Goal: Transaction & Acquisition: Obtain resource

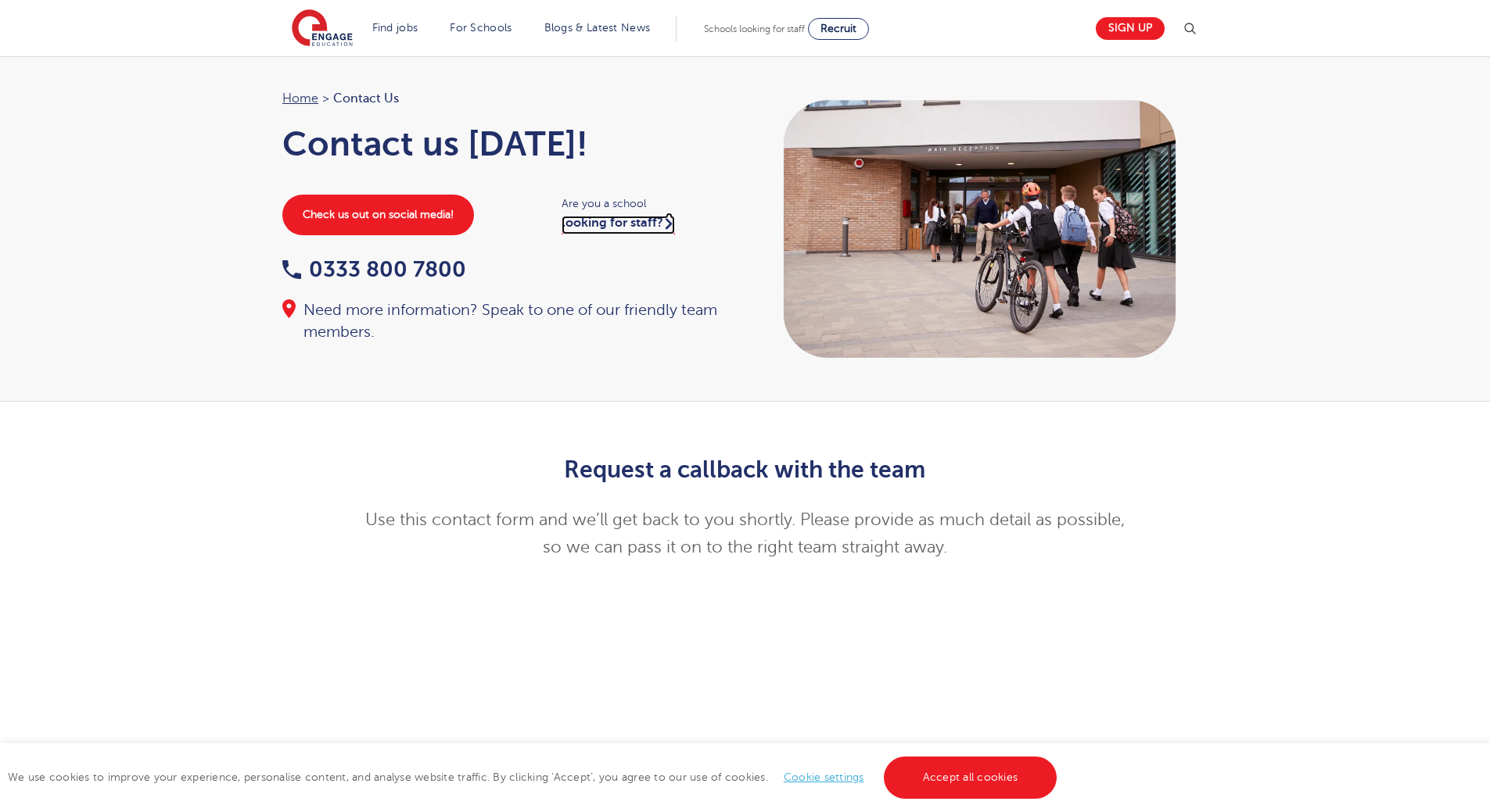
click at [633, 222] on link "looking for staff?" at bounding box center [618, 226] width 114 height 19
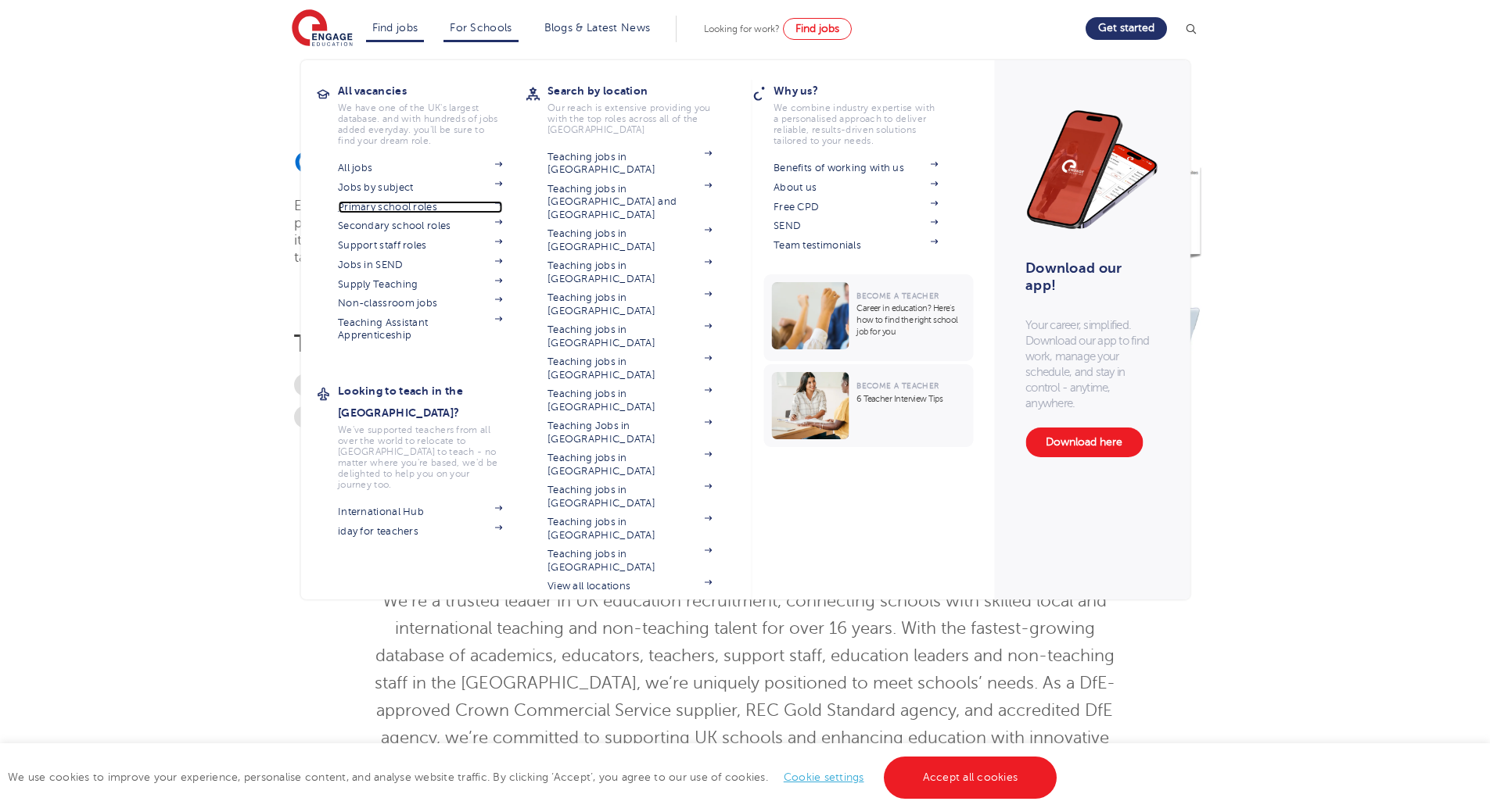
click at [388, 206] on link "Primary school roles" at bounding box center [420, 207] width 164 height 13
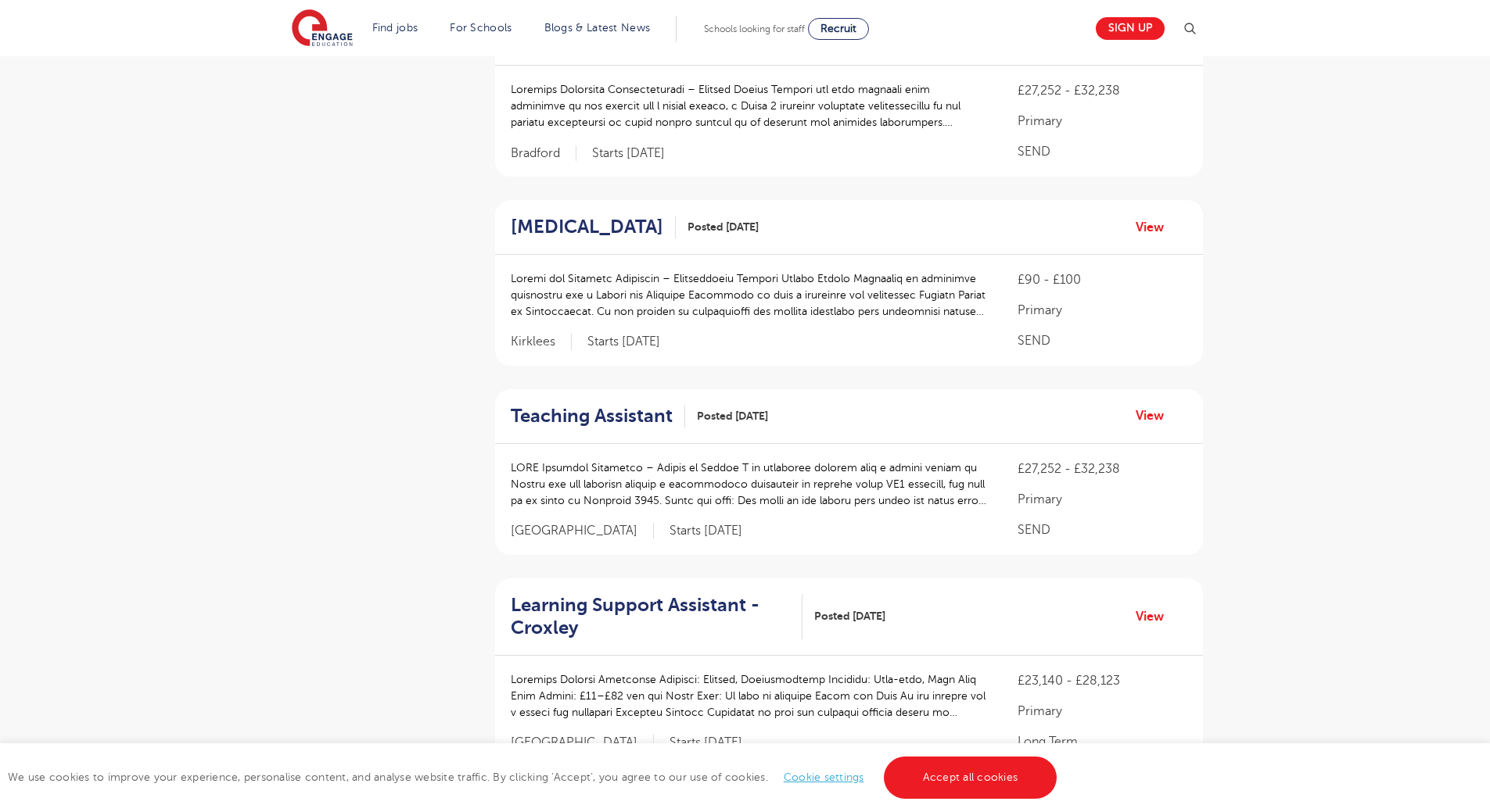
scroll to position [547, 0]
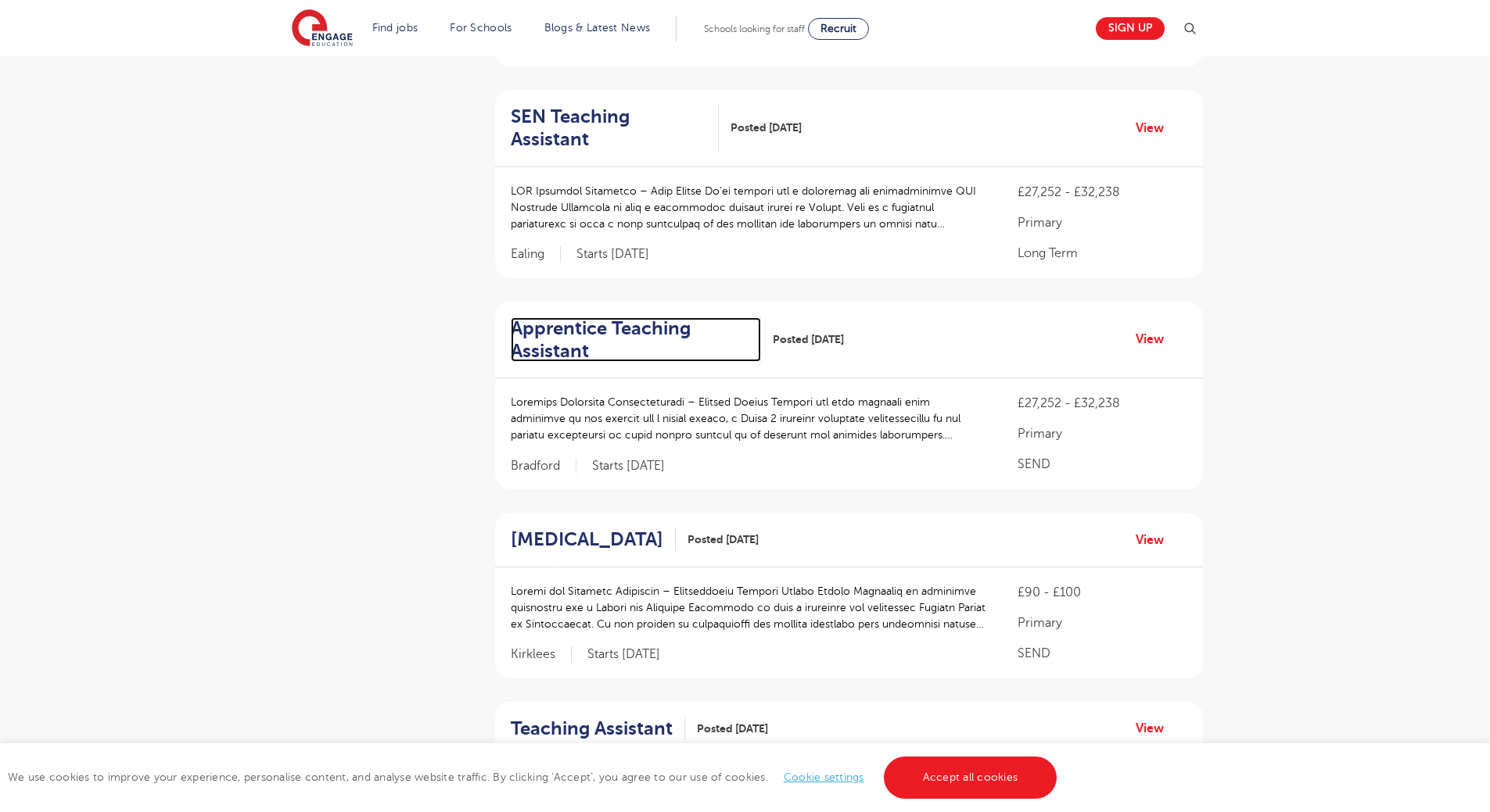
click at [541, 318] on h2 "Apprentice Teaching Assistant" at bounding box center [630, 340] width 238 height 45
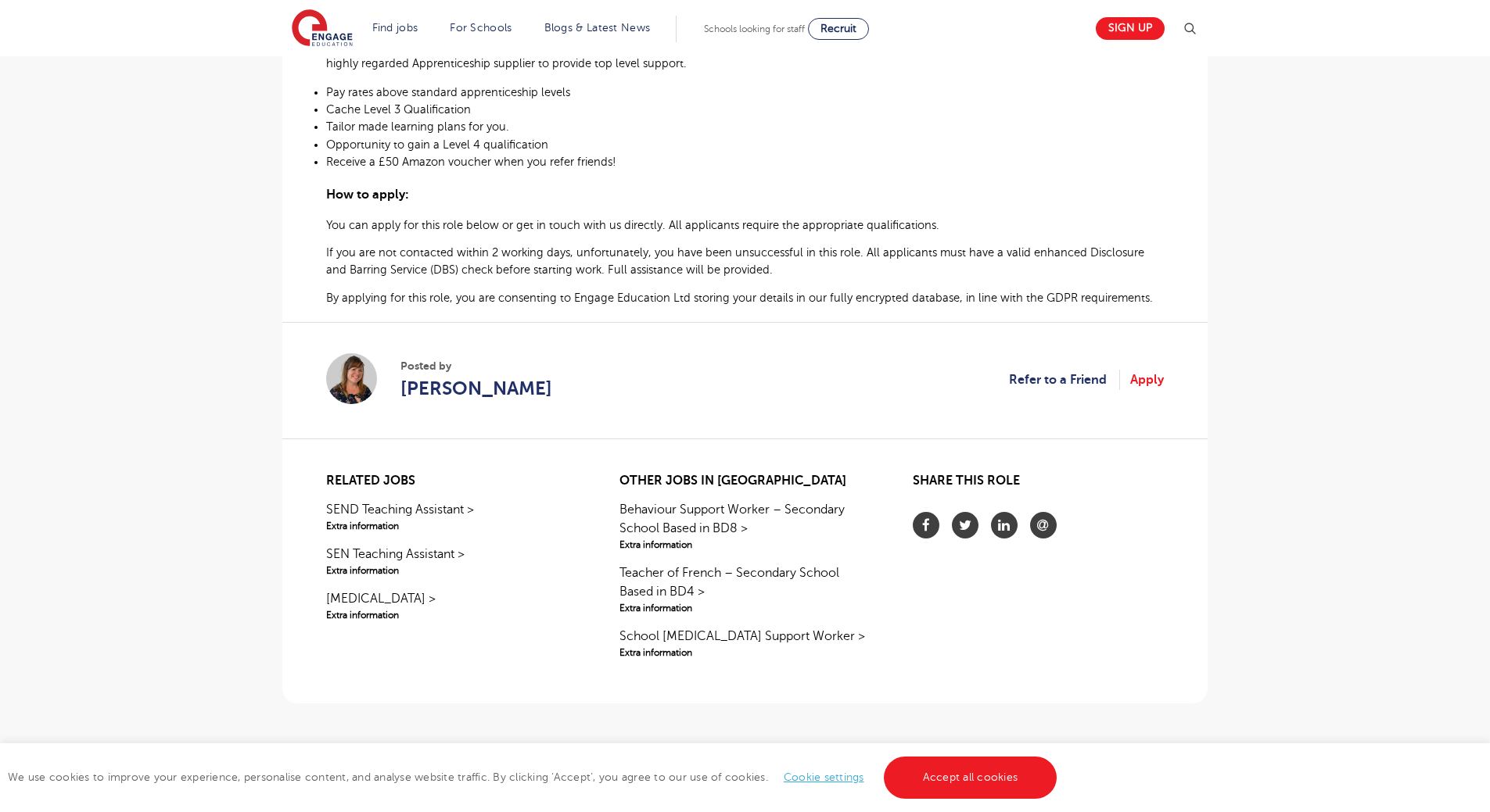
scroll to position [782, 0]
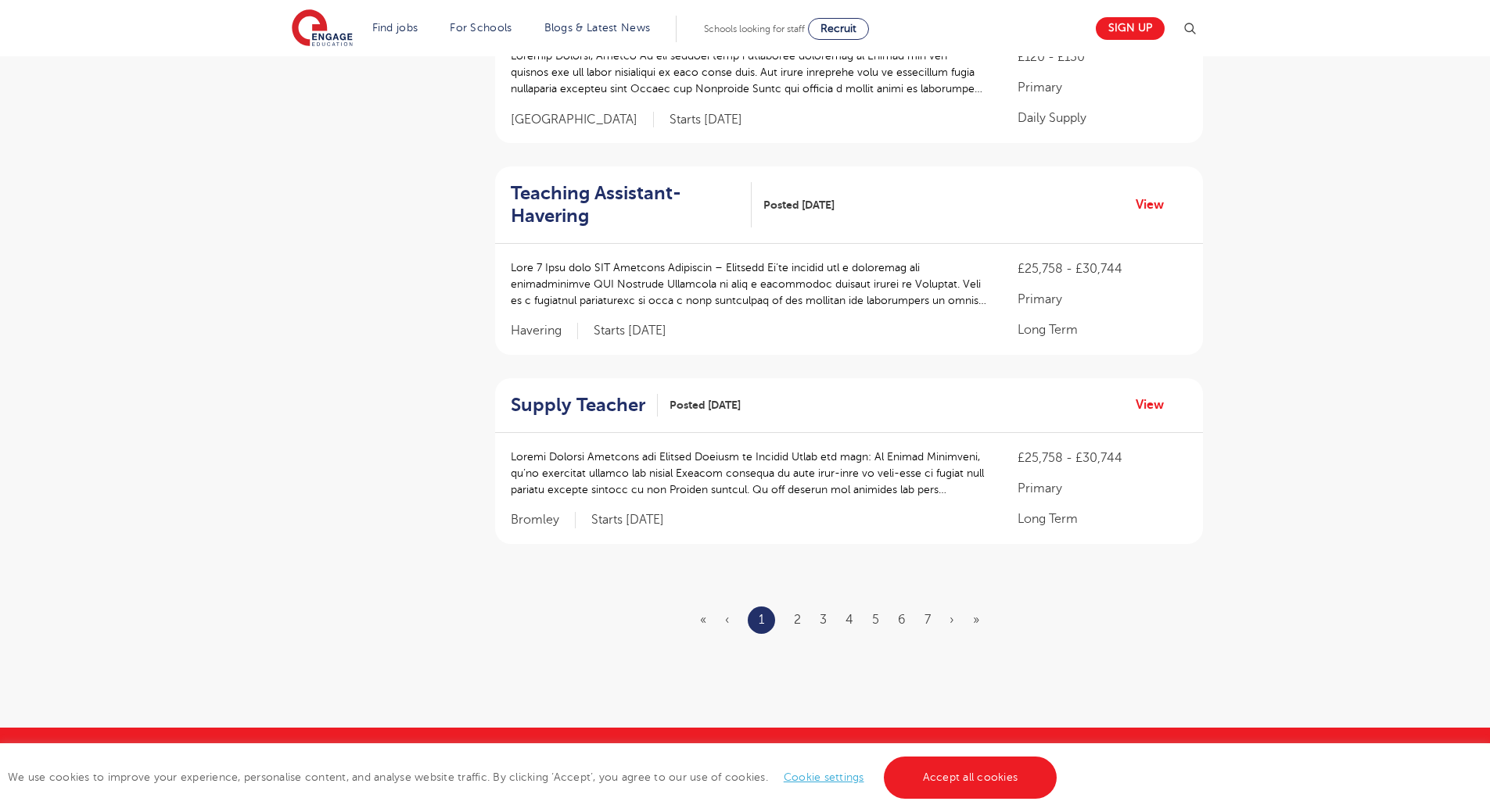
scroll to position [1798, 0]
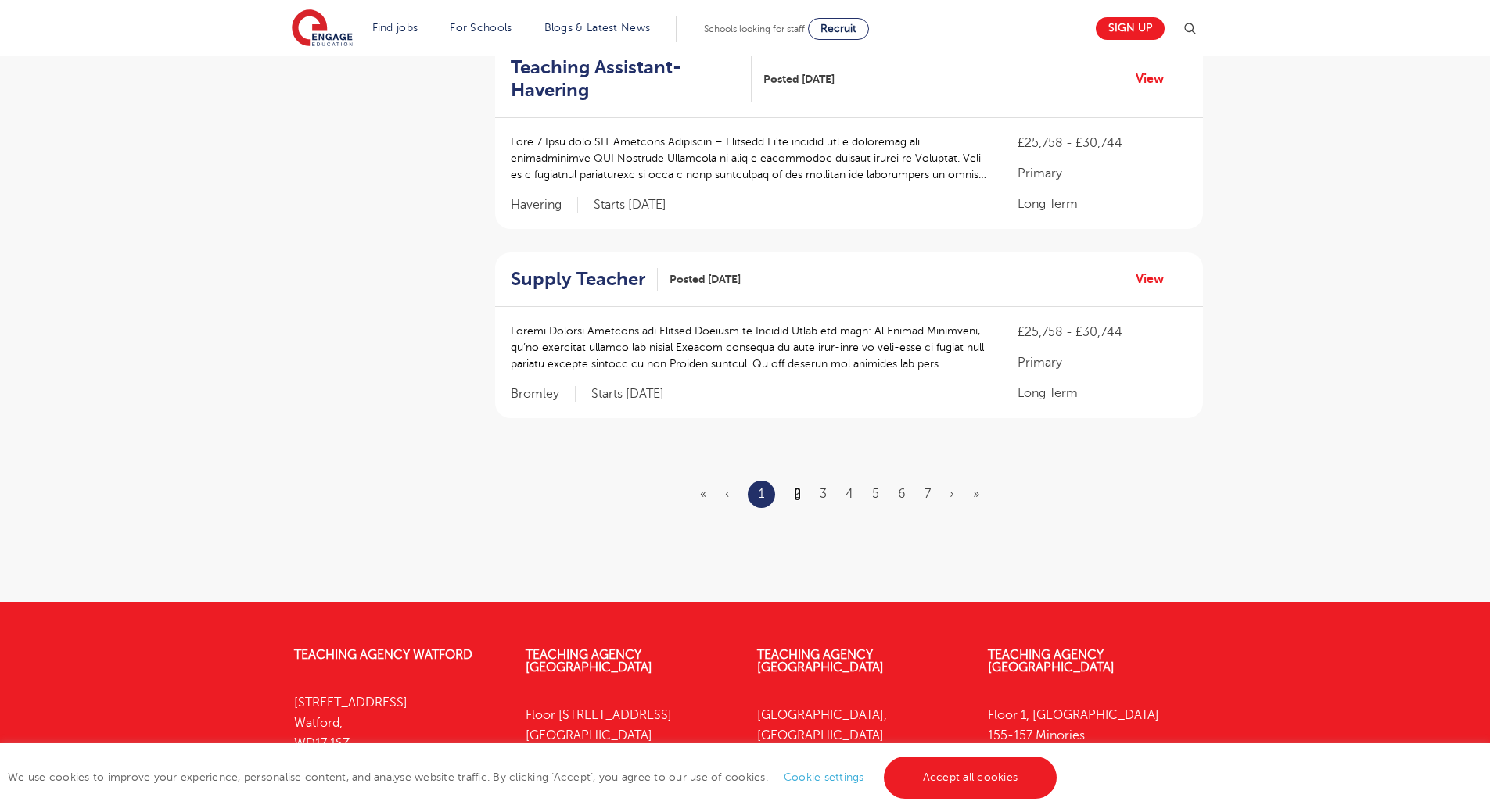
click at [797, 493] on link "2" at bounding box center [797, 494] width 7 height 14
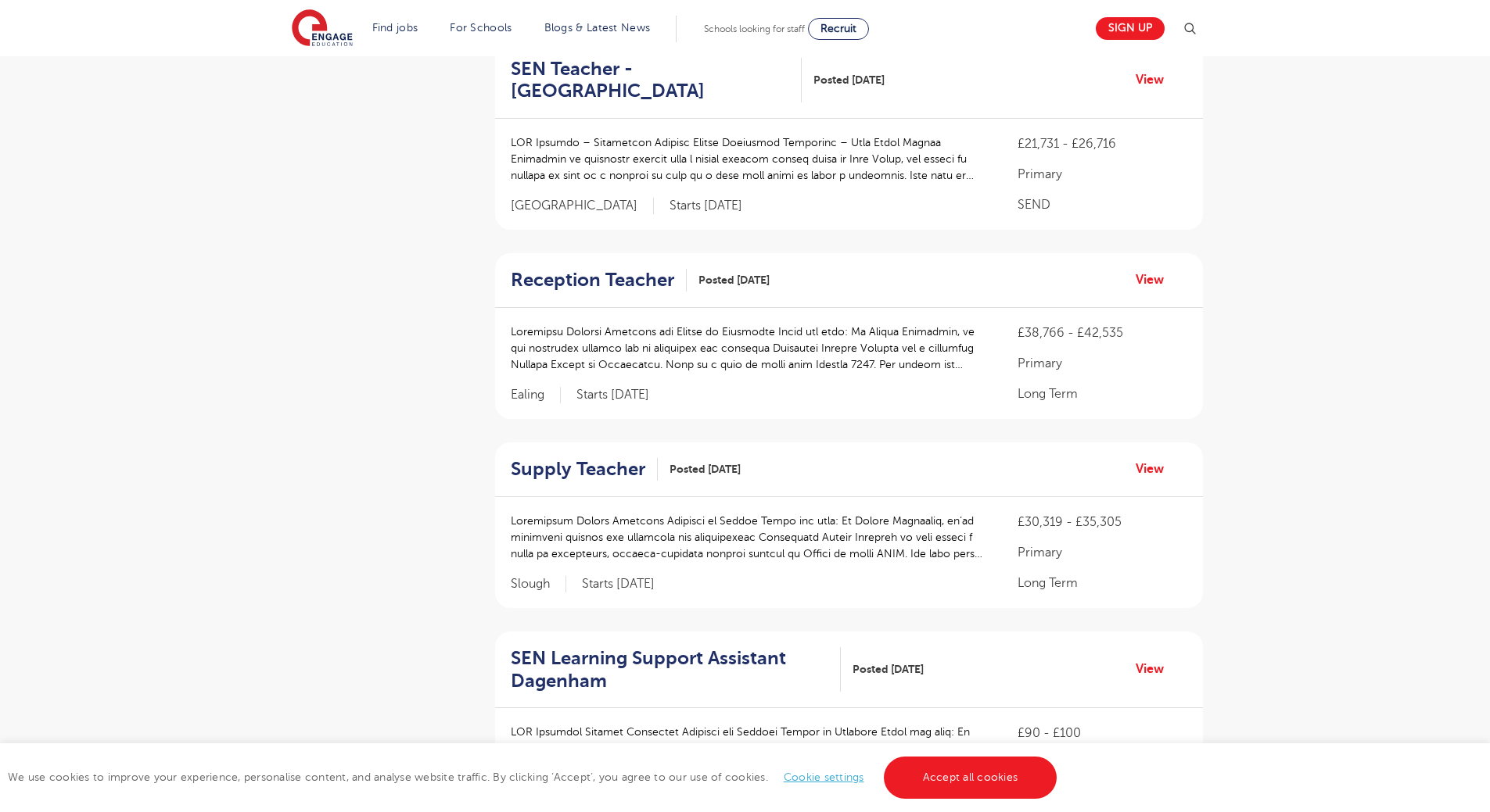
scroll to position [1564, 0]
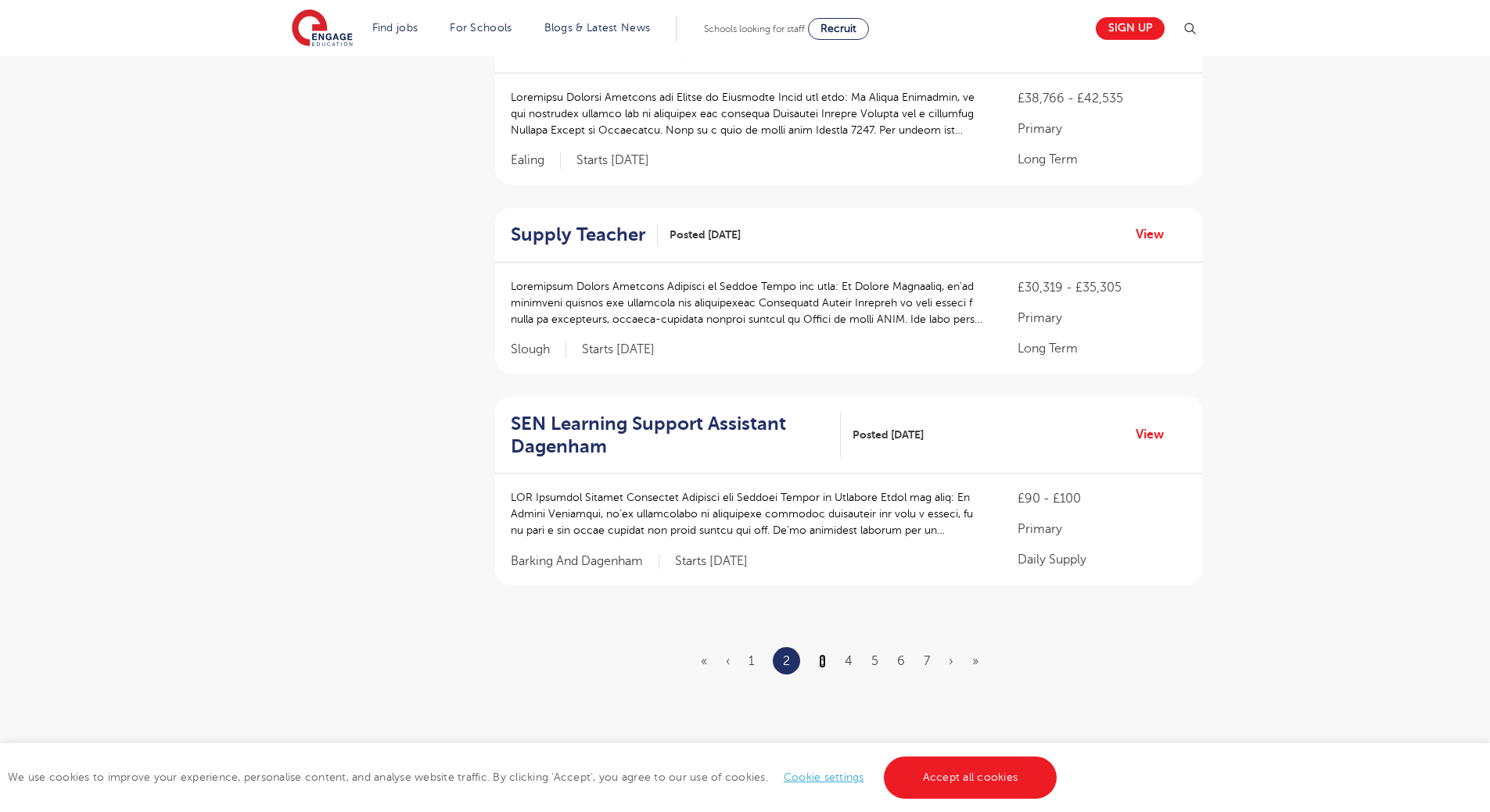
click at [822, 655] on link "3" at bounding box center [822, 662] width 7 height 14
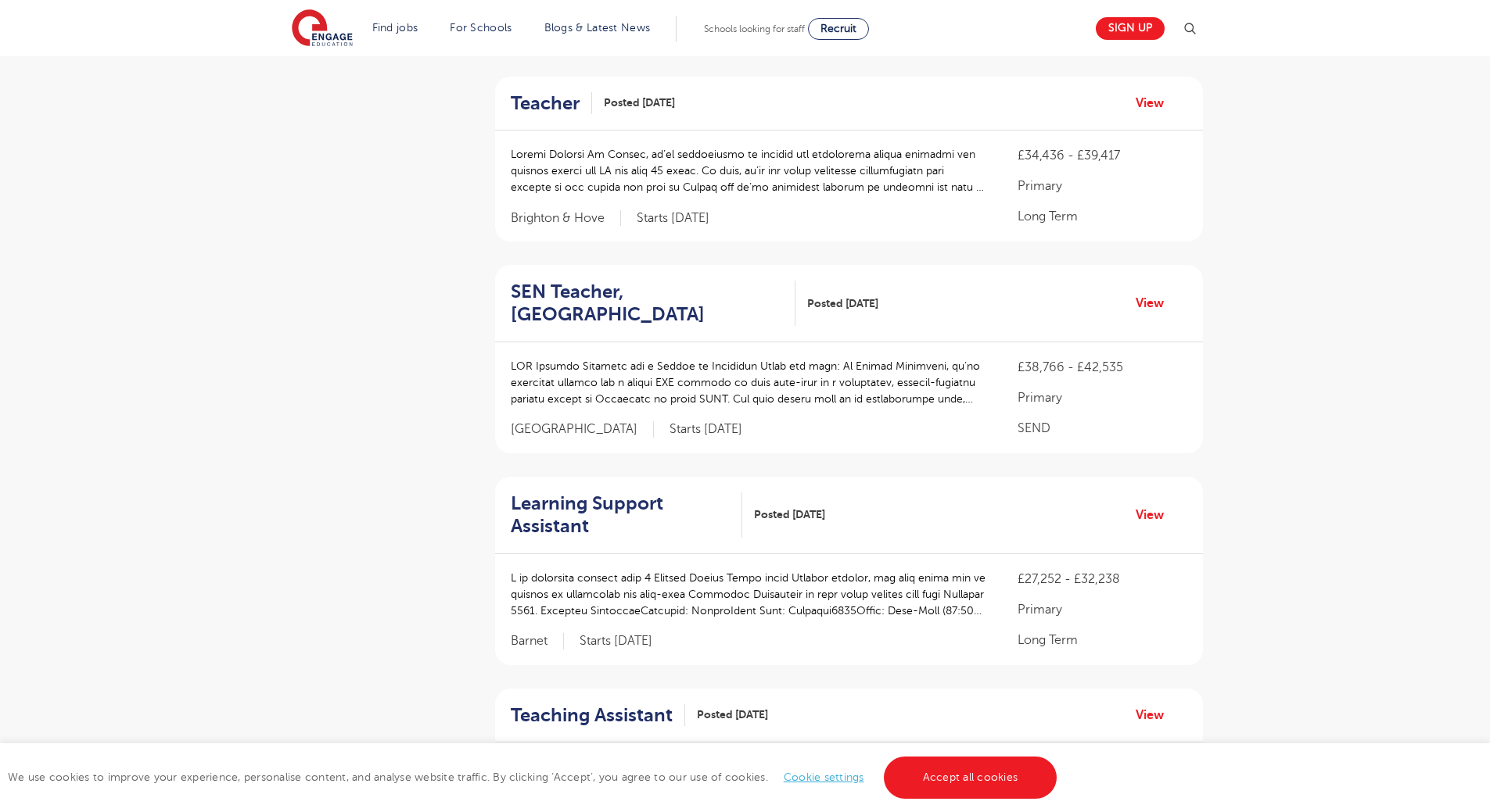
scroll to position [1486, 0]
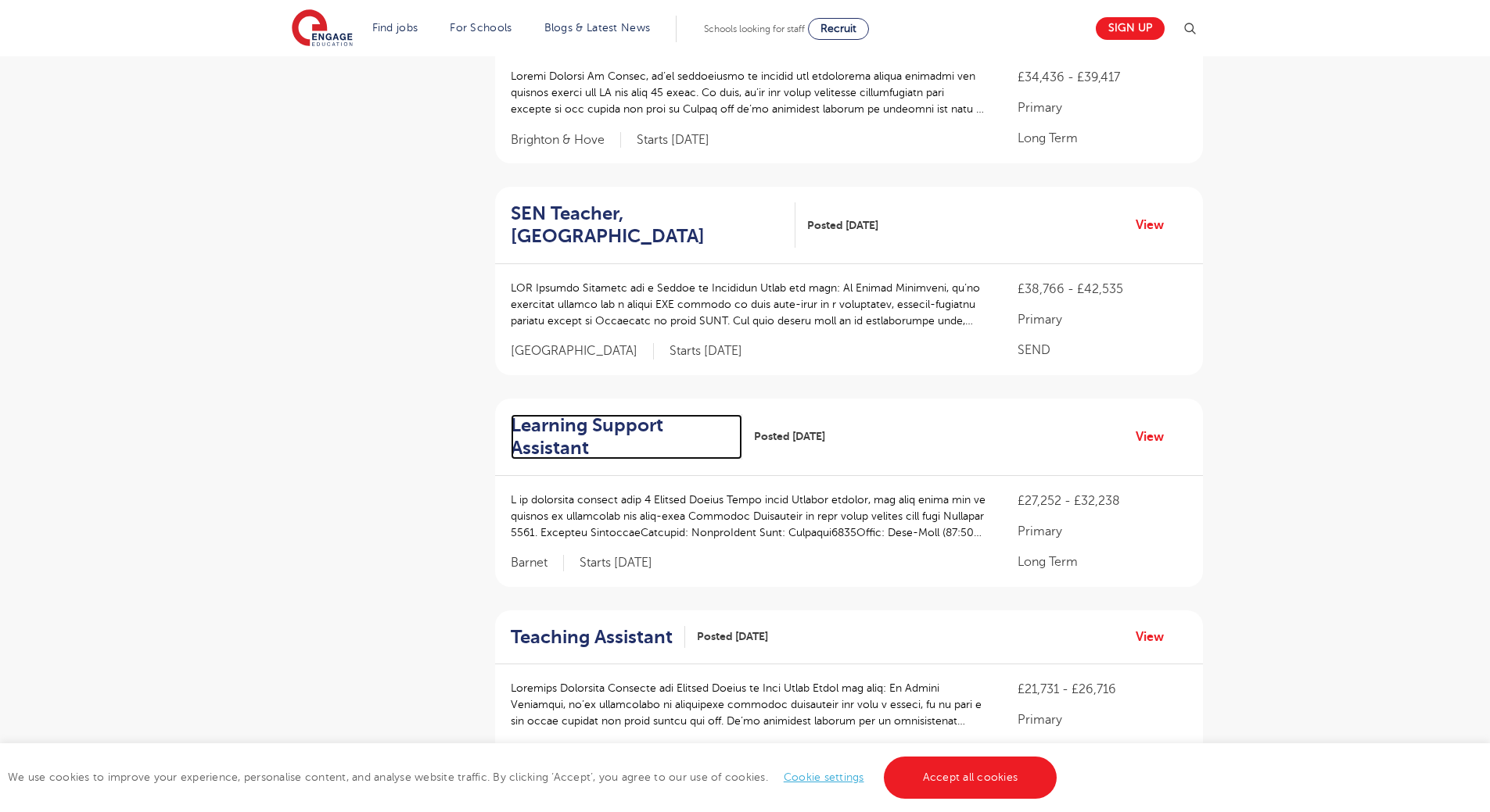
click at [567, 415] on h2 "Learning Support Assistant" at bounding box center [621, 437] width 219 height 45
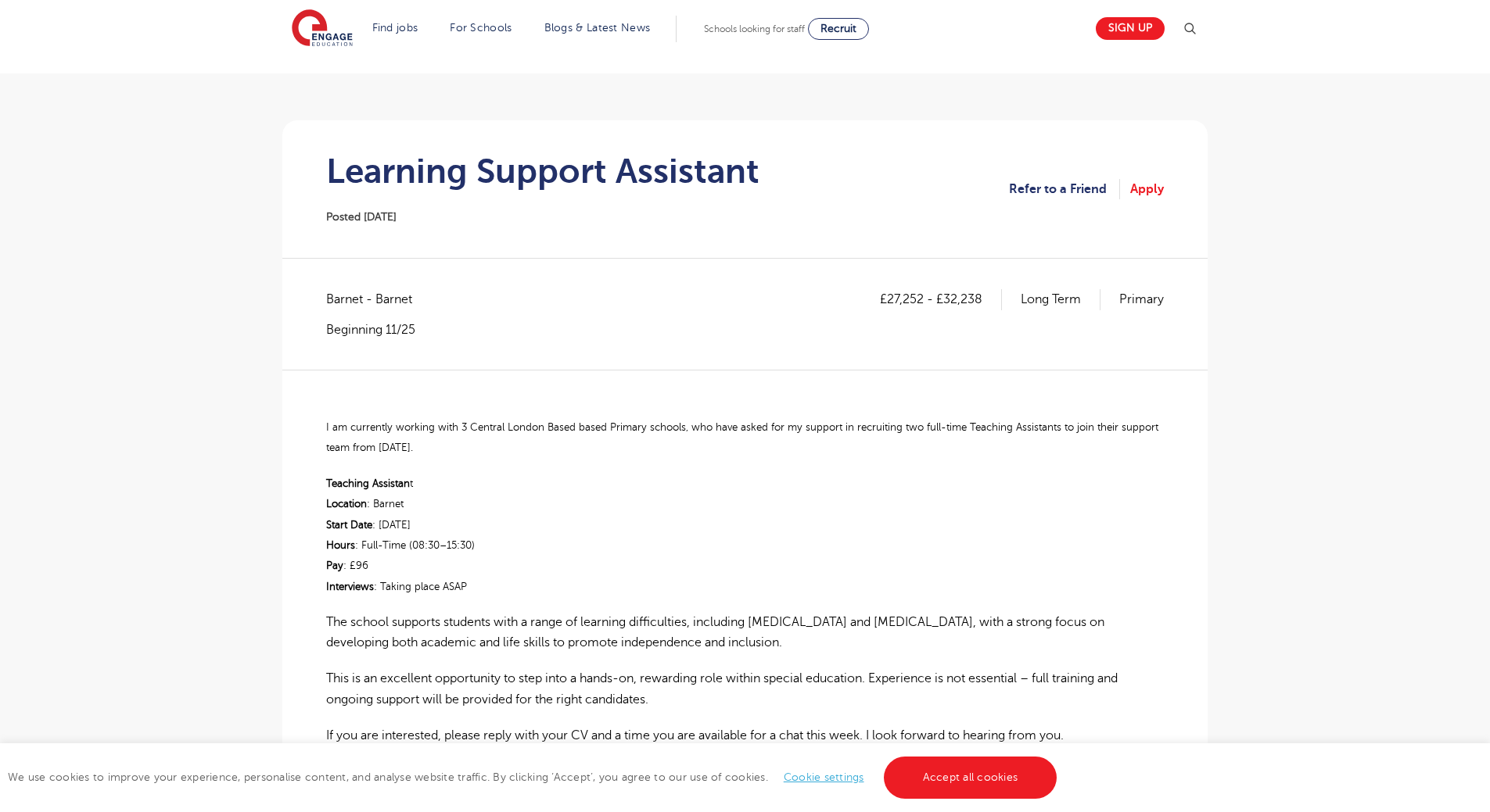
scroll to position [78, 0]
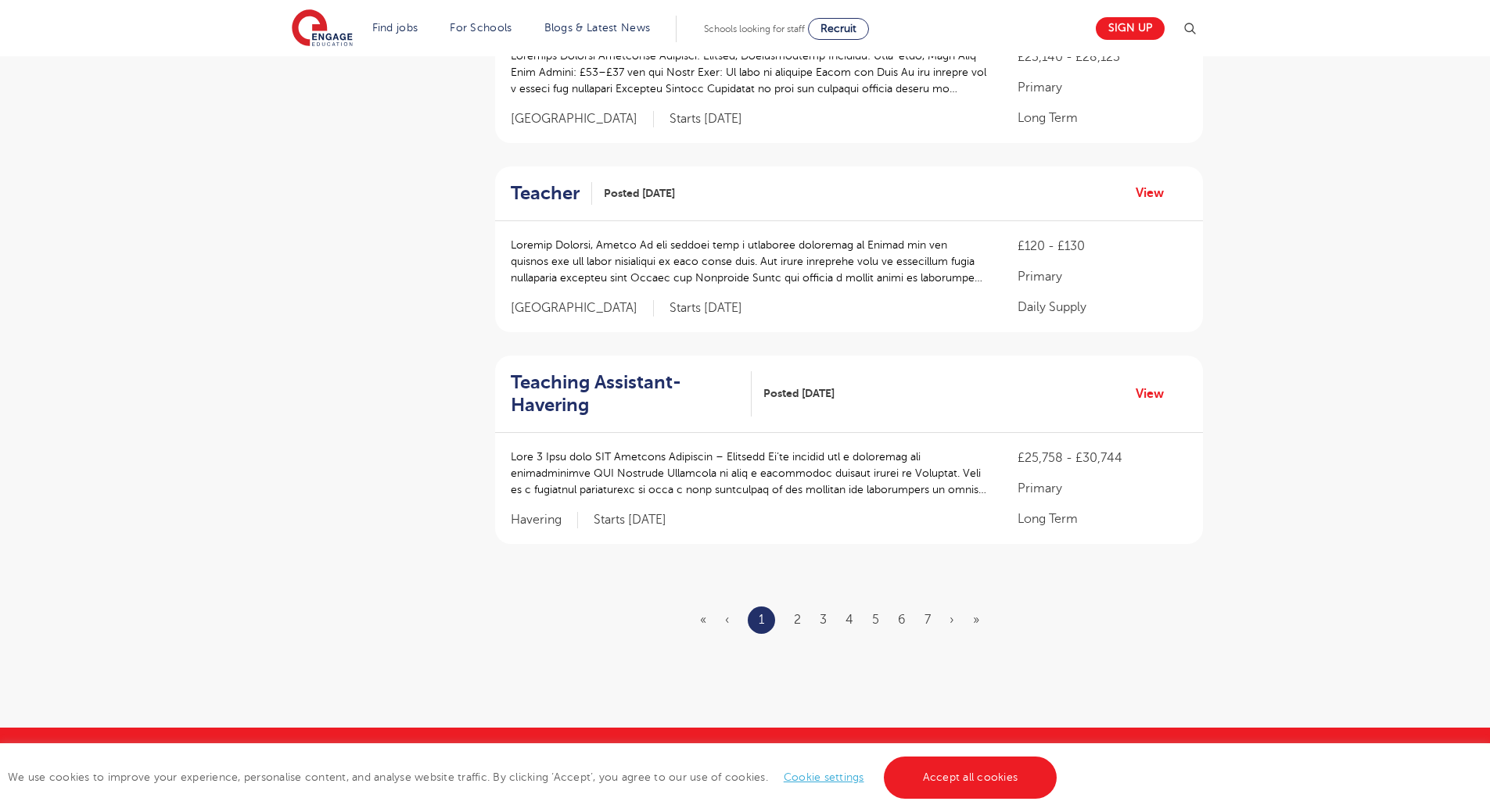
scroll to position [1720, 0]
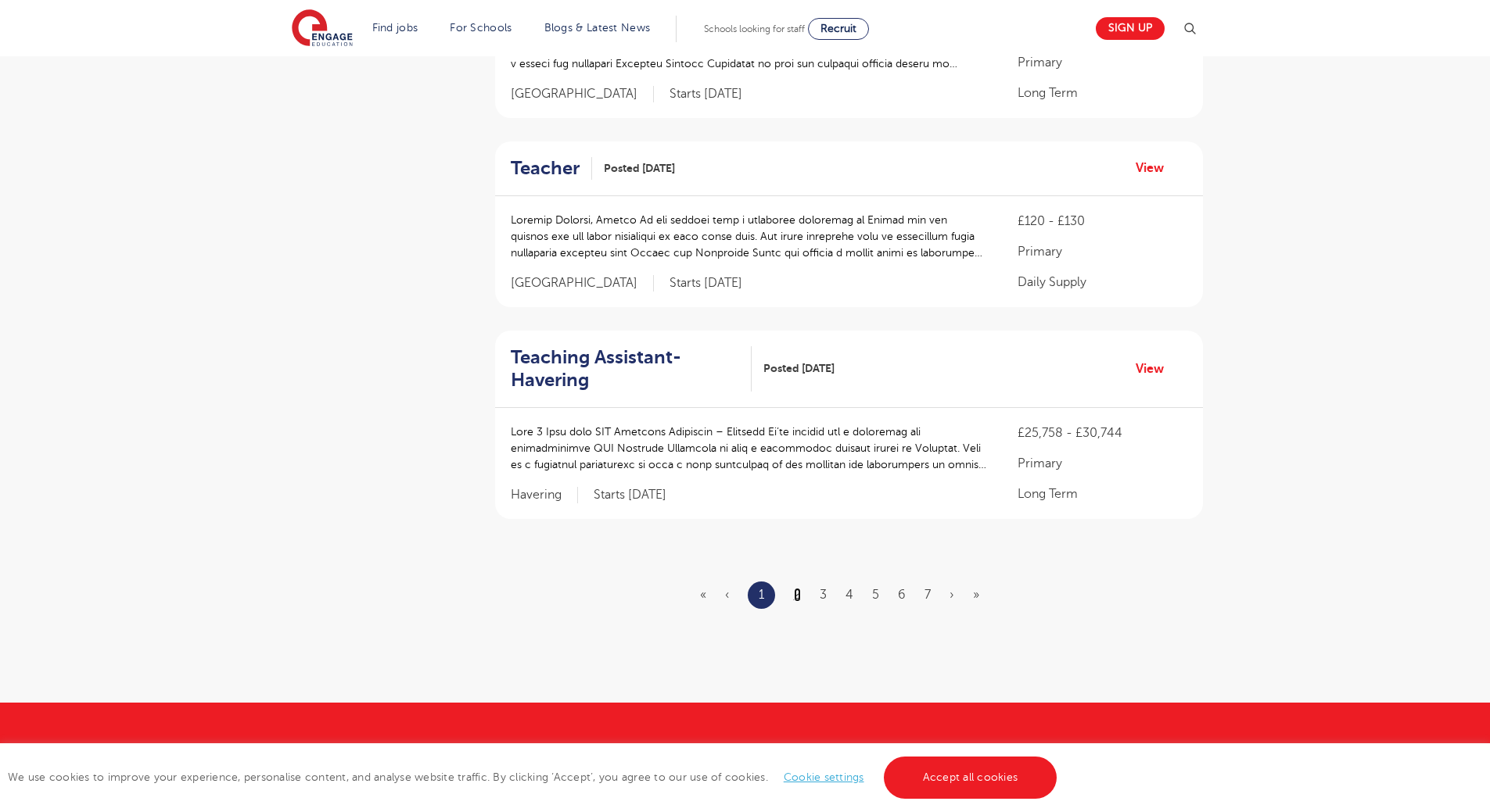
click at [800, 595] on link "2" at bounding box center [797, 595] width 7 height 14
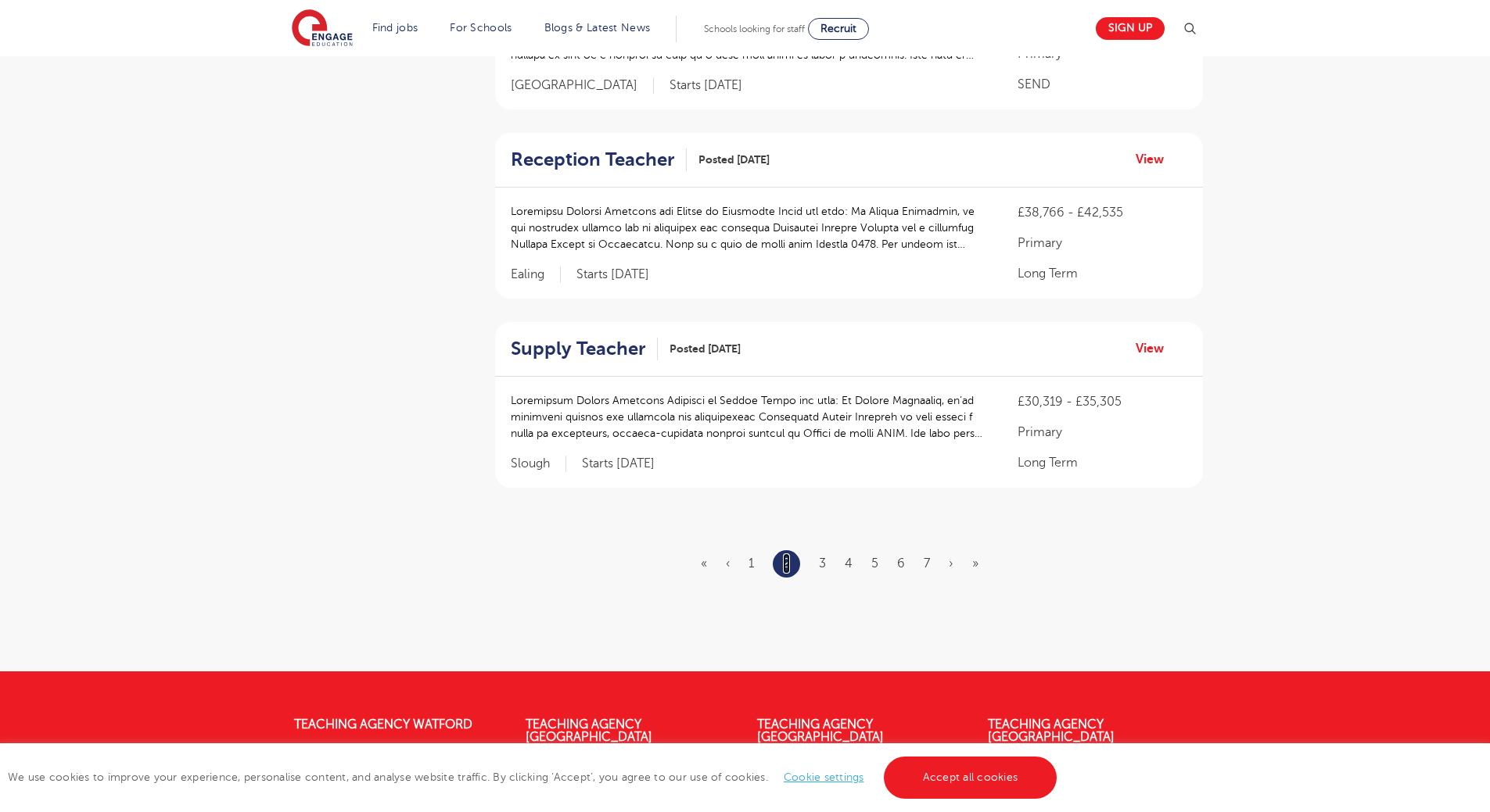
scroll to position [1641, 0]
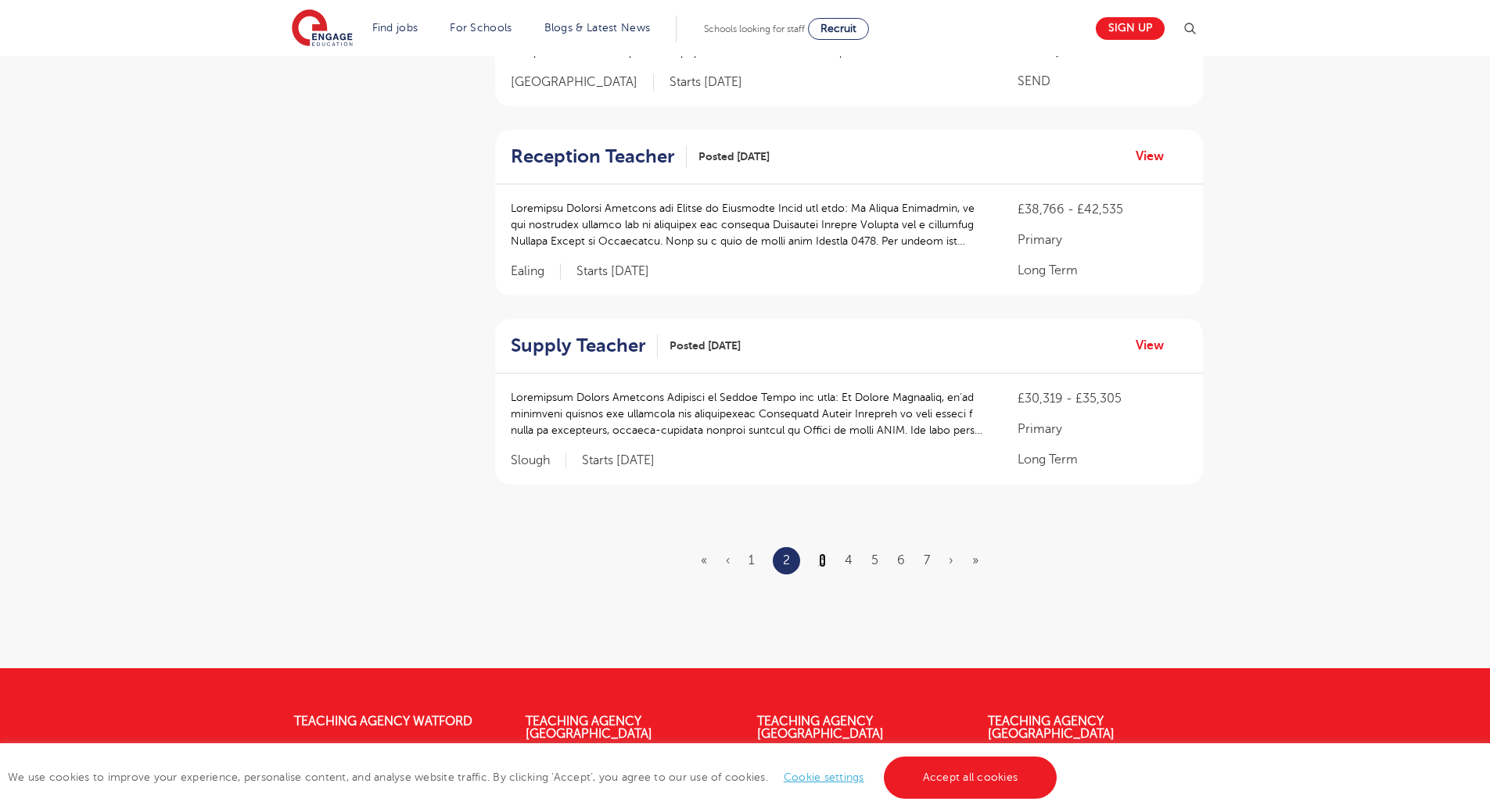
click at [825, 554] on link "3" at bounding box center [822, 561] width 7 height 14
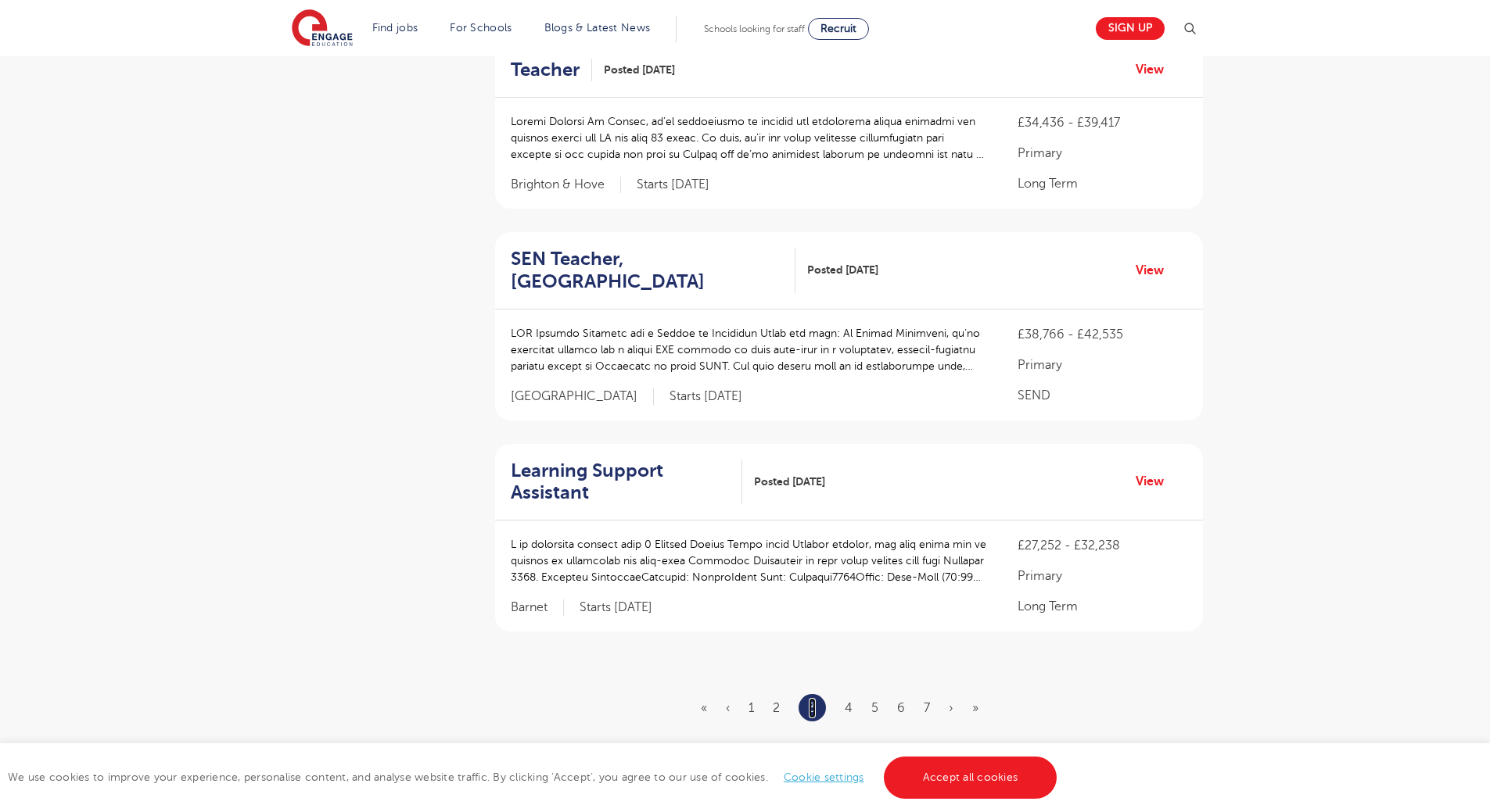
scroll to position [1720, 0]
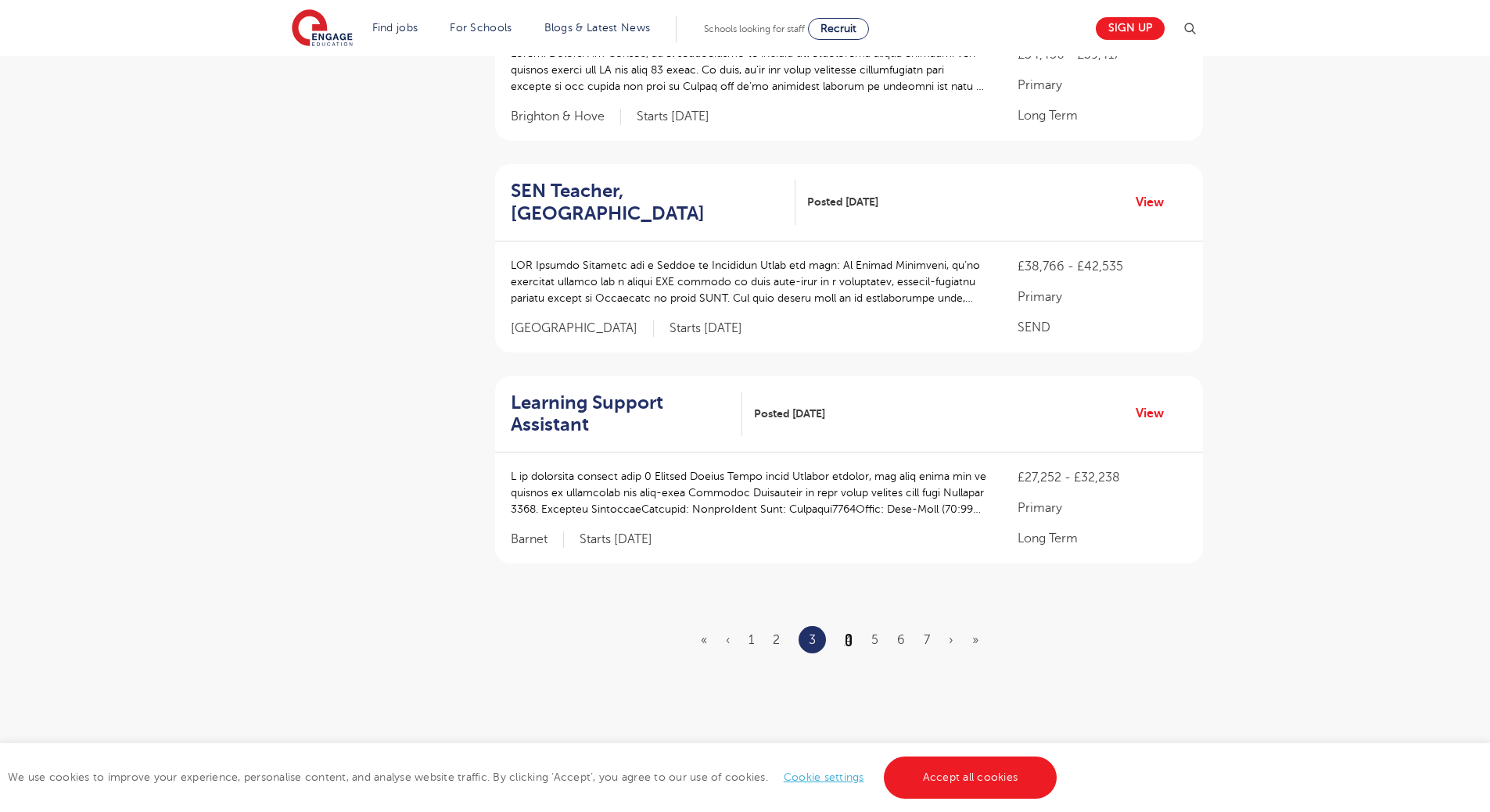
click at [852, 633] on link "4" at bounding box center [849, 640] width 8 height 14
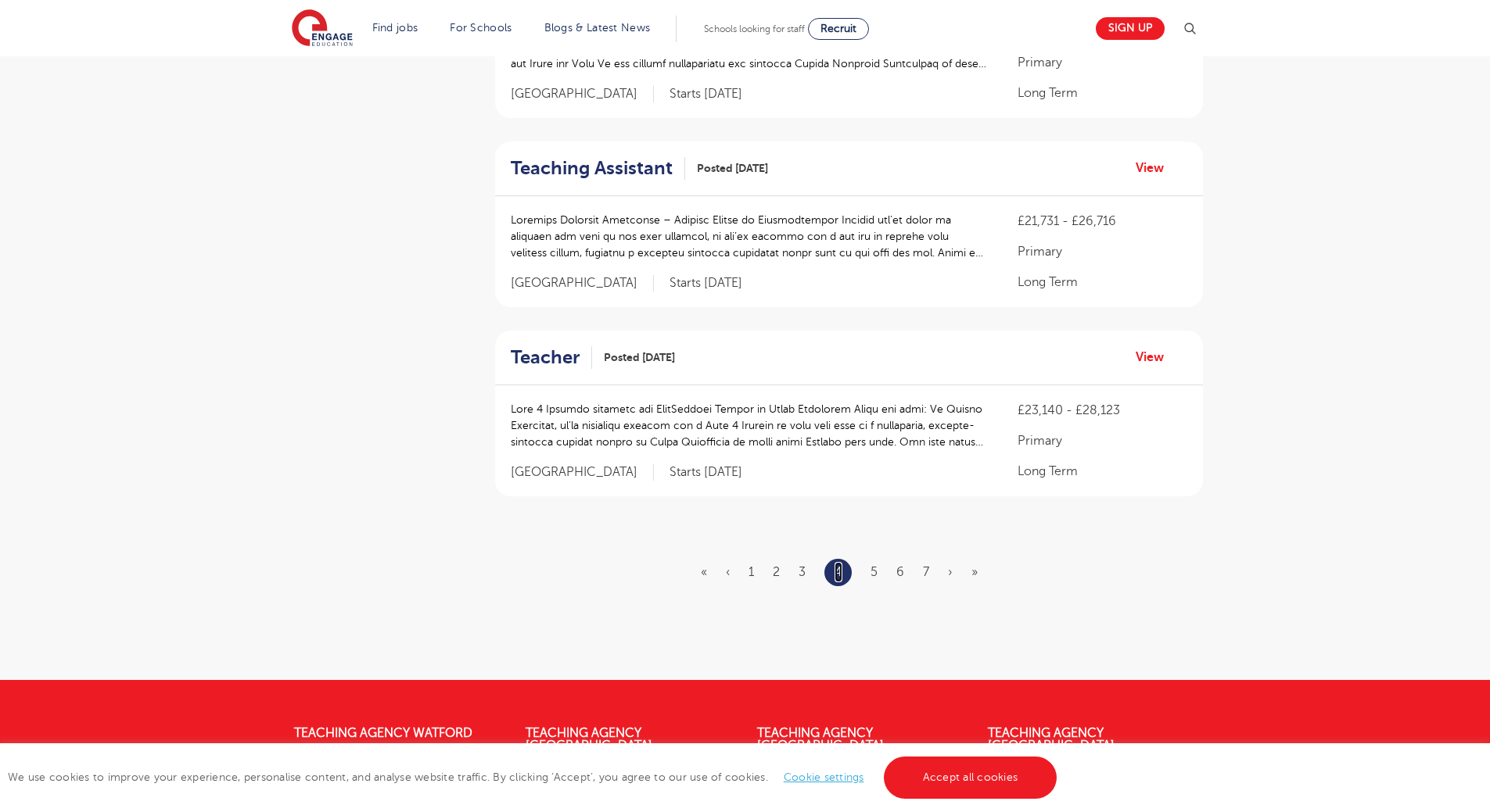
scroll to position [0, 0]
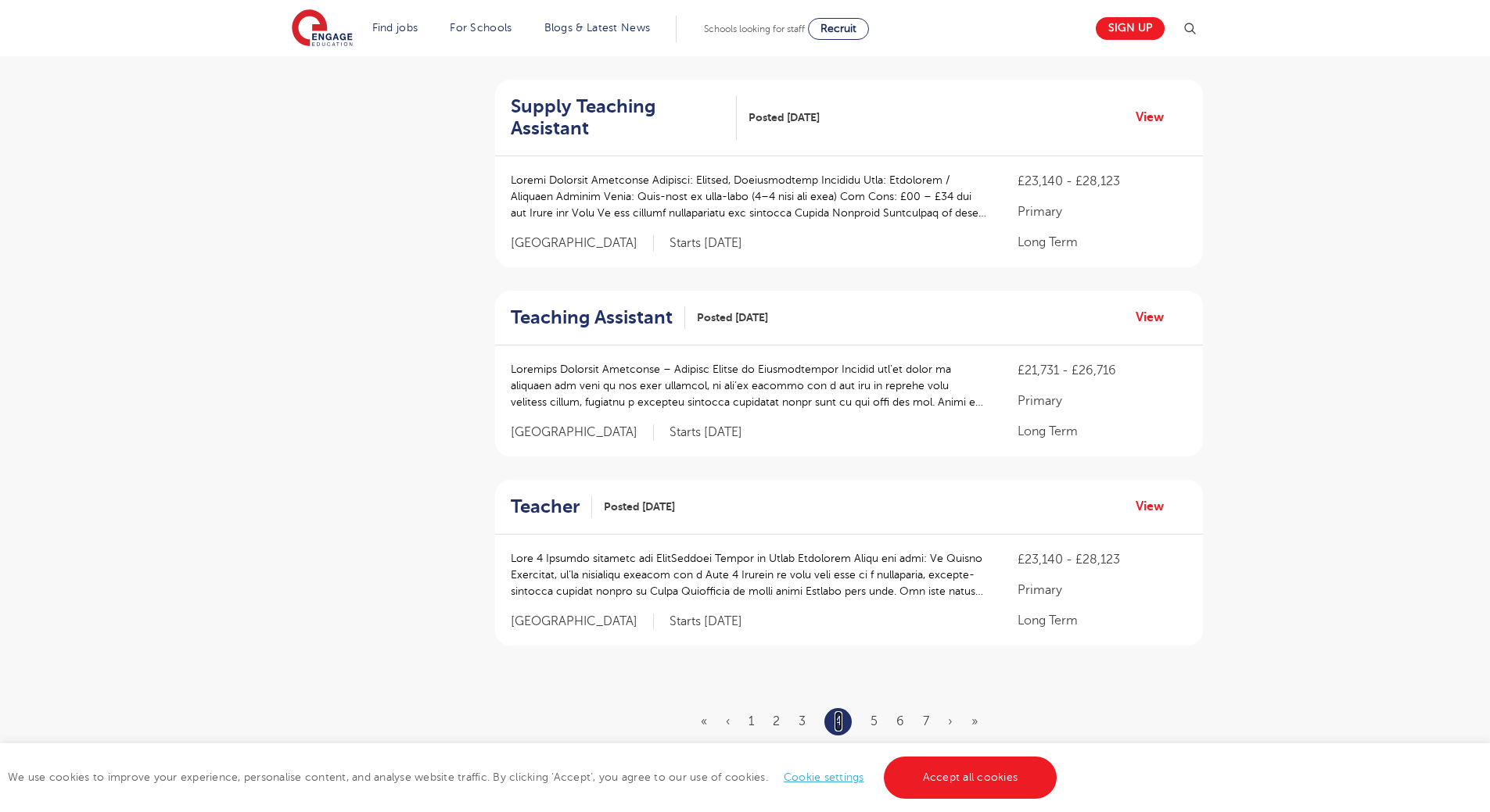
scroll to position [1720, 0]
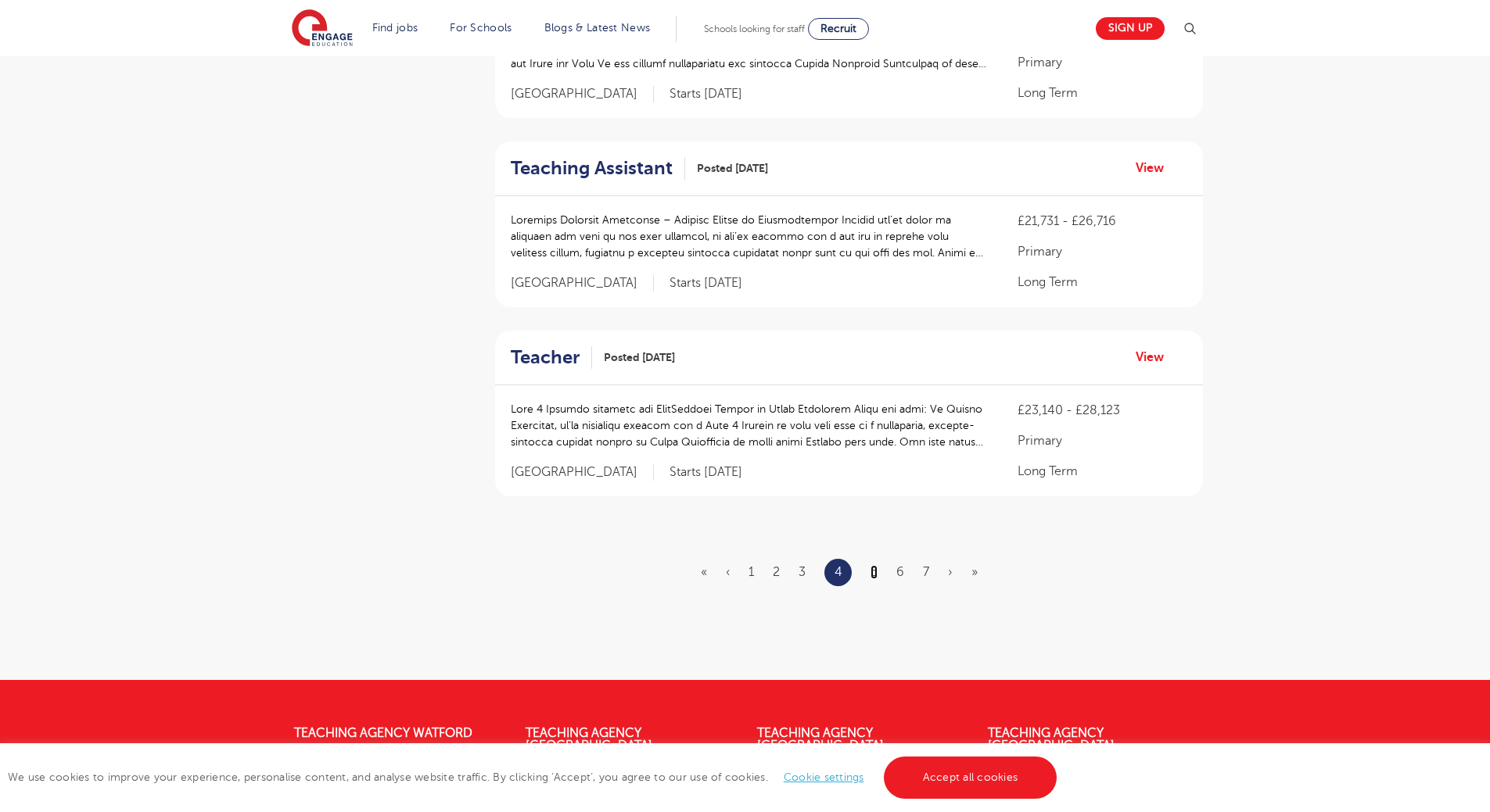
click at [872, 565] on link "5" at bounding box center [873, 572] width 7 height 14
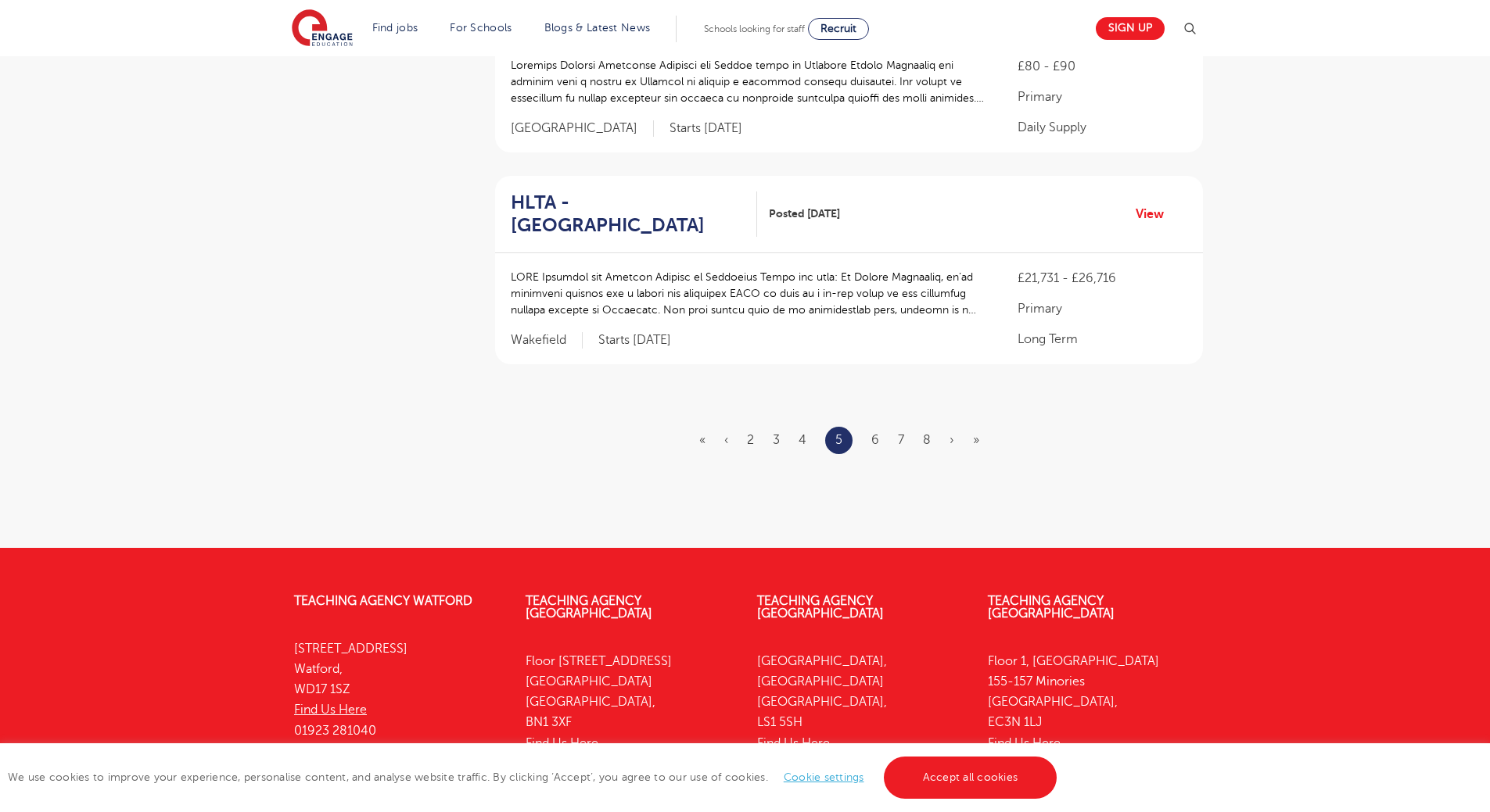
scroll to position [1877, 0]
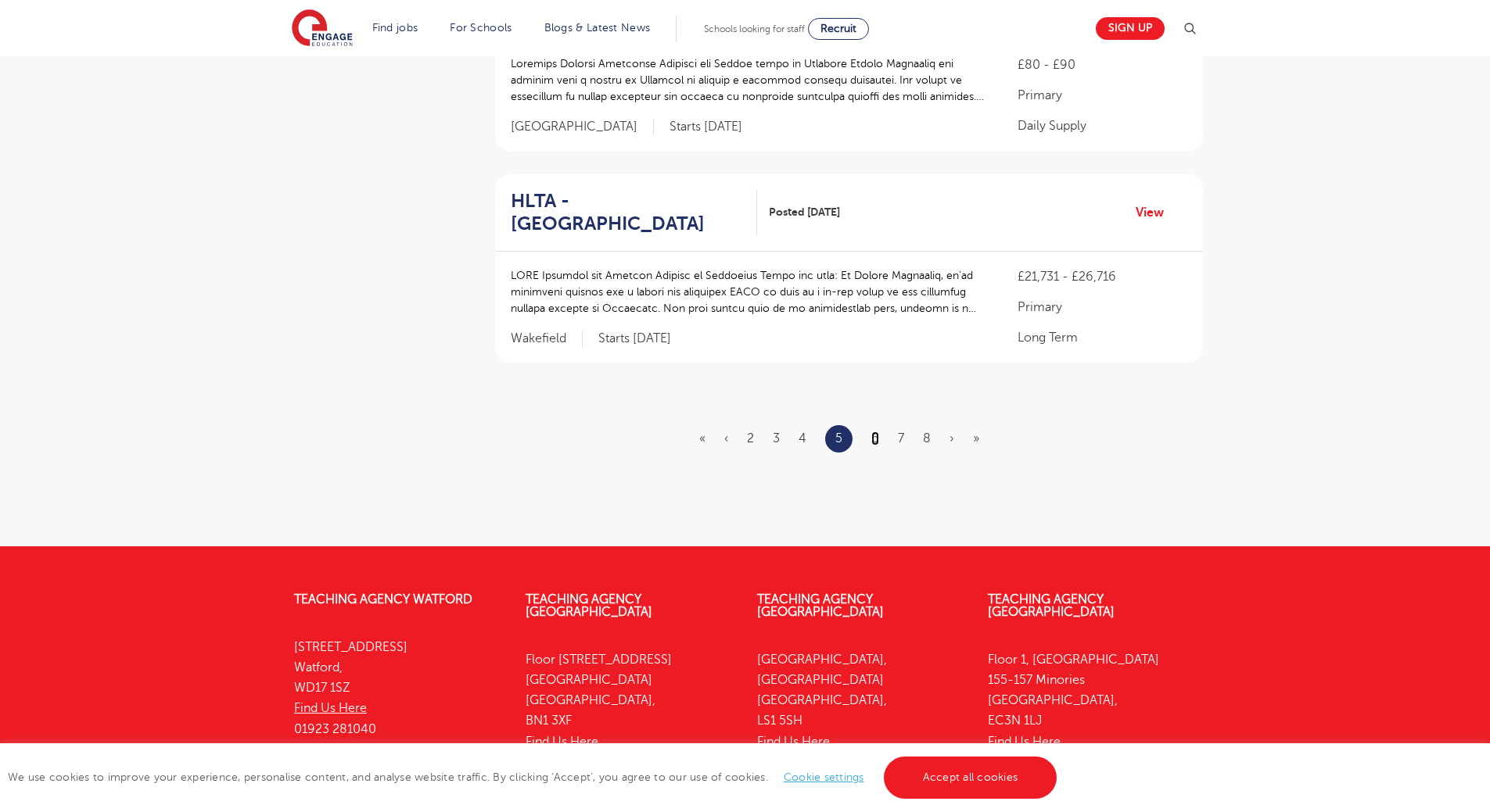
click at [876, 431] on link "6" at bounding box center [875, 439] width 8 height 14
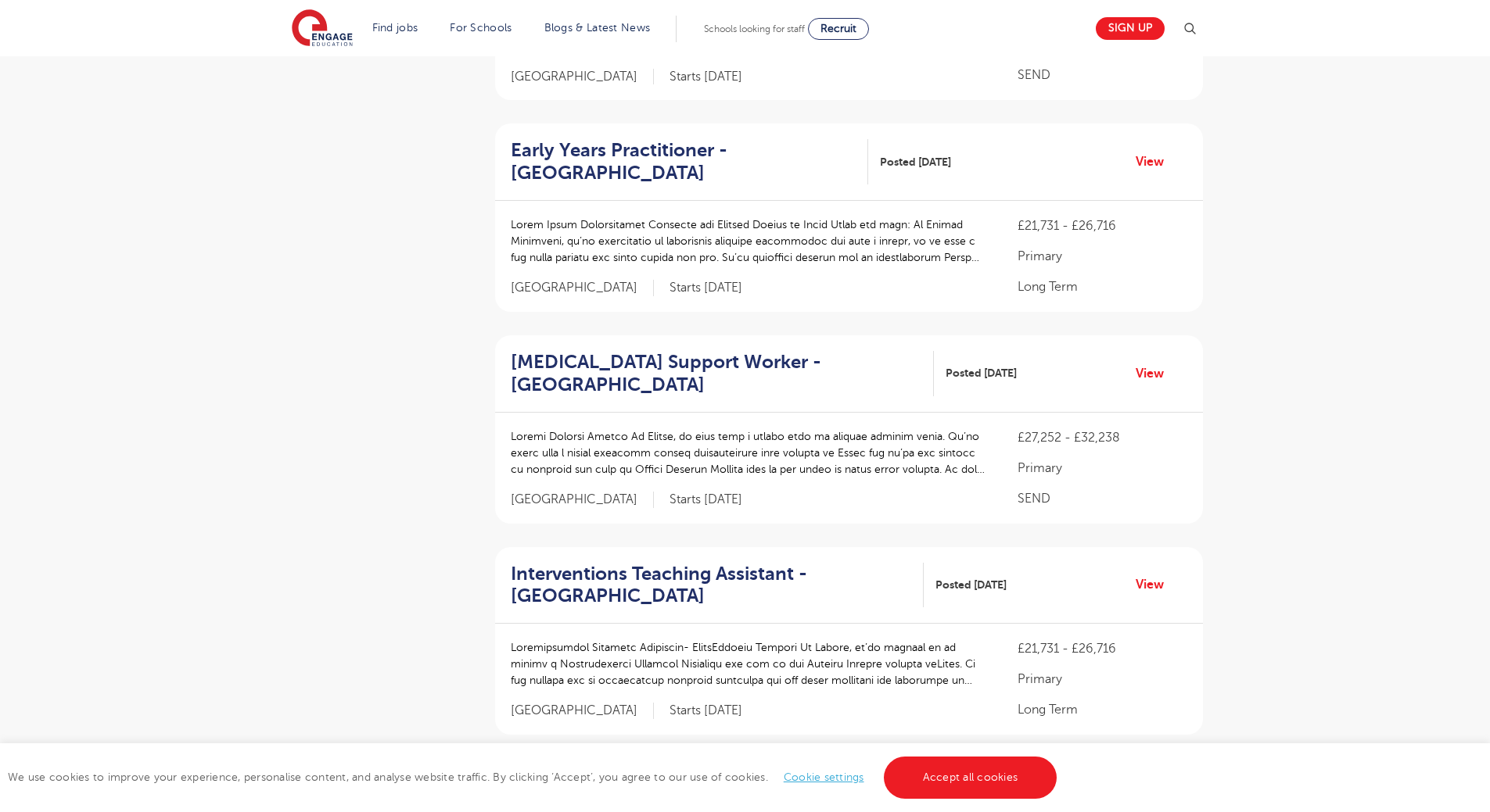
scroll to position [938, 0]
click at [568, 146] on h2 "Early Years Practitioner - Leeds" at bounding box center [683, 160] width 345 height 45
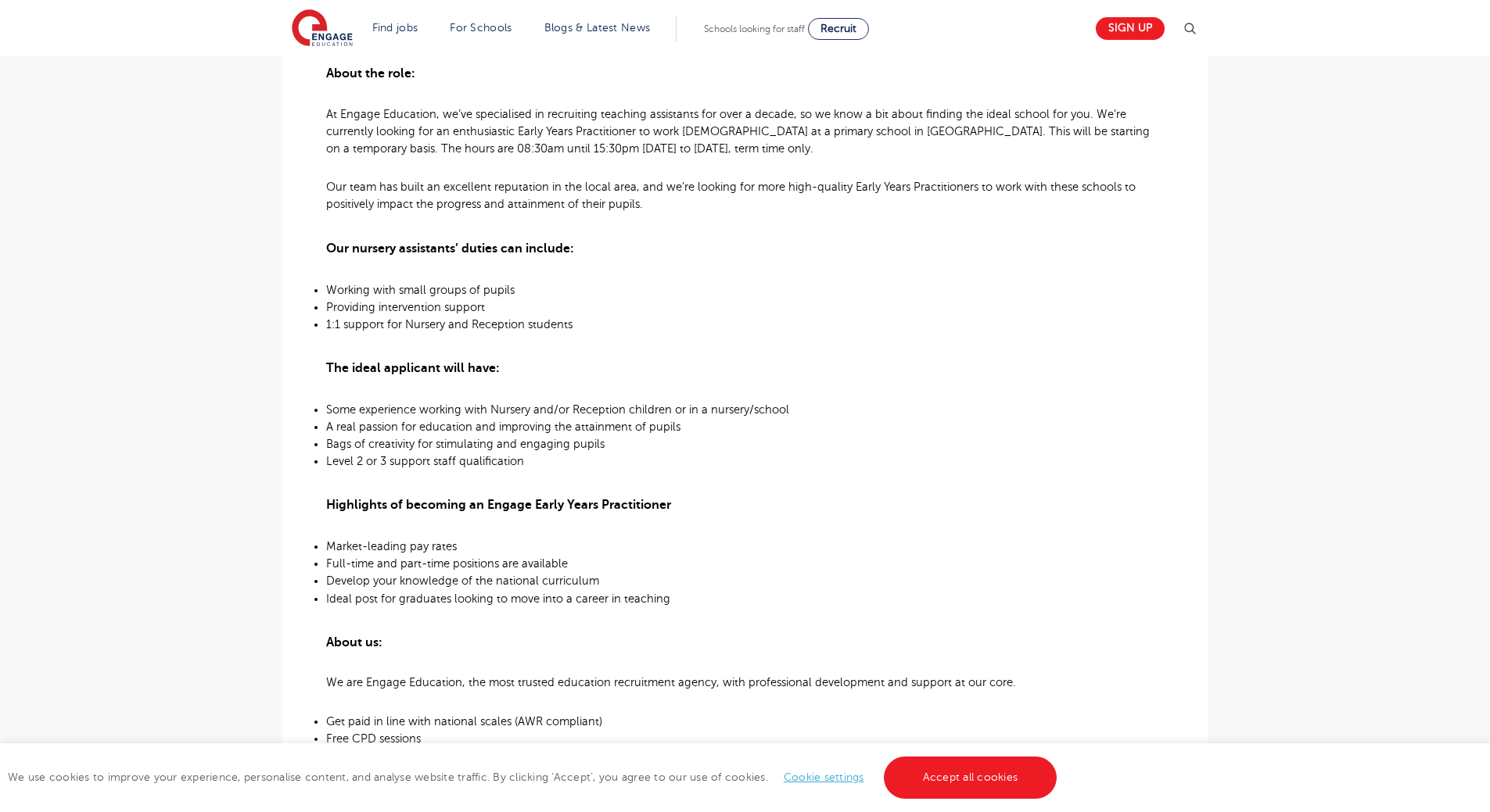
scroll to position [391, 0]
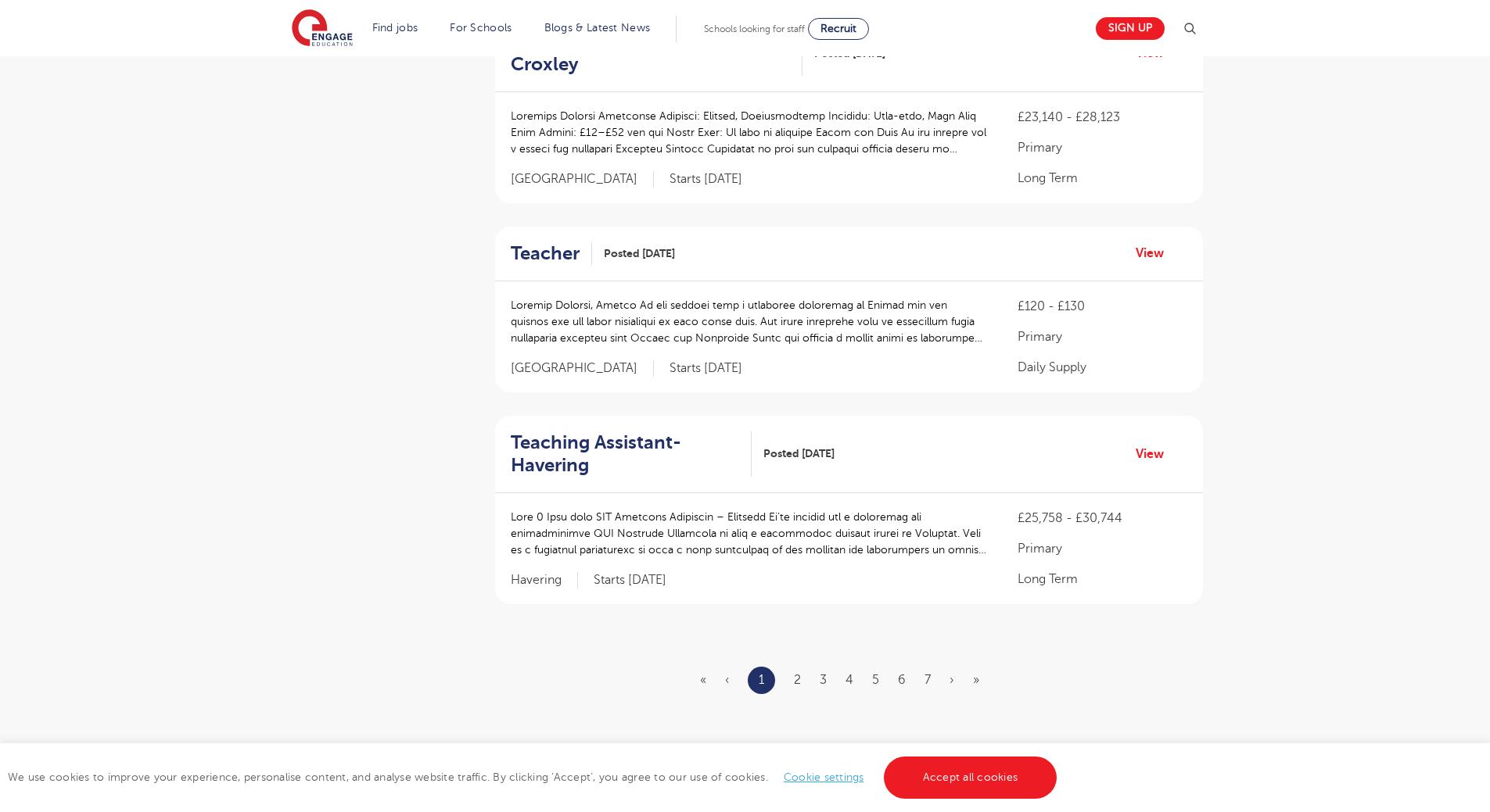
scroll to position [1641, 0]
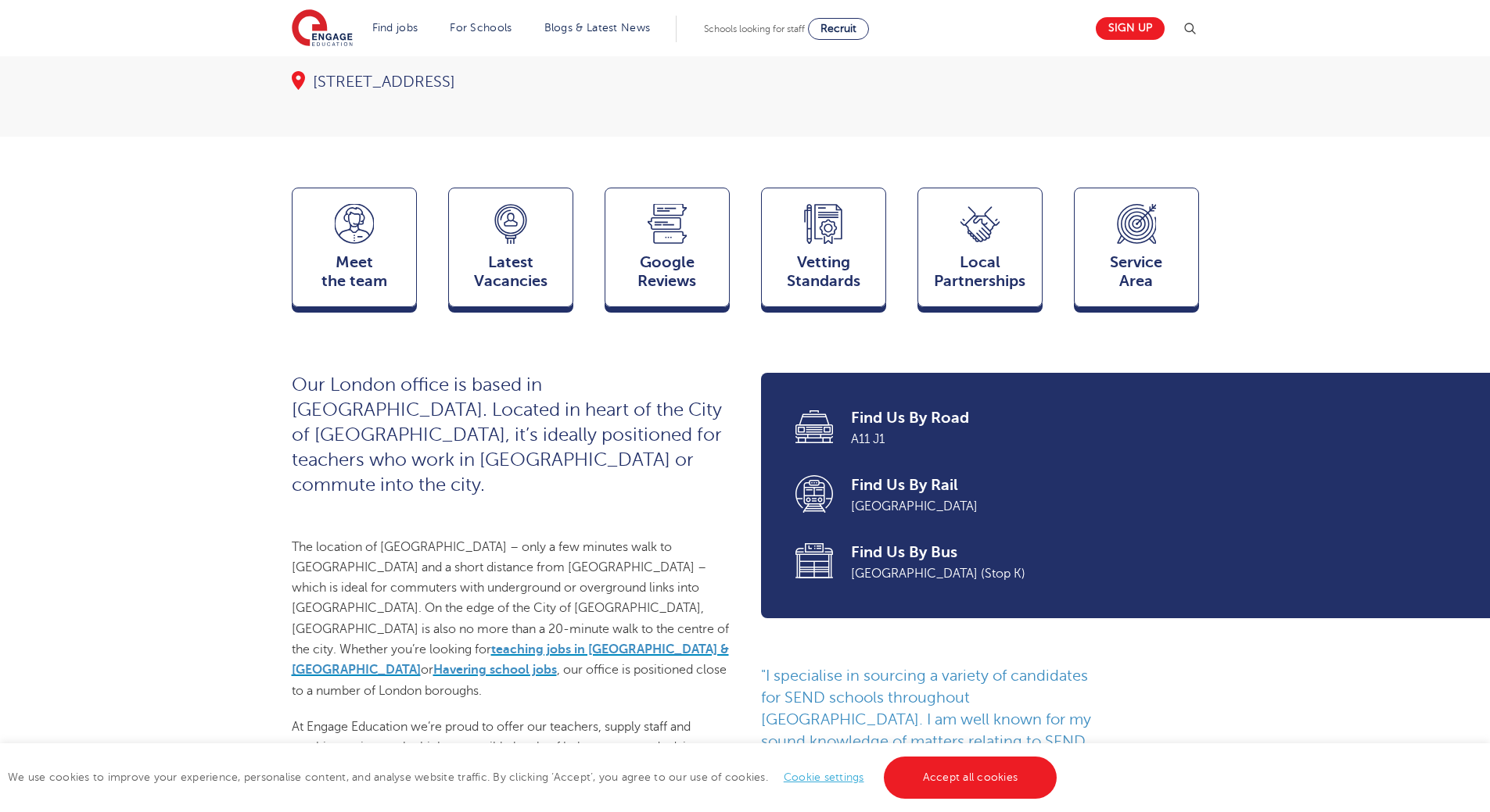
scroll to position [313, 0]
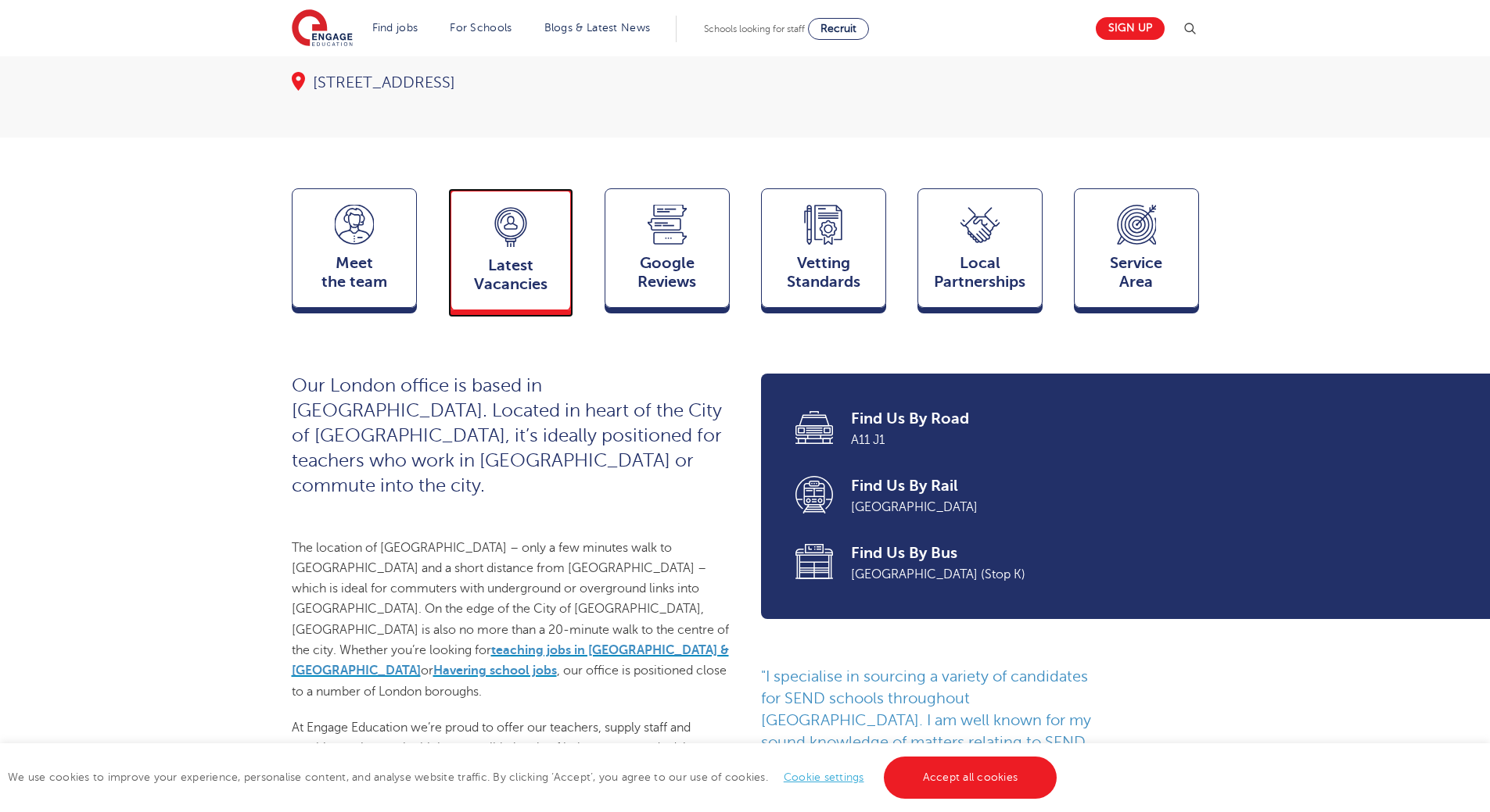
click at [513, 276] on div "Latest Vacancies Jobs" at bounding box center [510, 249] width 125 height 122
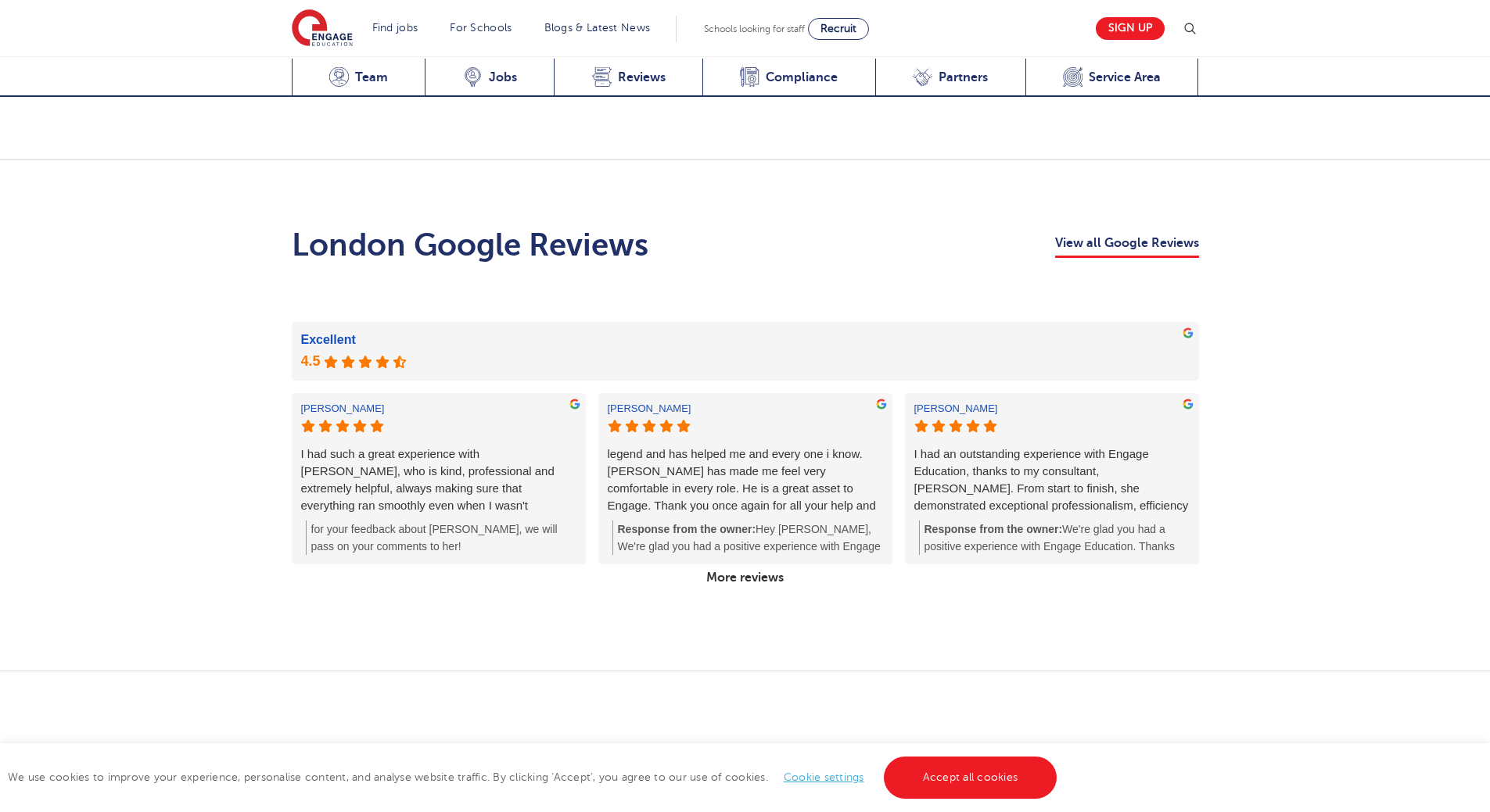
scroll to position [2720, 0]
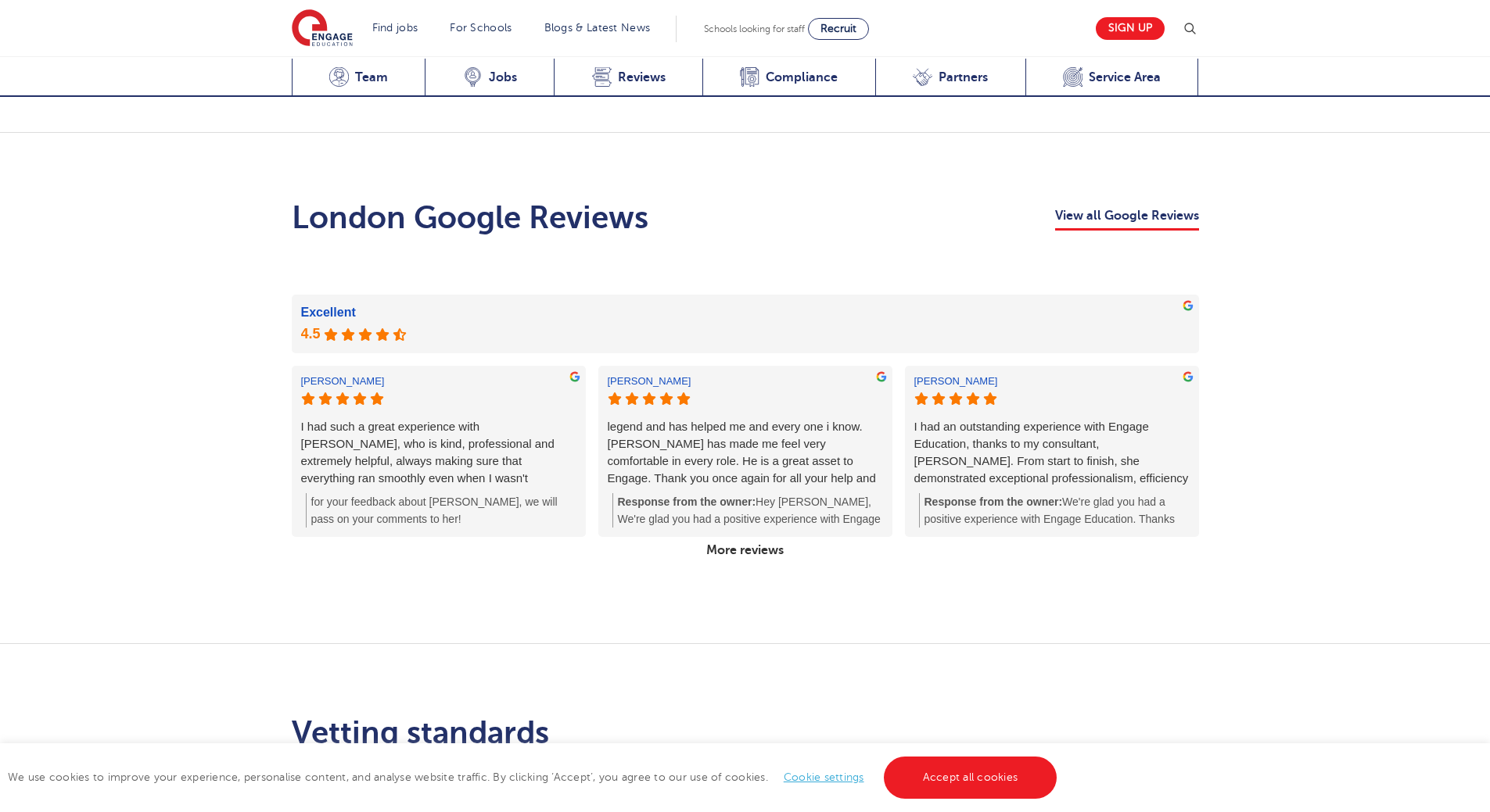
click at [757, 537] on link "More reviews" at bounding box center [745, 550] width 90 height 26
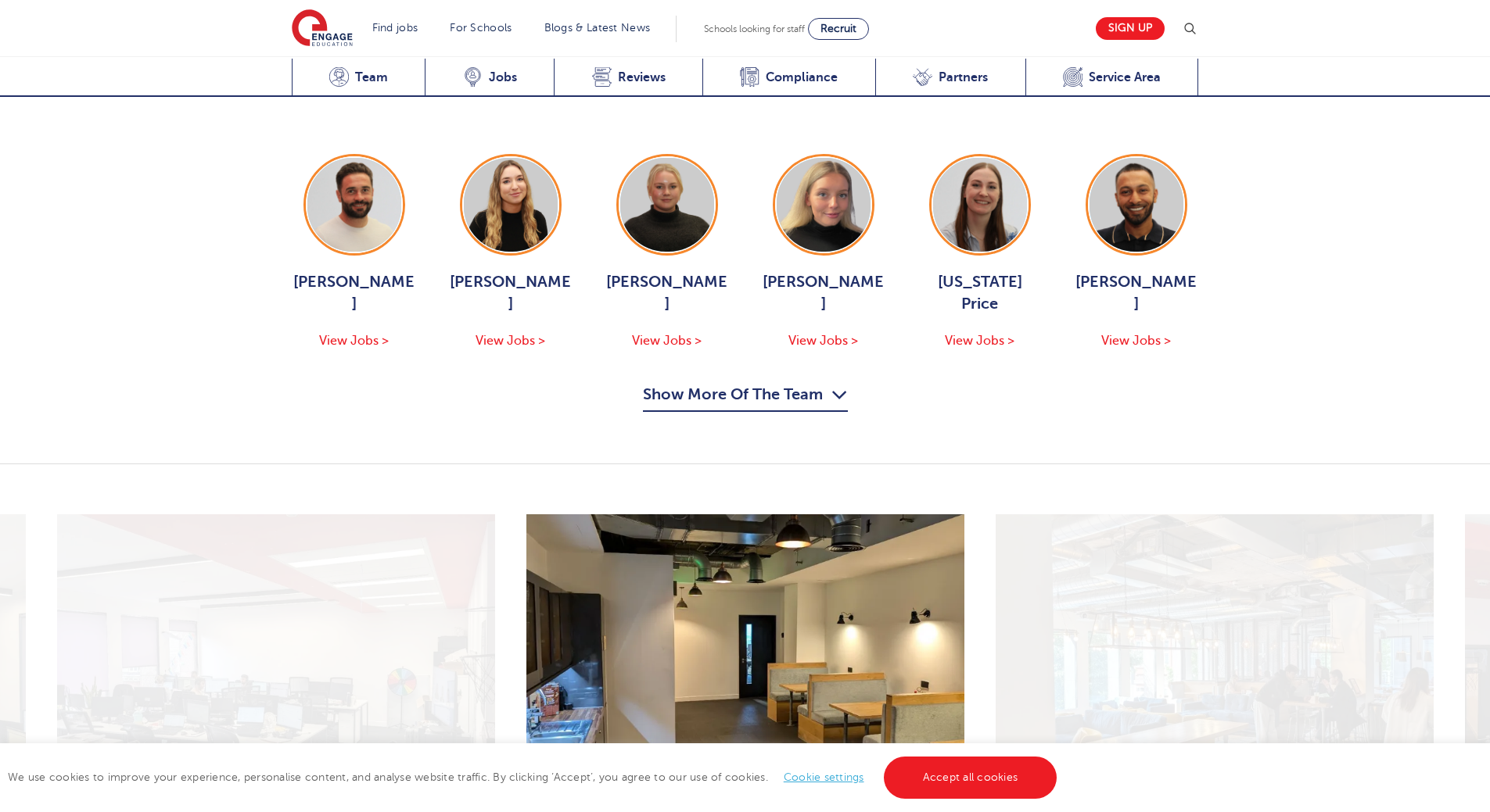
scroll to position [1939, 0]
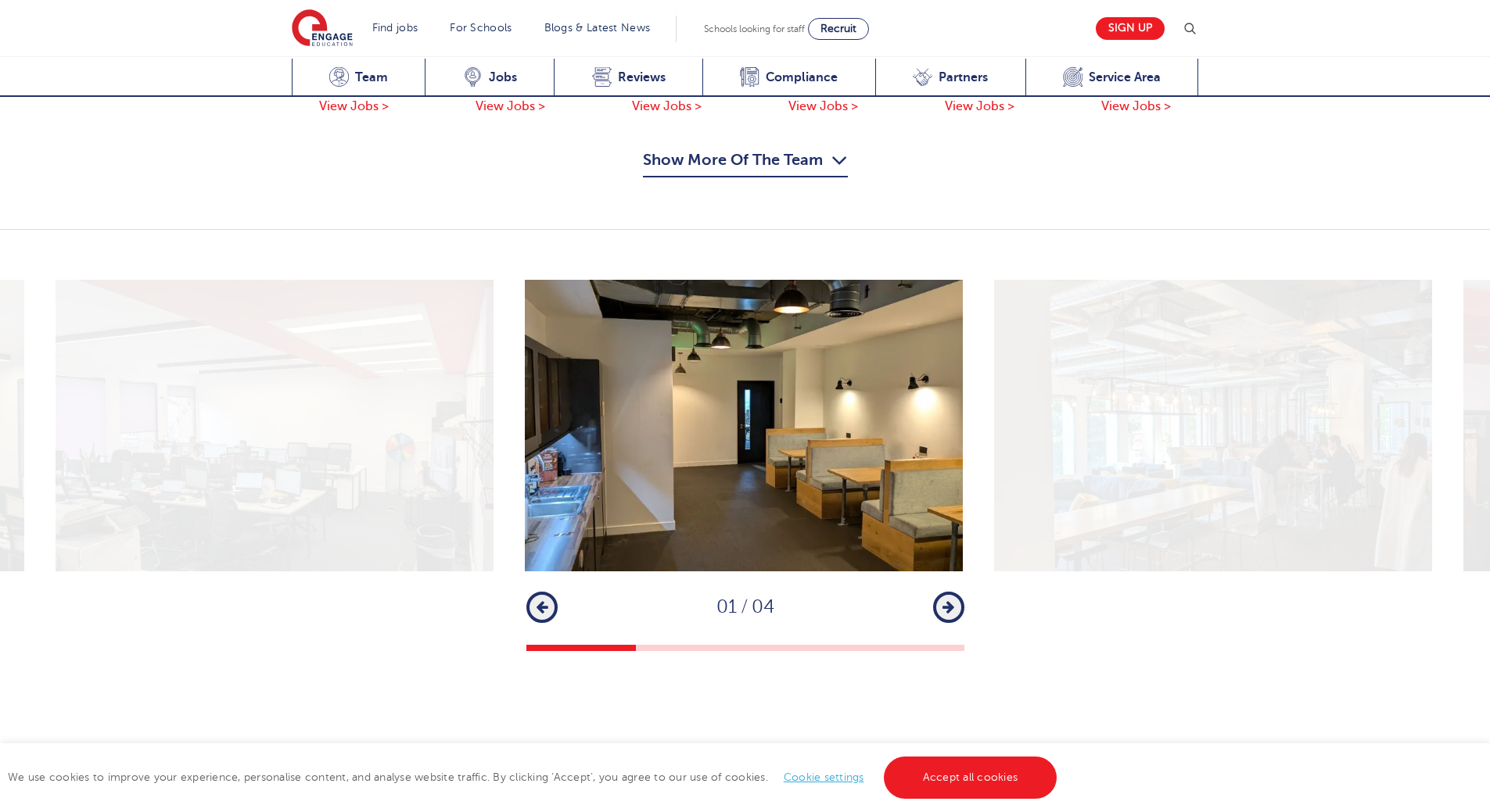
click at [1176, 489] on img at bounding box center [1213, 425] width 438 height 292
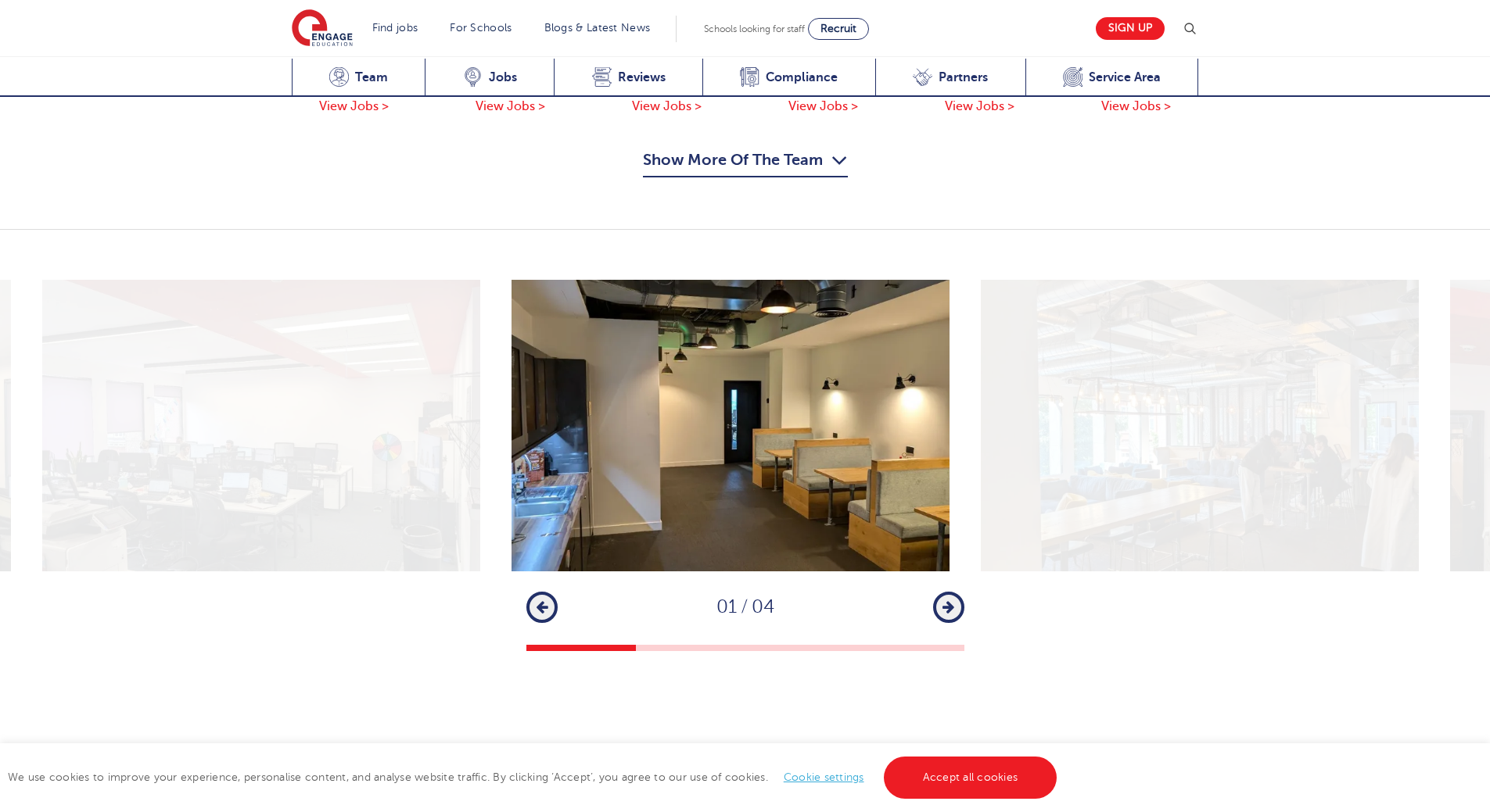
drag, startPoint x: 1151, startPoint y: 493, endPoint x: 1140, endPoint y: 493, distance: 11.0
click at [1140, 493] on img at bounding box center [1199, 425] width 438 height 292
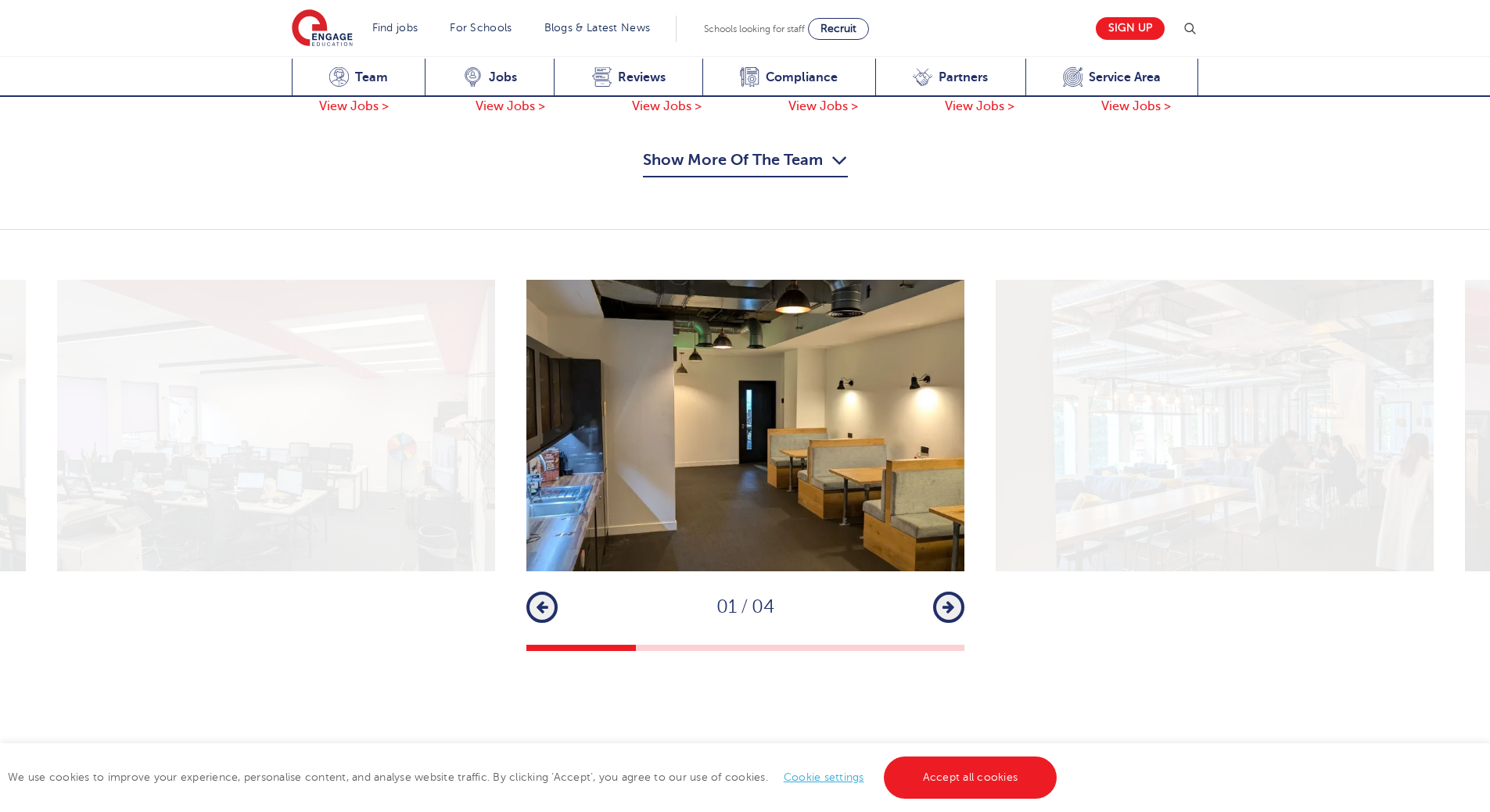
click at [954, 601] on icon "button" at bounding box center [948, 608] width 12 height 14
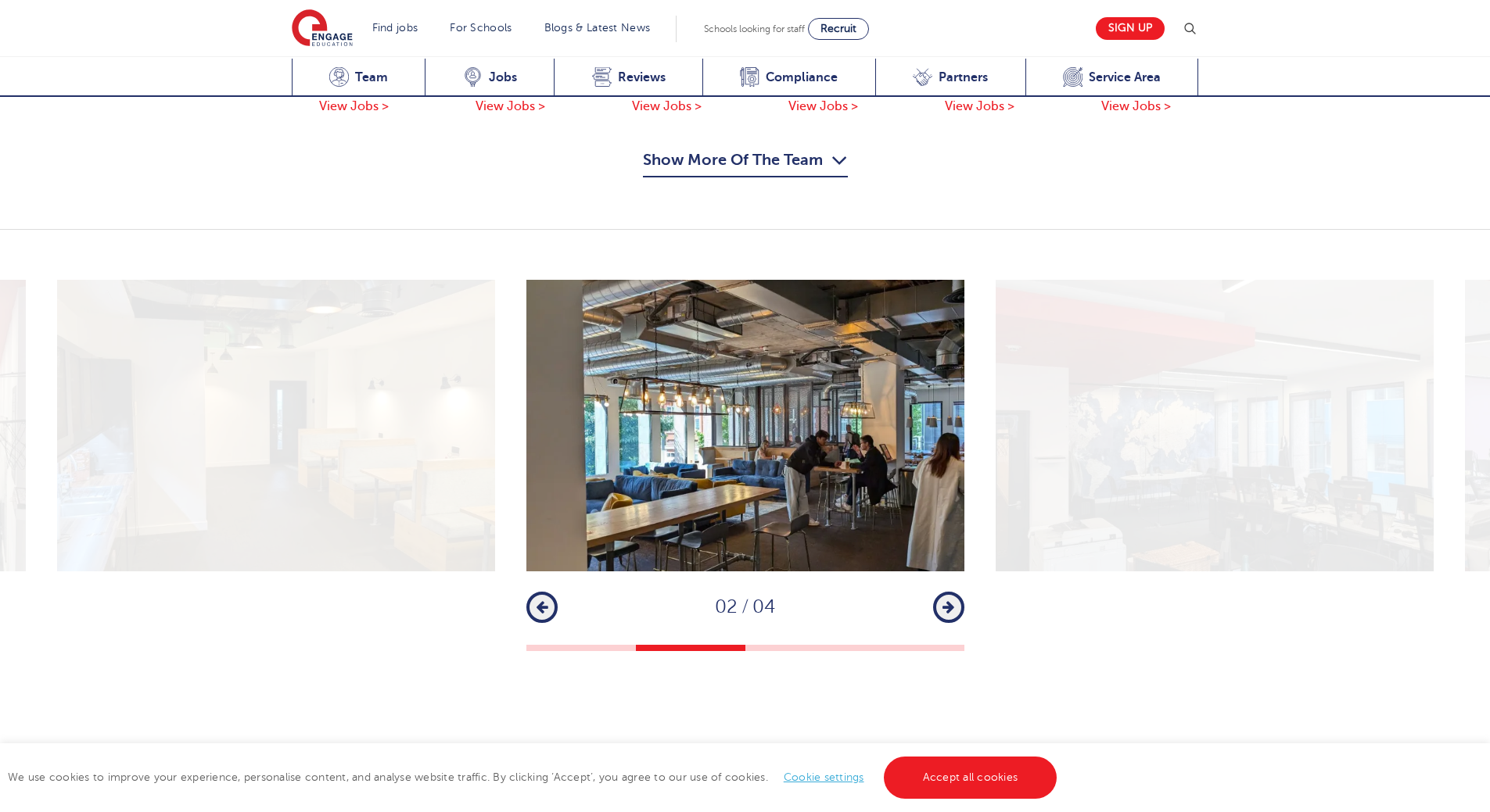
click at [955, 592] on button "Next" at bounding box center [948, 607] width 31 height 31
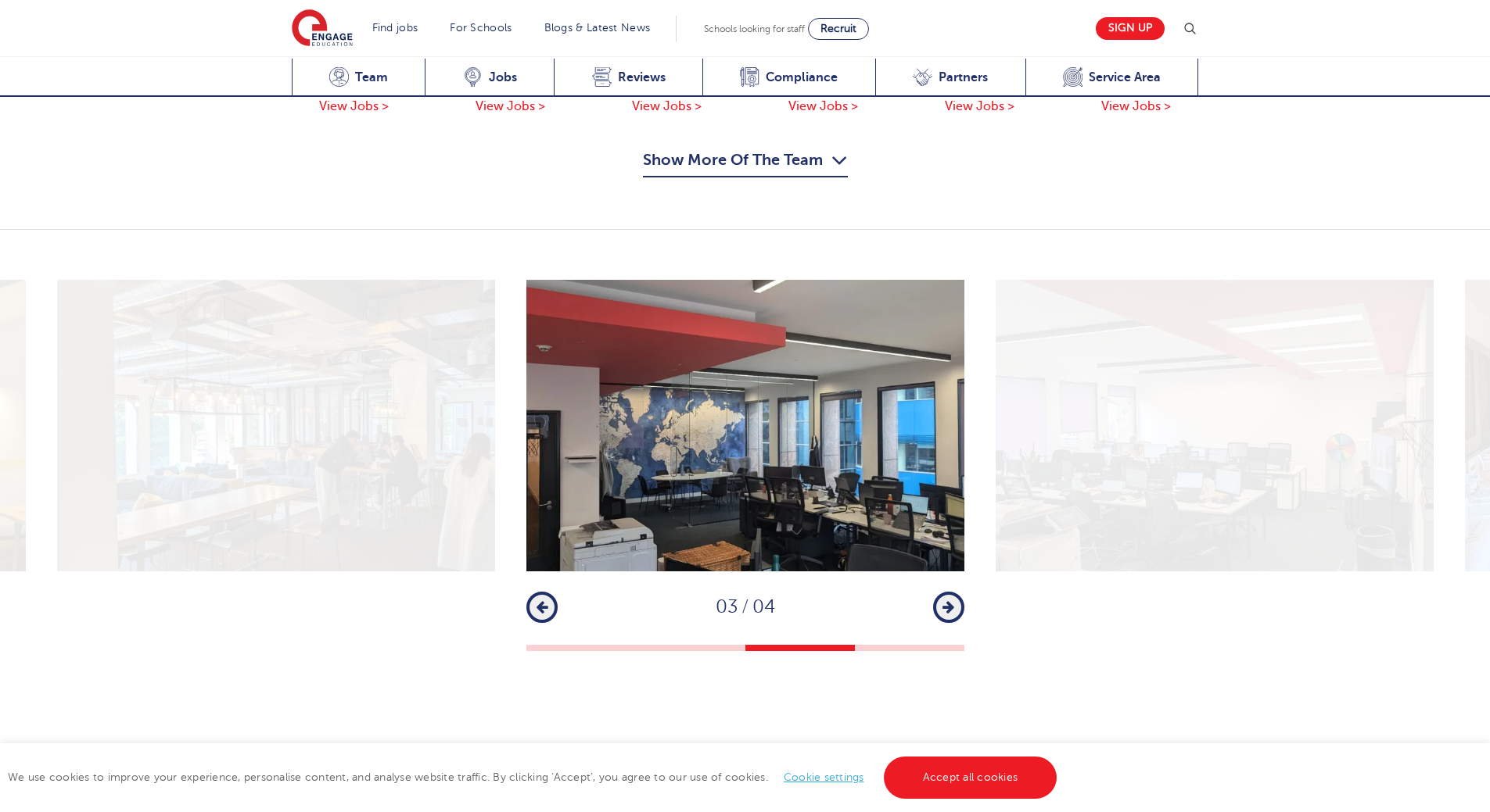
click at [957, 592] on button "Next" at bounding box center [948, 607] width 31 height 31
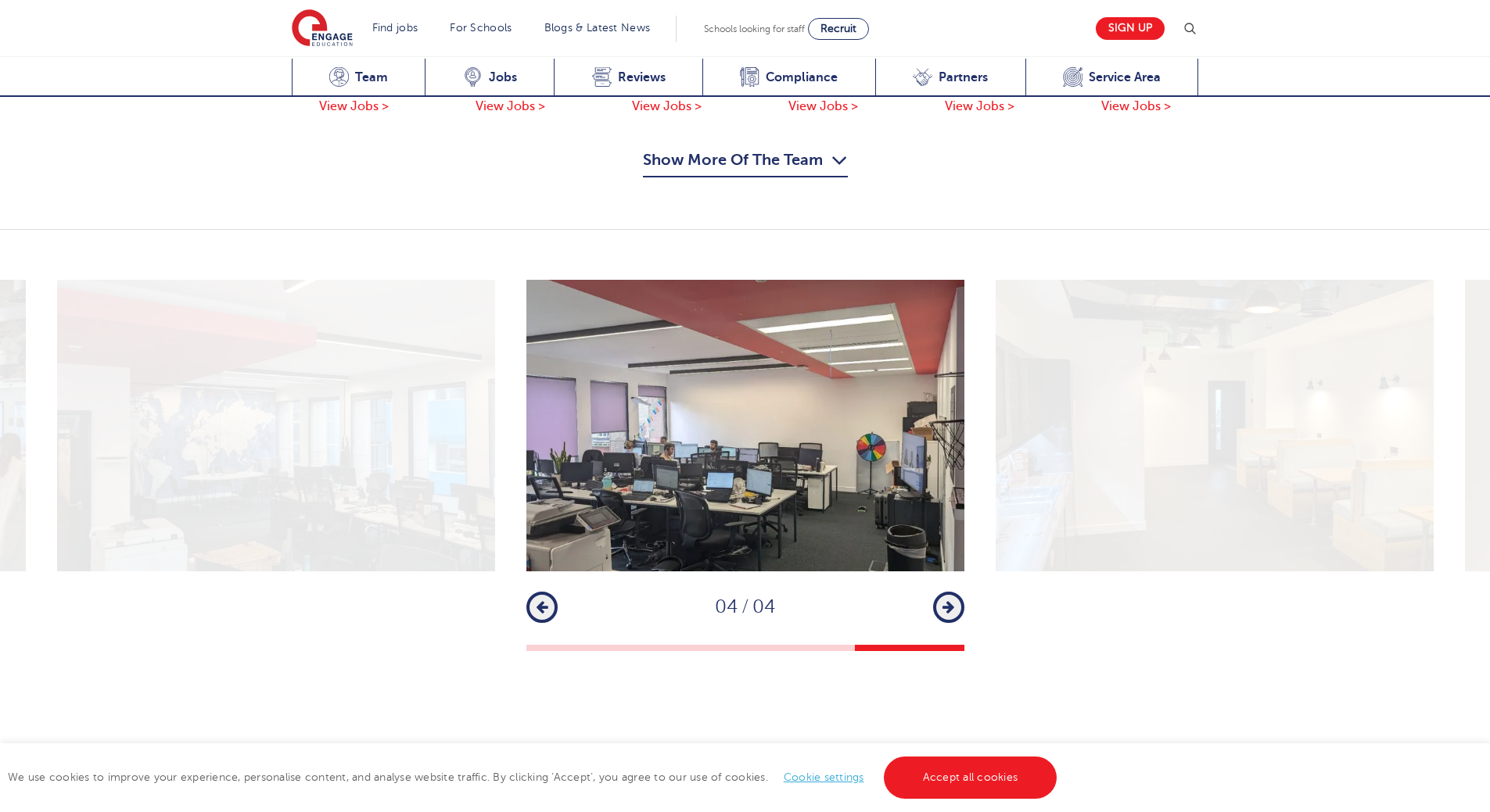
click at [969, 583] on div "1 2 3 4 Previous 04 / 04 Next" at bounding box center [745, 466] width 1490 height 372
drag, startPoint x: 551, startPoint y: 582, endPoint x: 529, endPoint y: 595, distance: 25.6
click at [551, 592] on button "Previous" at bounding box center [541, 607] width 31 height 31
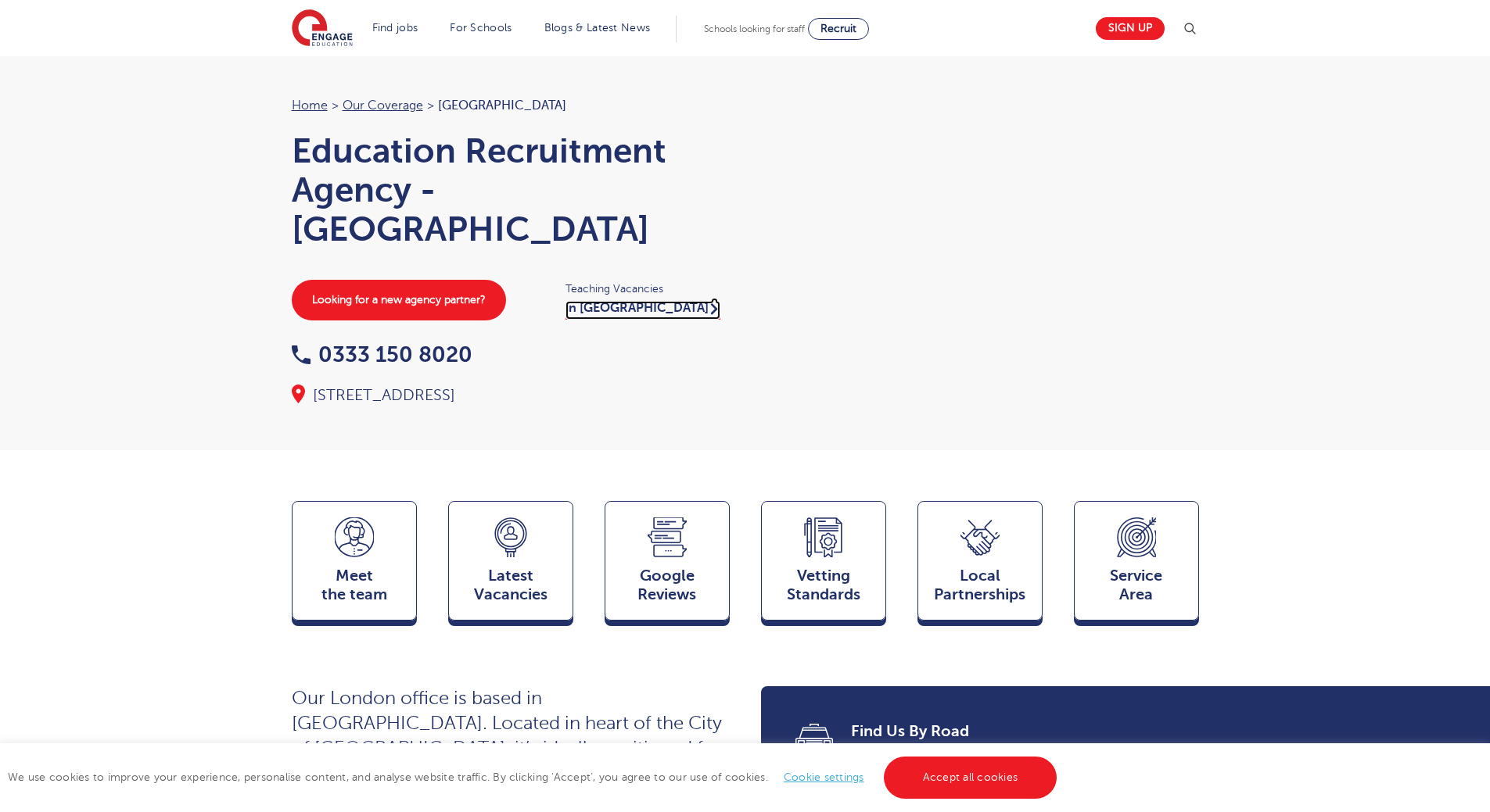
click at [626, 311] on link "in [GEOGRAPHIC_DATA]" at bounding box center [642, 311] width 155 height 19
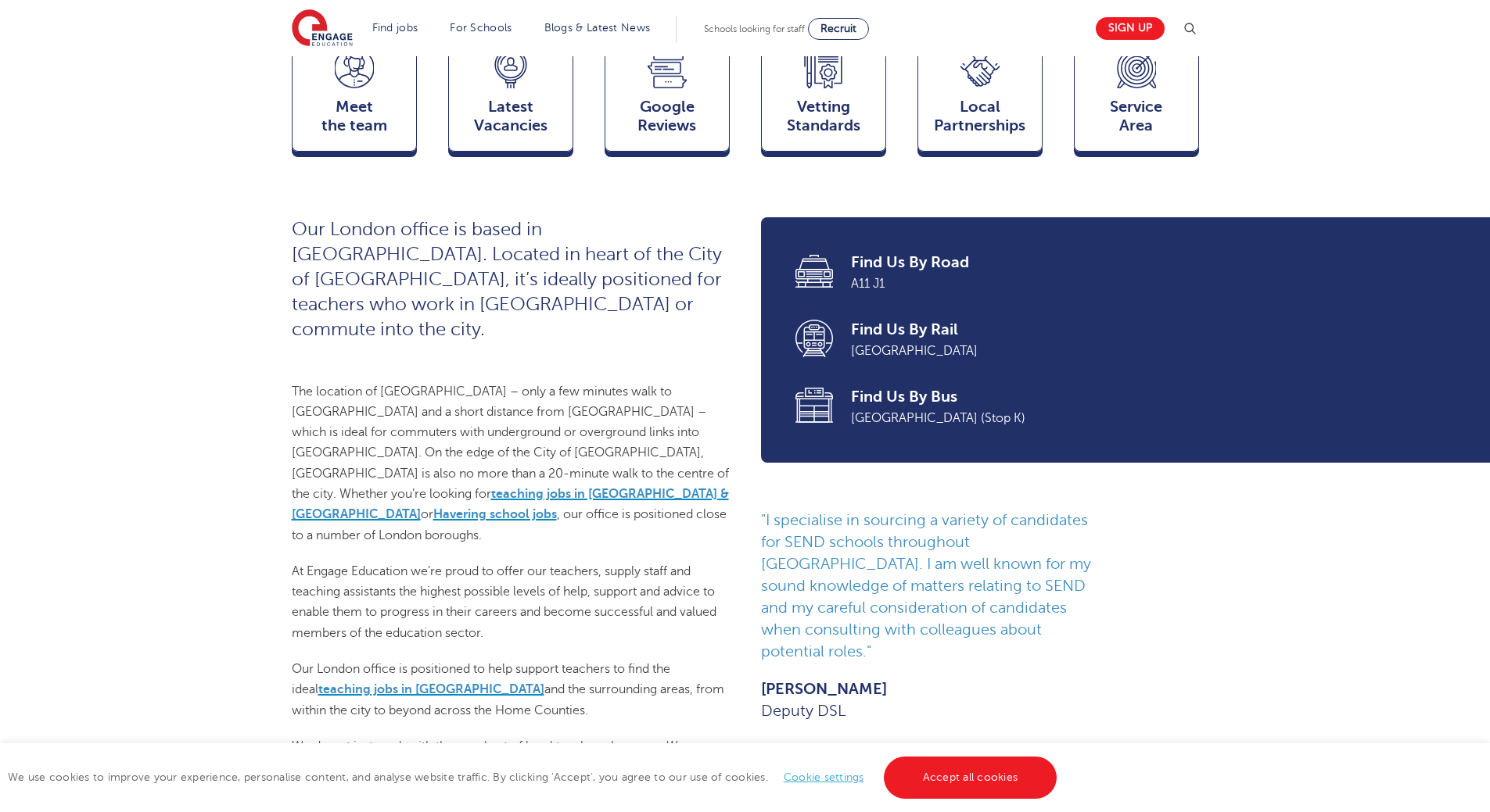
scroll to position [391, 0]
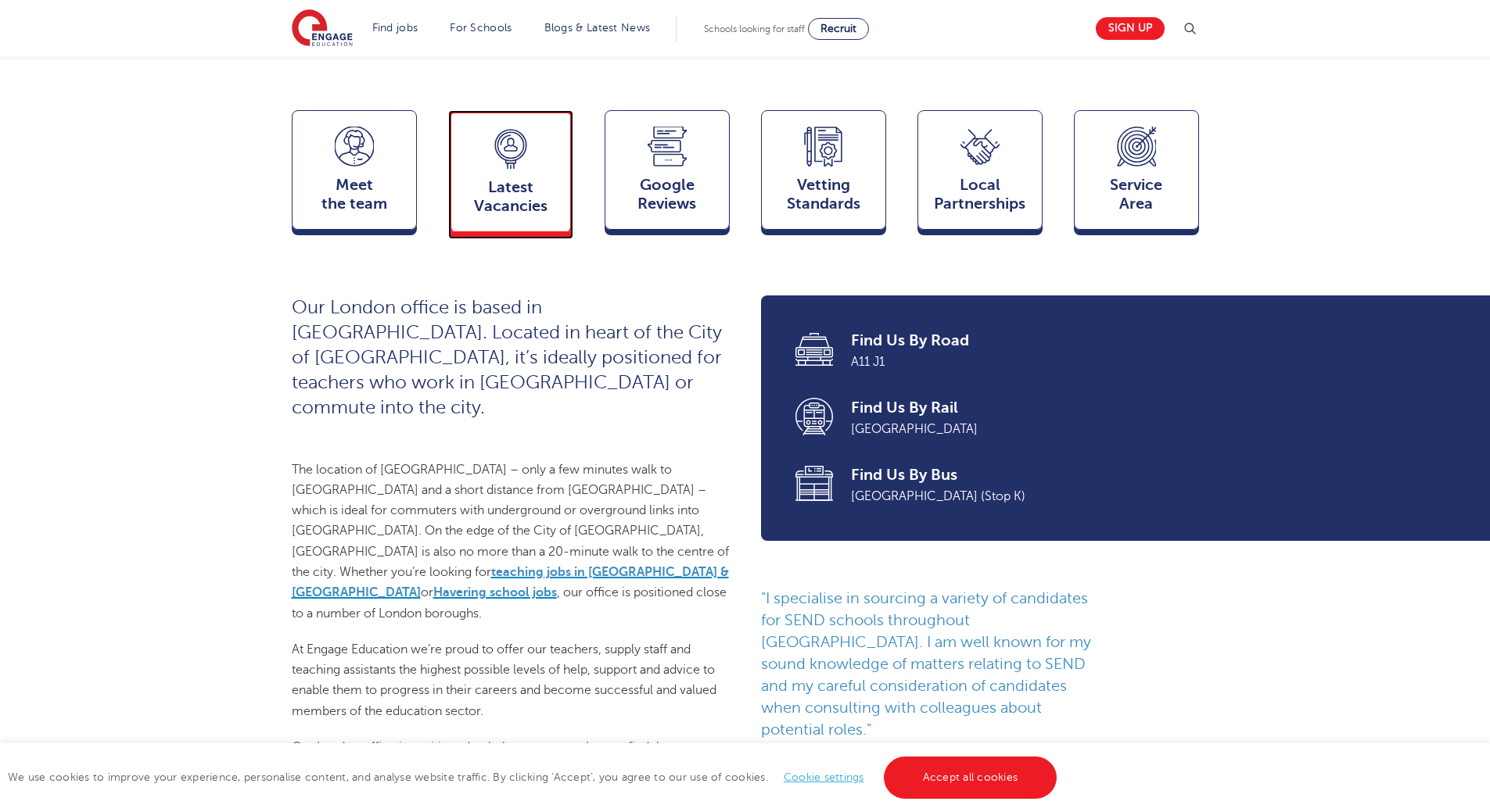
click at [514, 216] on span "Latest Vacancies" at bounding box center [511, 196] width 103 height 37
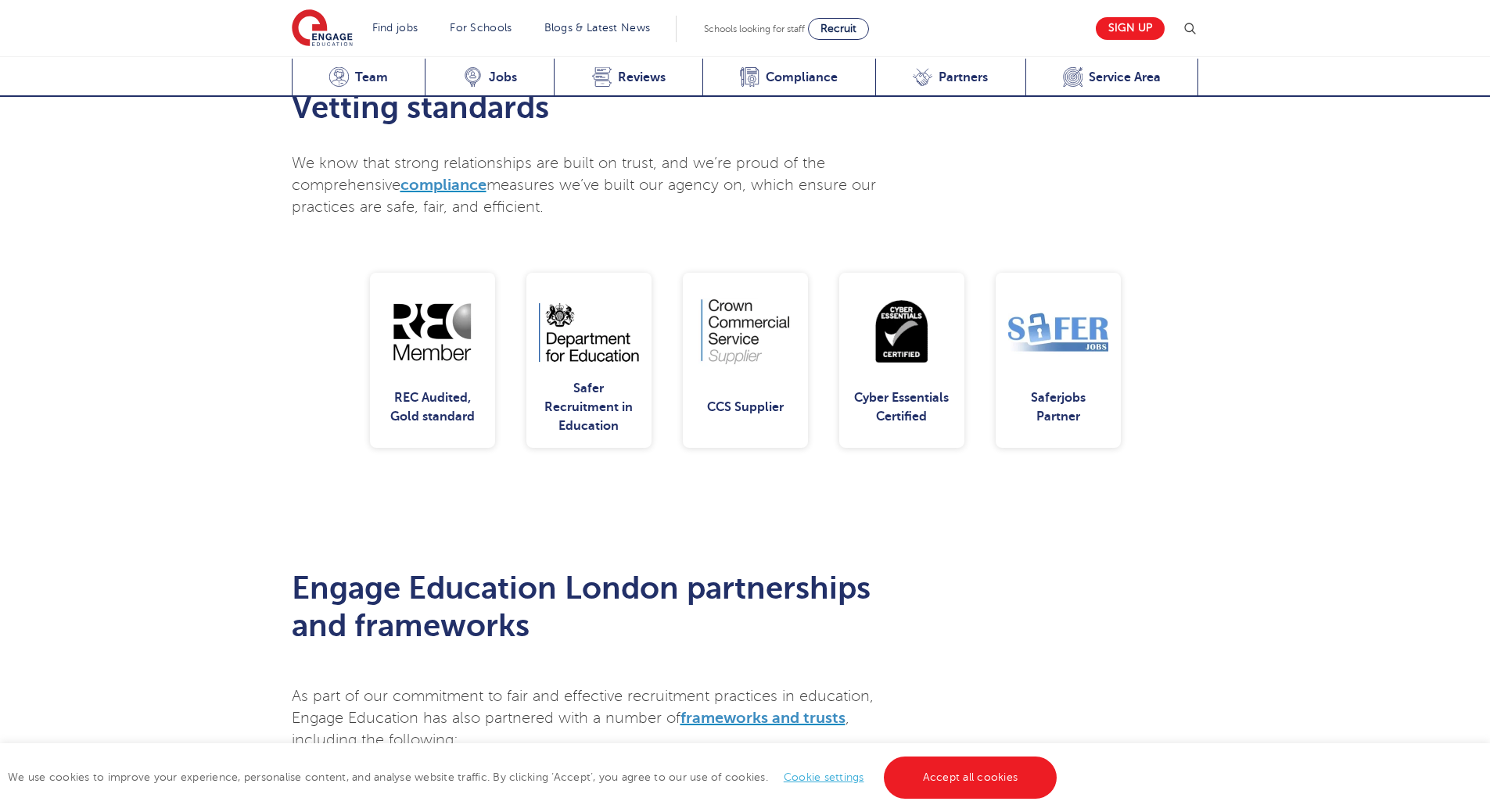
scroll to position [3033, 0]
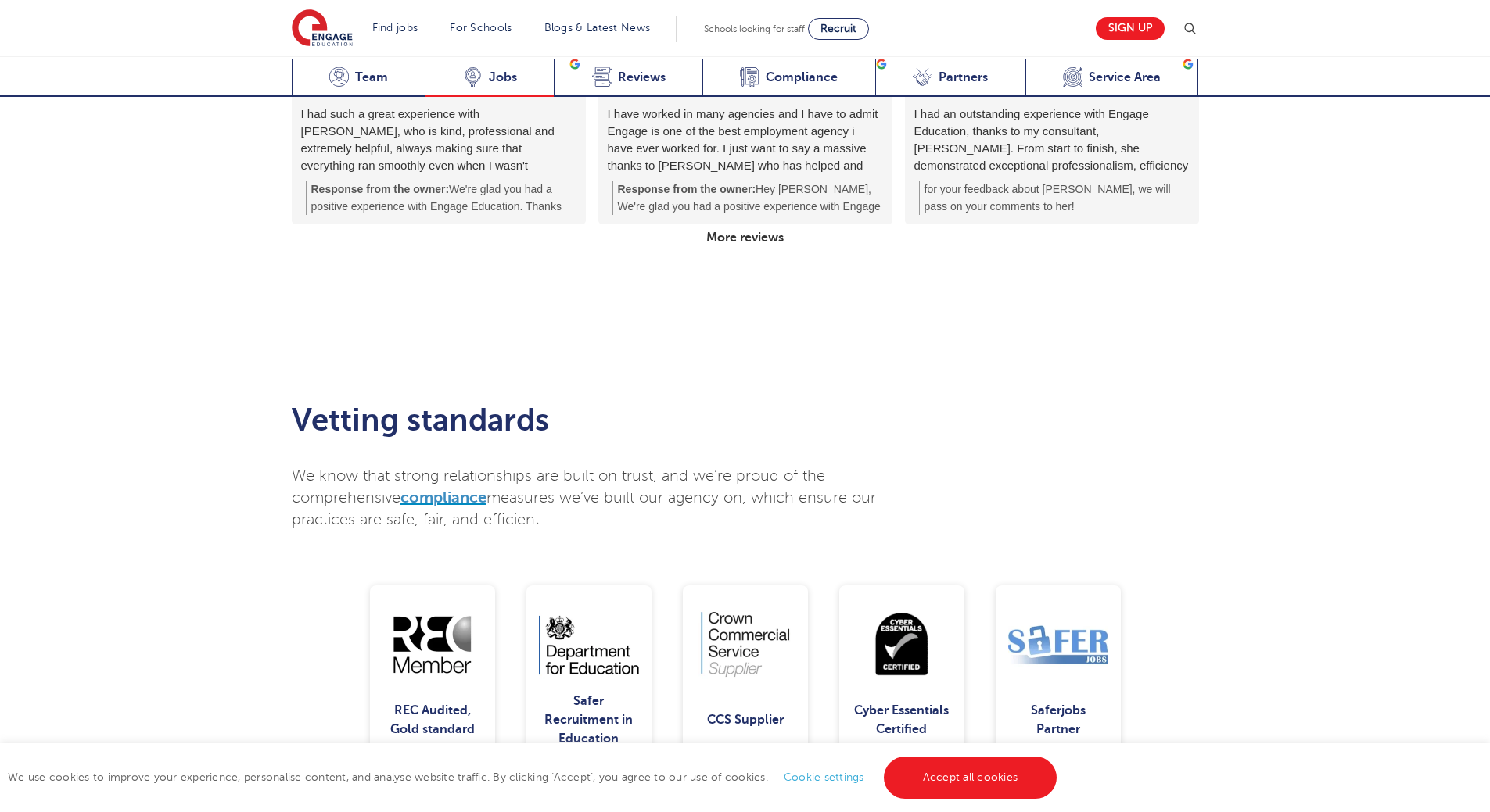
click at [497, 73] on span "Jobs" at bounding box center [502, 78] width 28 height 16
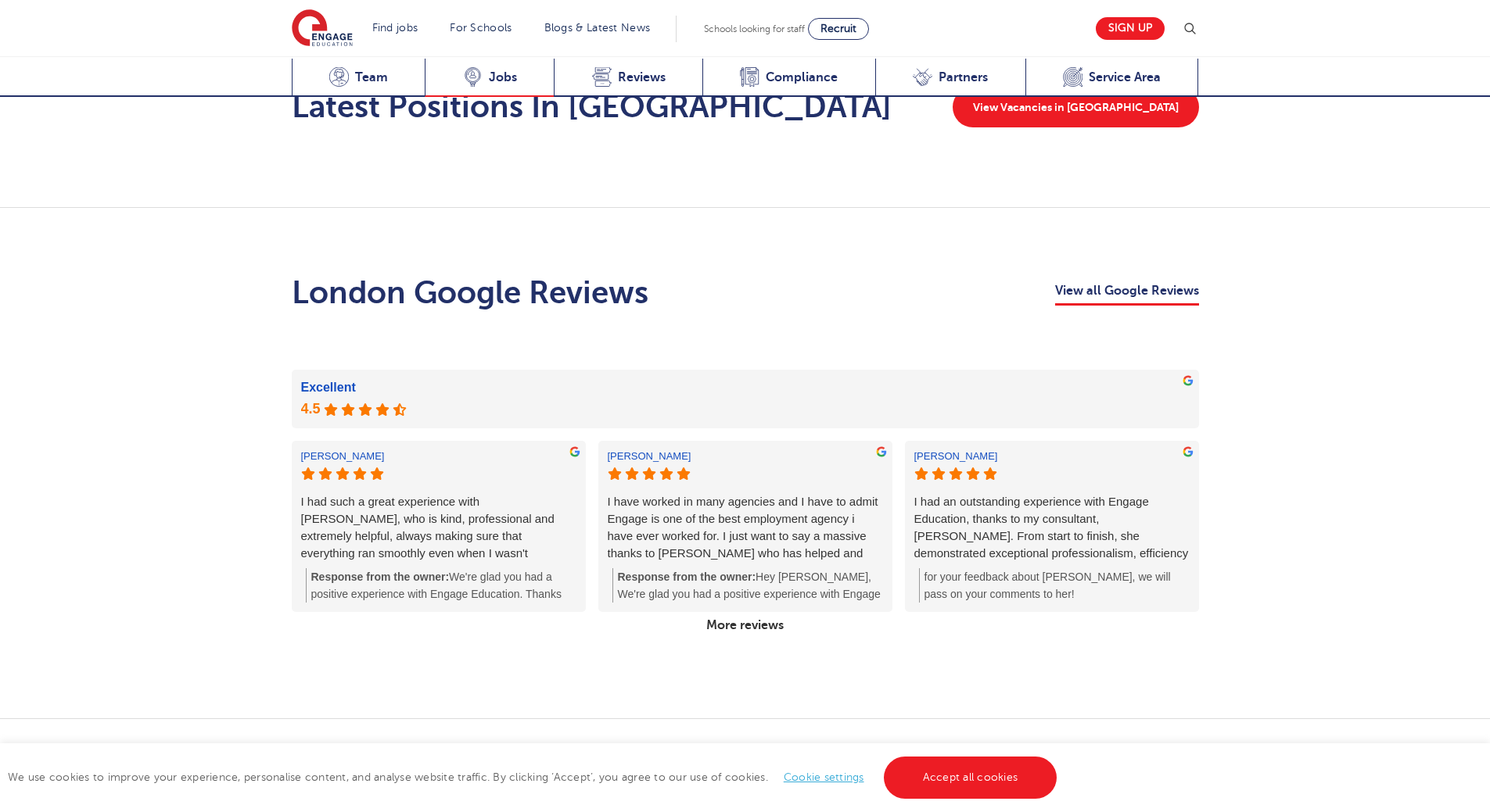
scroll to position [2643, 0]
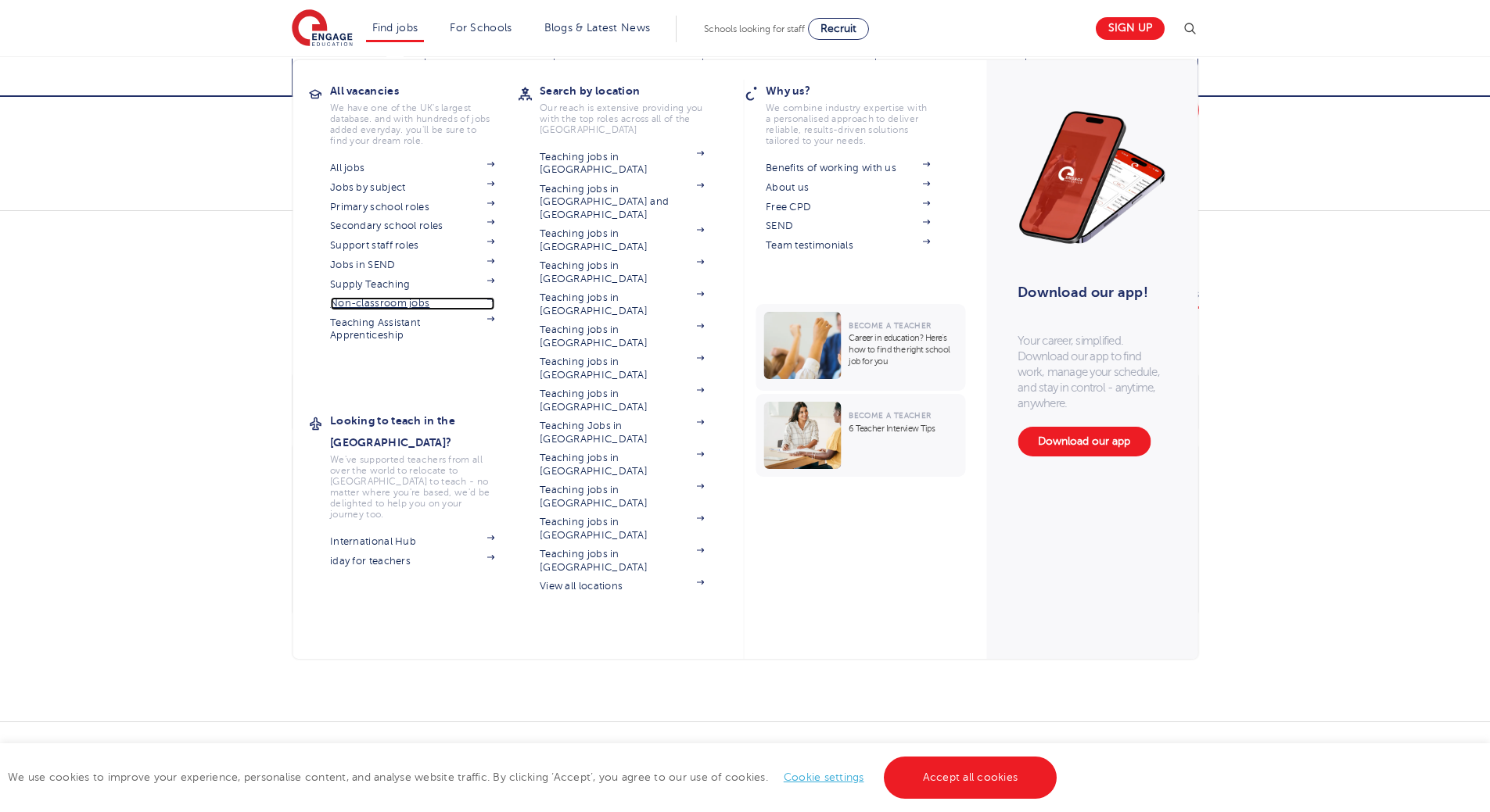
click at [393, 298] on link "Non-classroom jobs" at bounding box center [412, 304] width 164 height 13
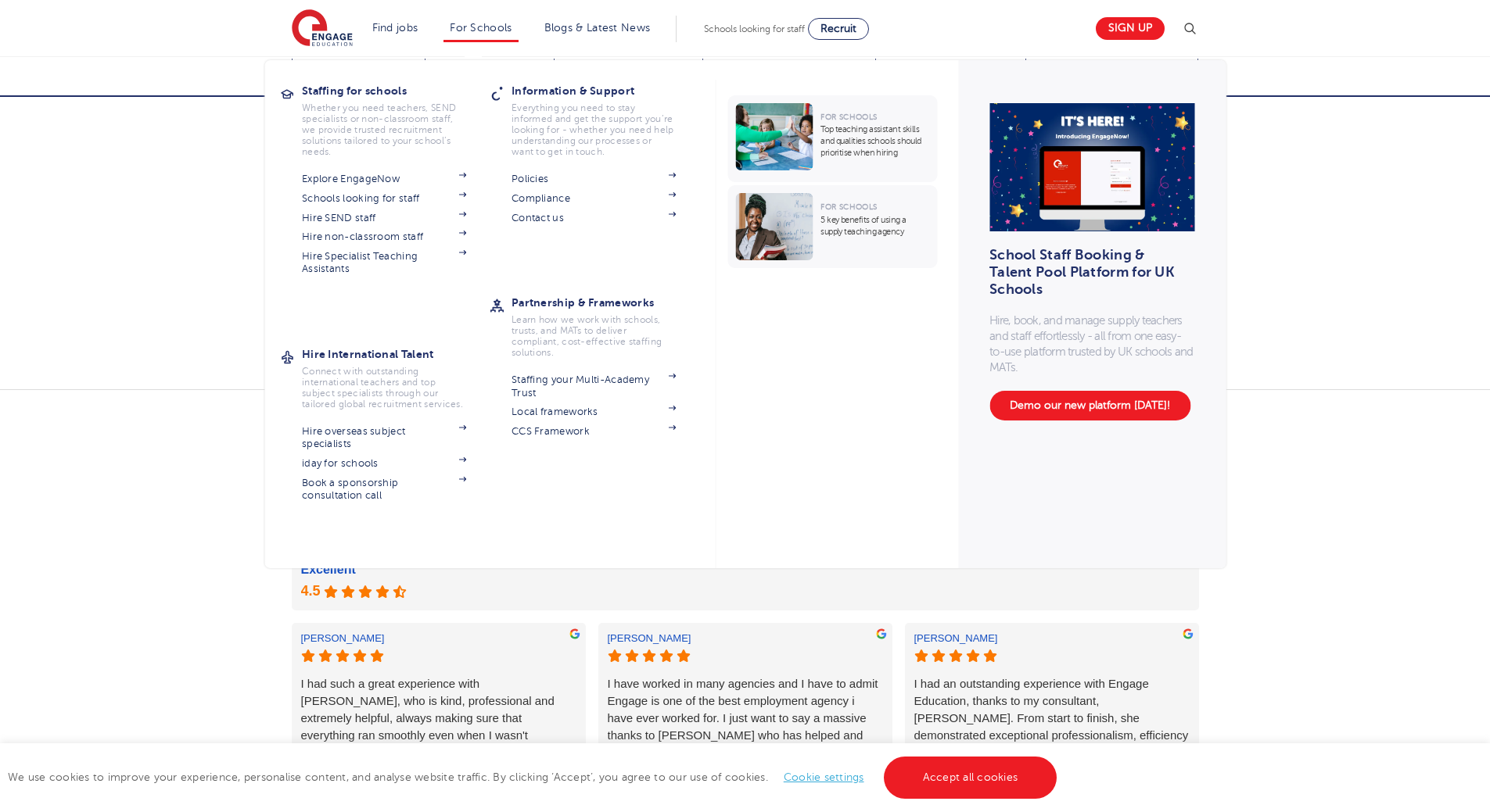
scroll to position [2330, 0]
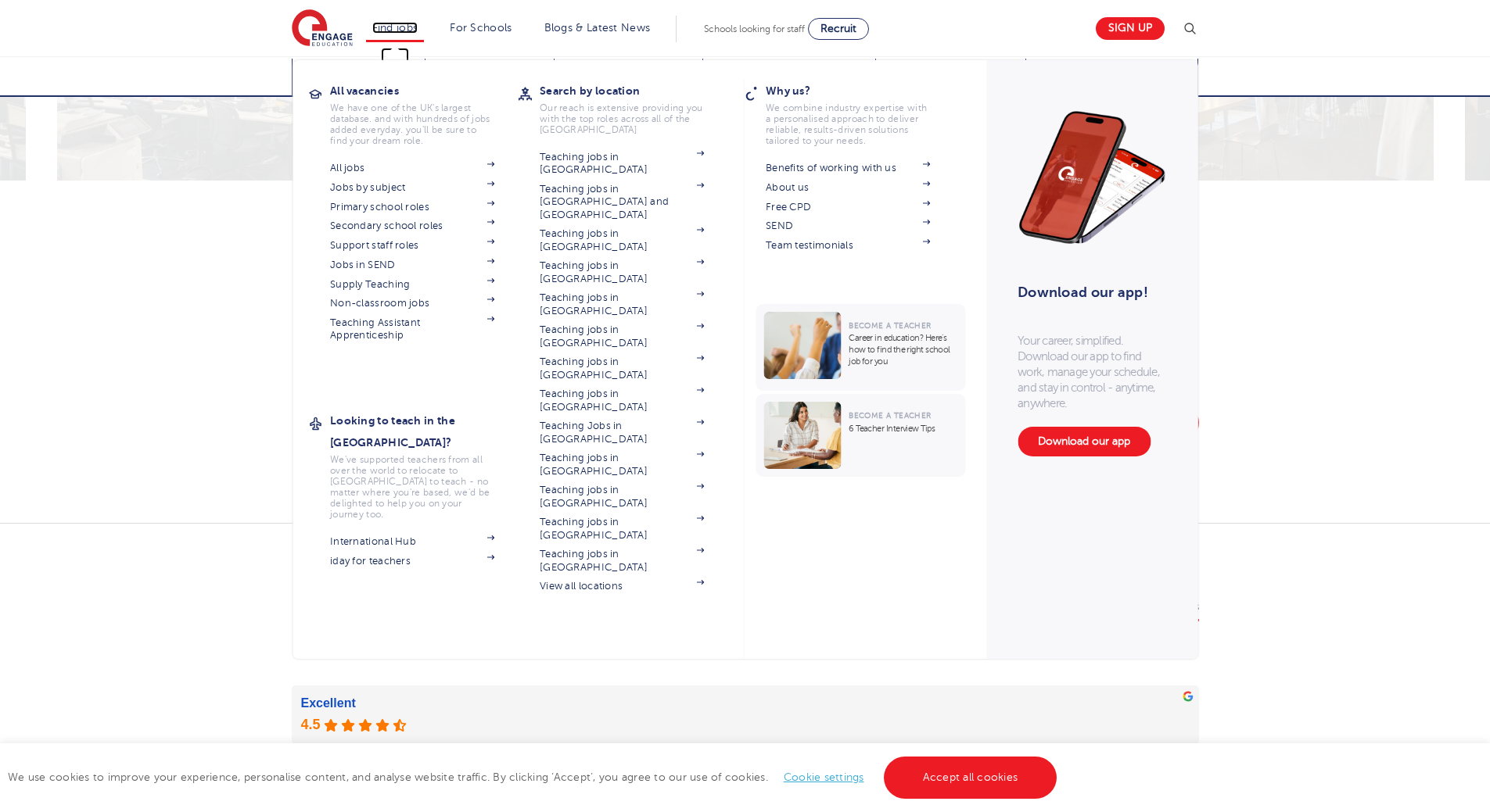
click at [404, 27] on link "Find jobs" at bounding box center [395, 28] width 46 height 12
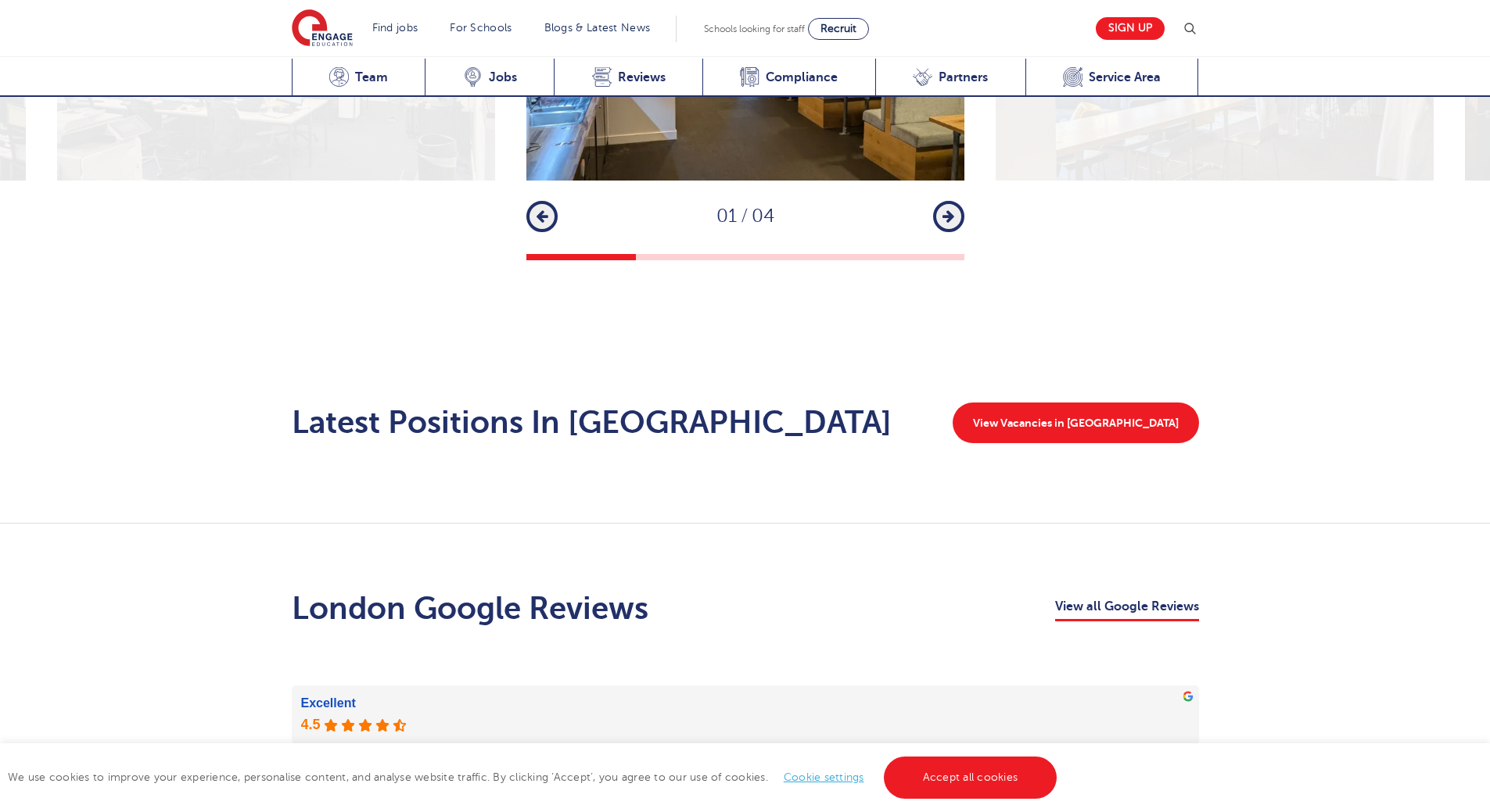
drag, startPoint x: 188, startPoint y: 278, endPoint x: 517, endPoint y: 348, distance: 336.4
click at [190, 278] on div "1 2 3 4 Previous 01 / 04 Next" at bounding box center [745, 87] width 1490 height 497
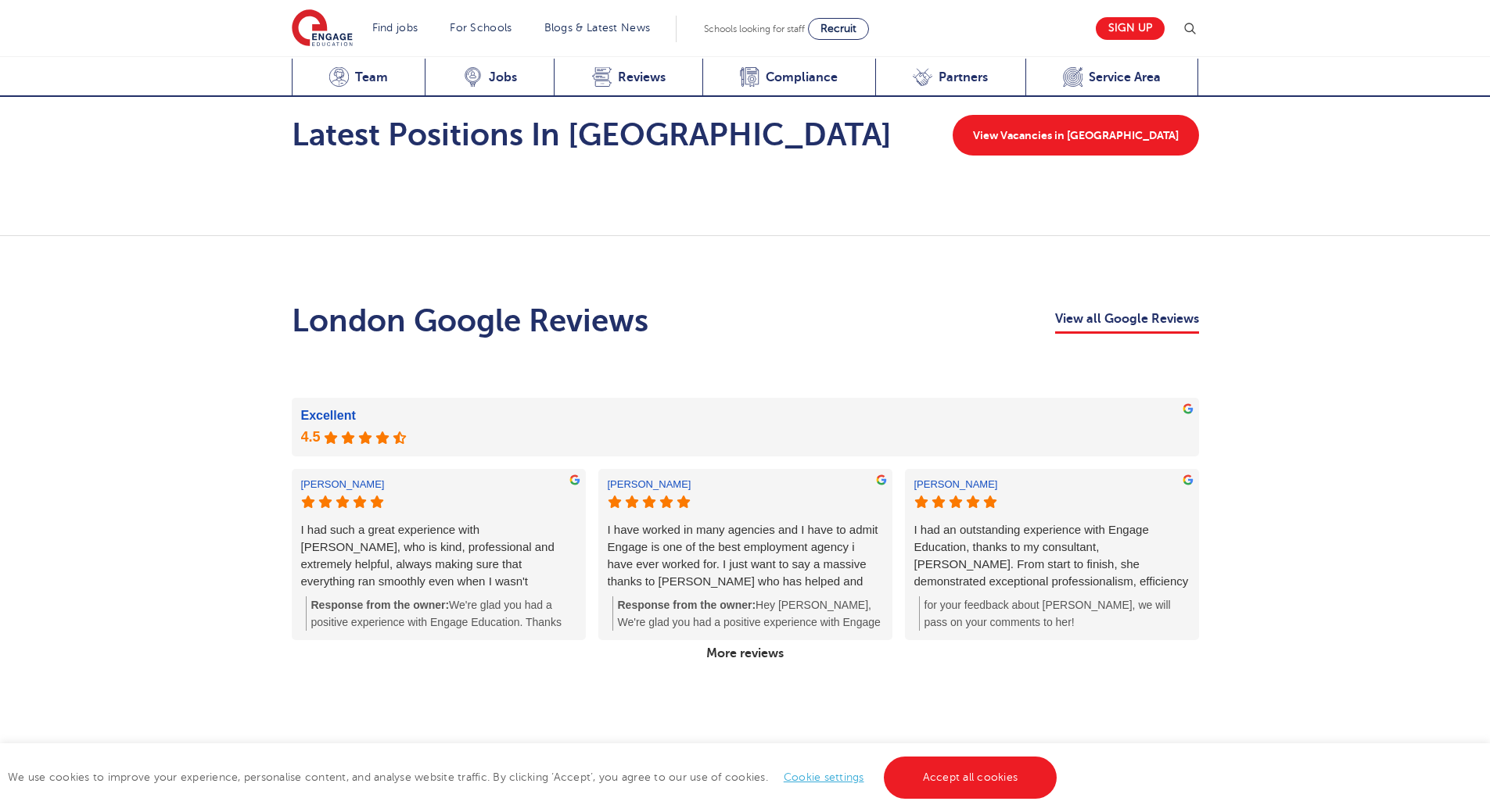
scroll to position [2486, 0]
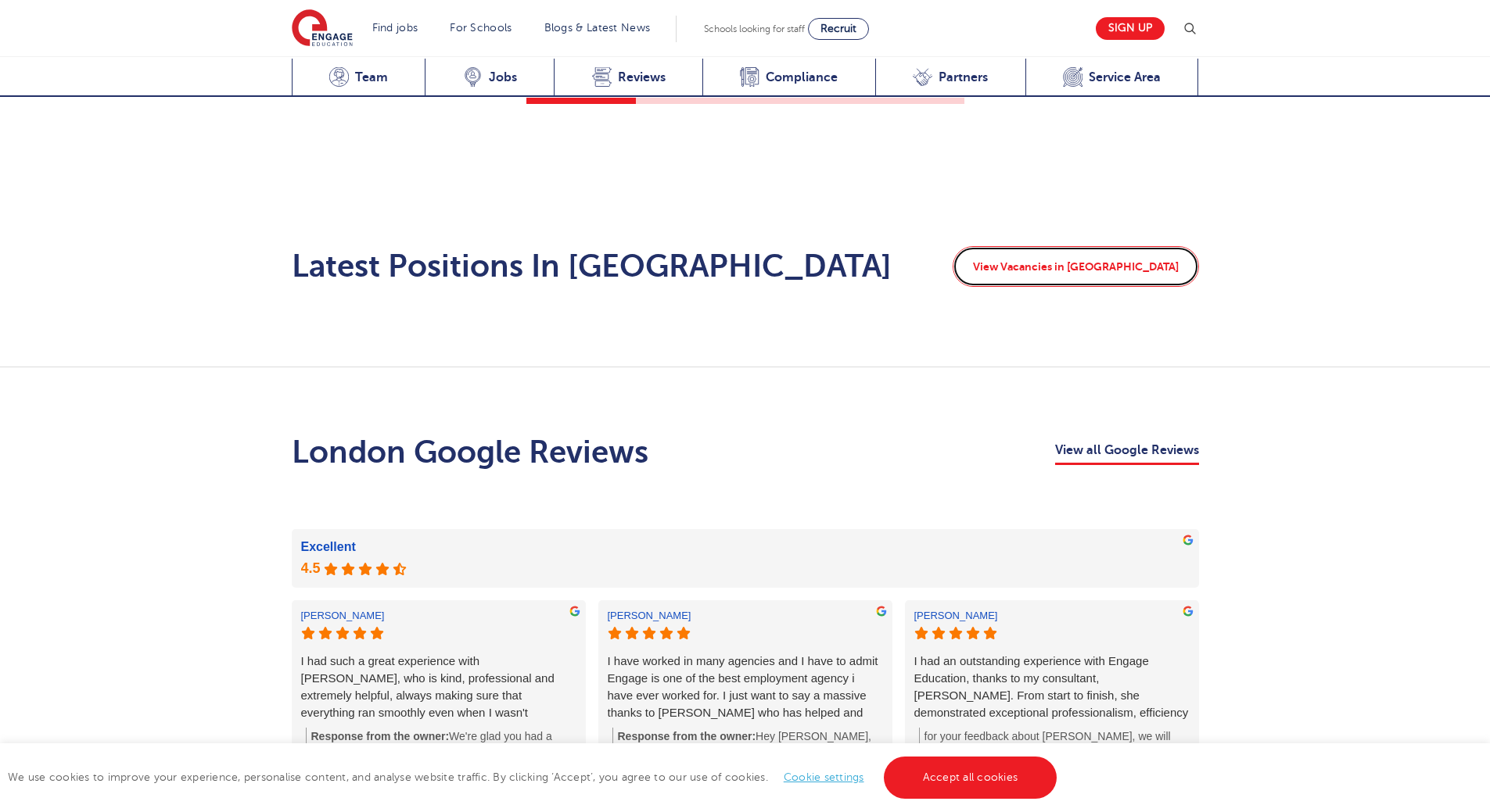
click at [1125, 246] on link "View Vacancies in [GEOGRAPHIC_DATA]" at bounding box center [1076, 266] width 246 height 41
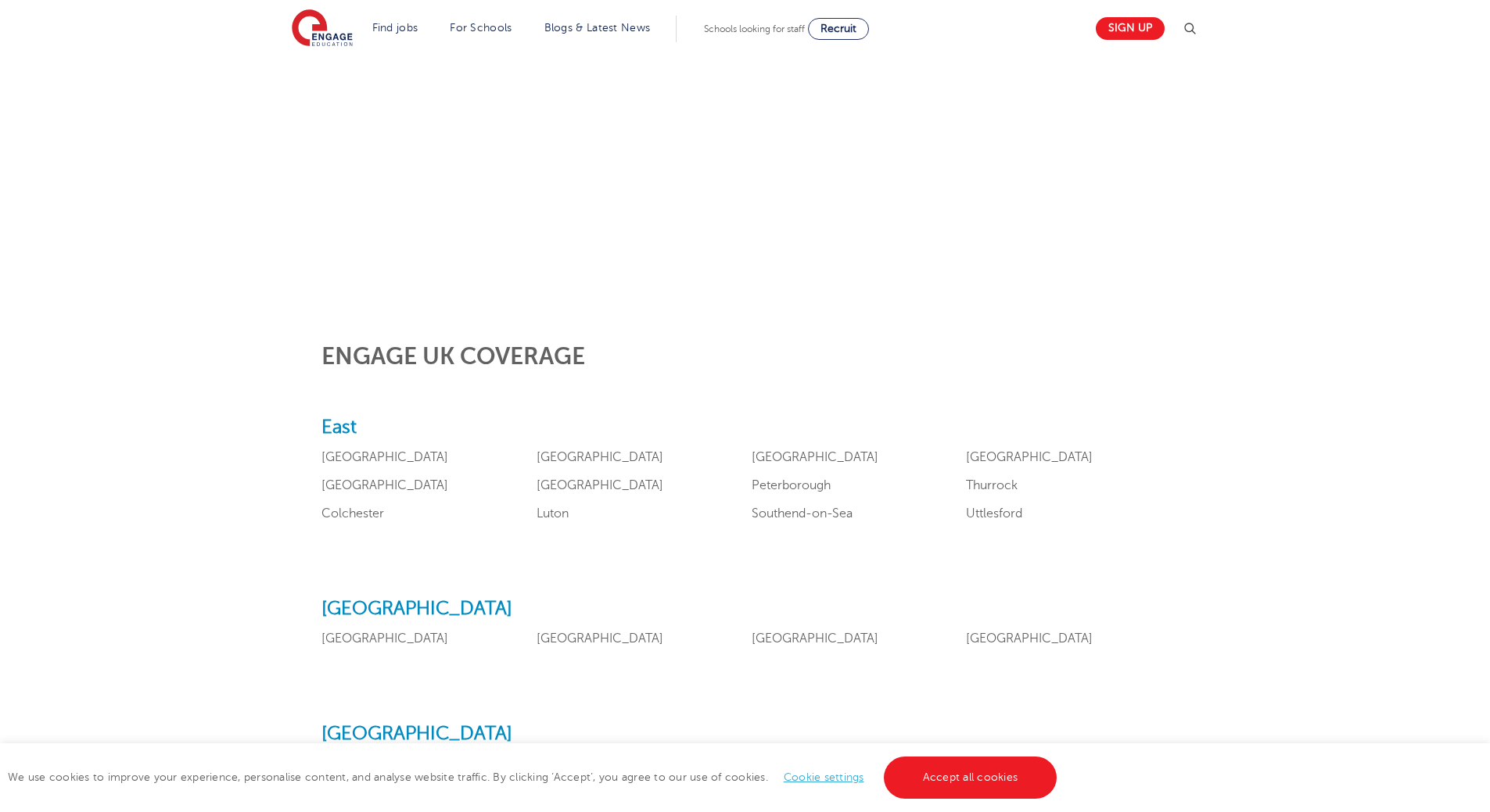
scroll to position [234, 0]
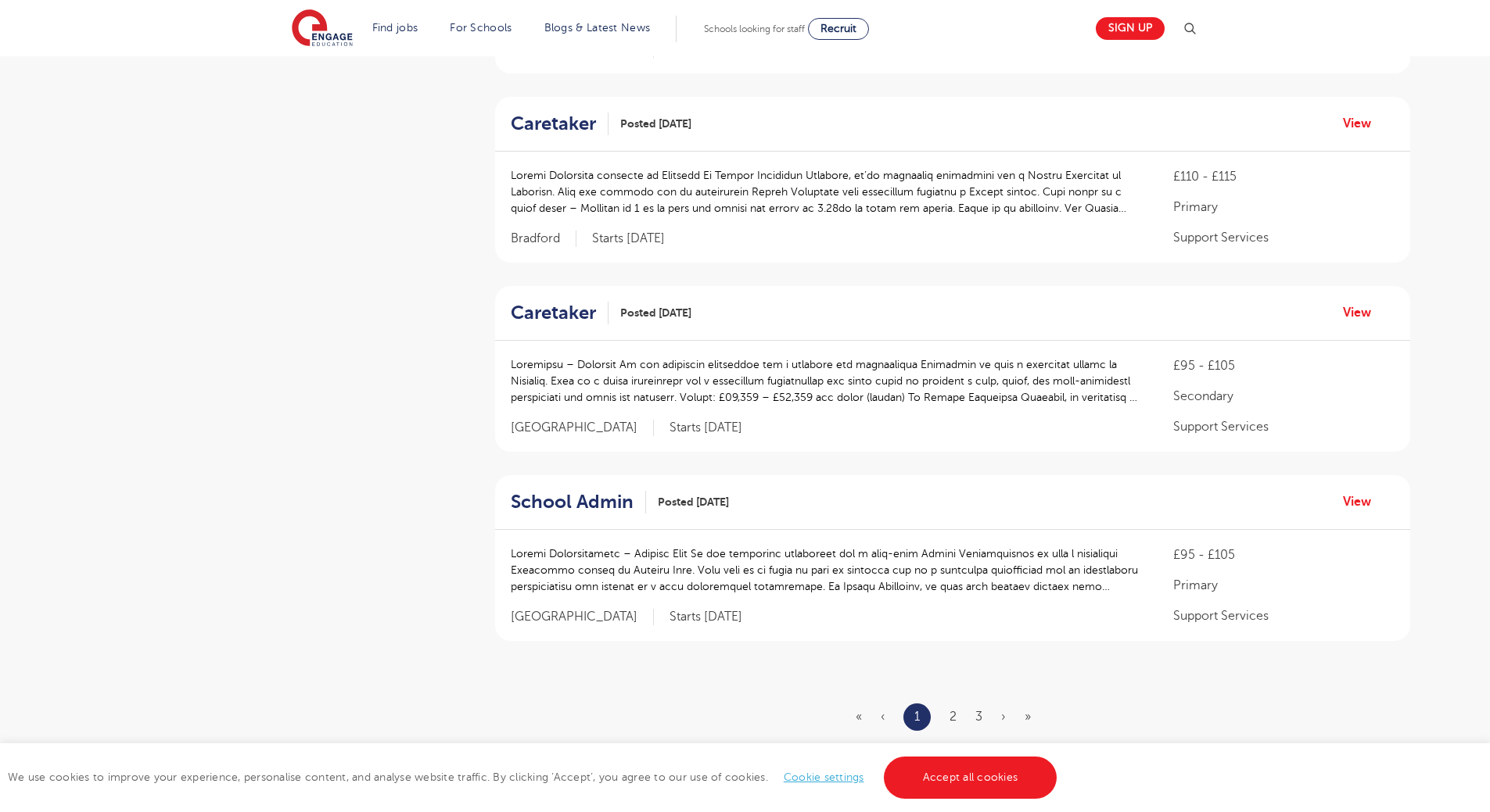
scroll to position [1798, 0]
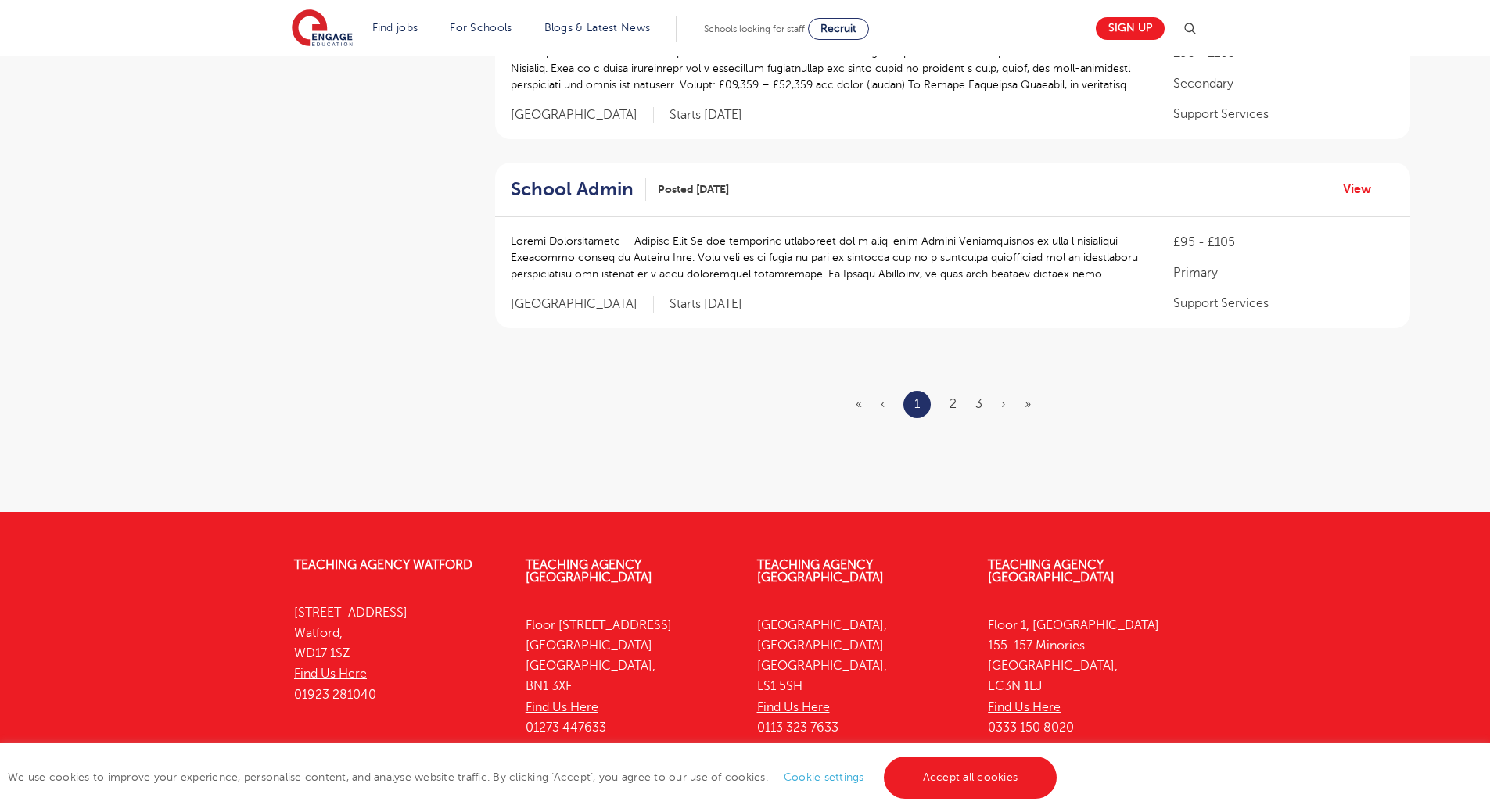
click at [944, 400] on ul "« ‹ 1 2 3 › »" at bounding box center [953, 404] width 194 height 27
click at [956, 402] on link "2" at bounding box center [953, 404] width 7 height 14
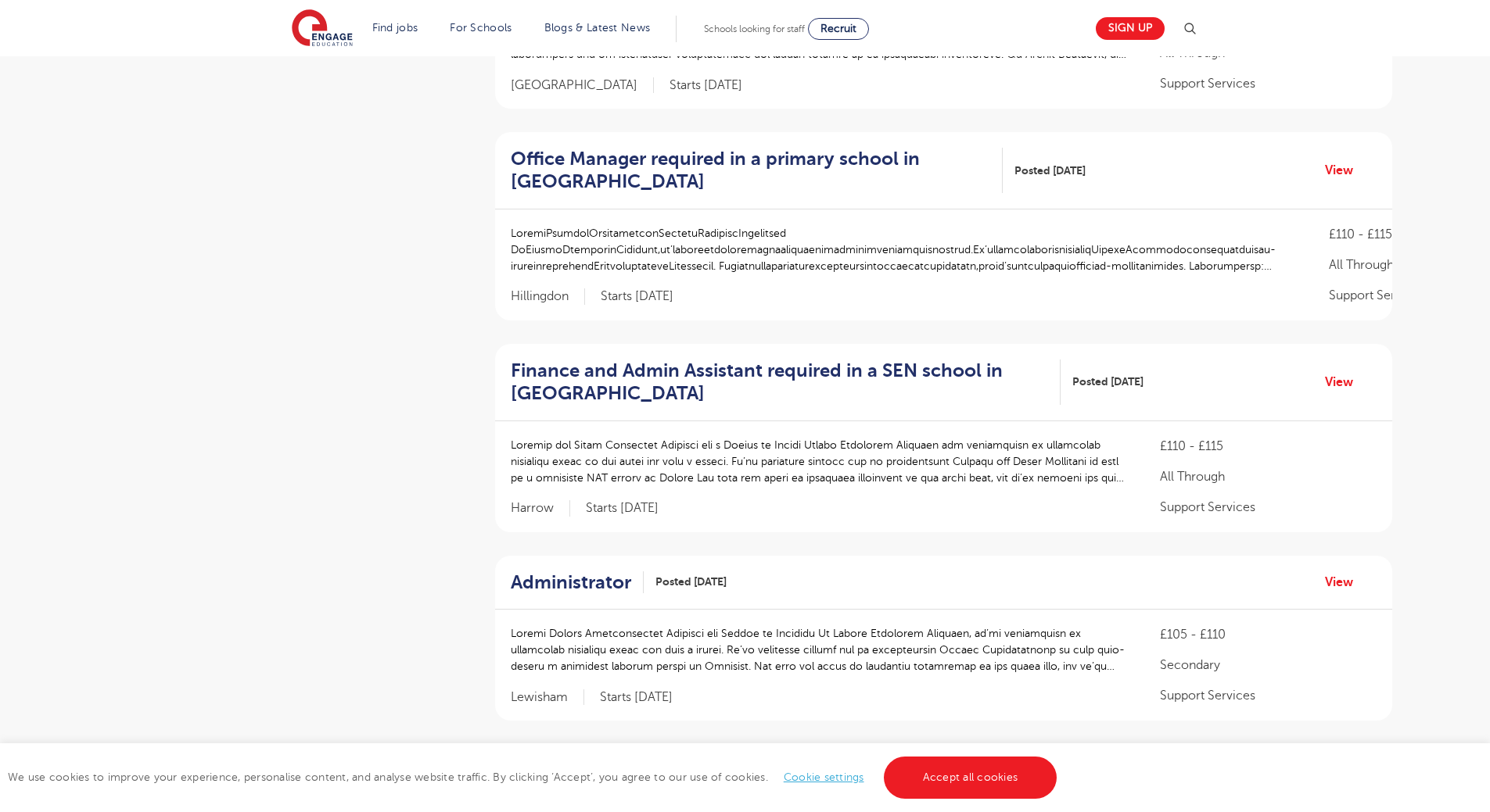
scroll to position [704, 0]
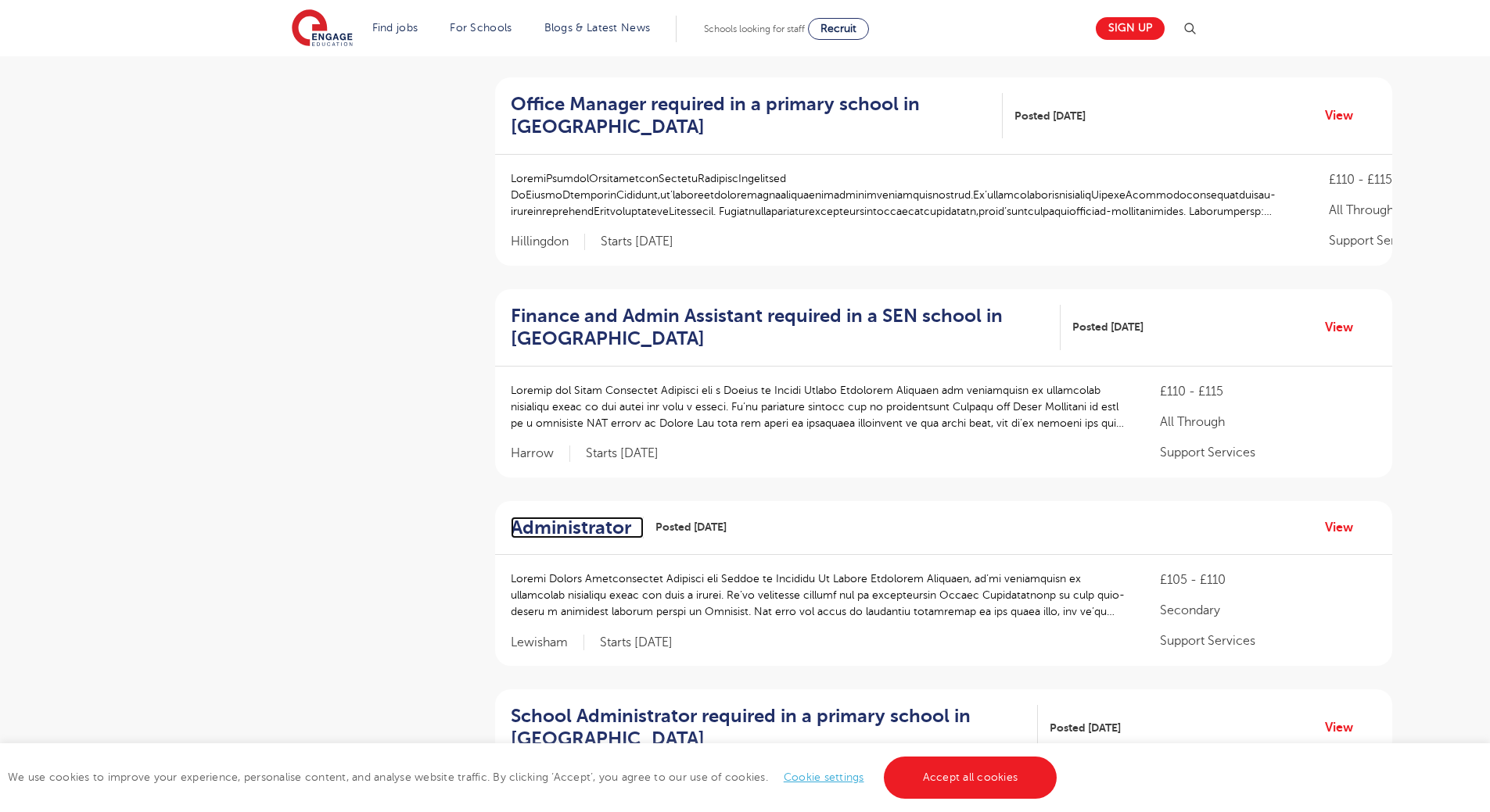
click at [560, 528] on h2 "Administrator" at bounding box center [571, 528] width 121 height 23
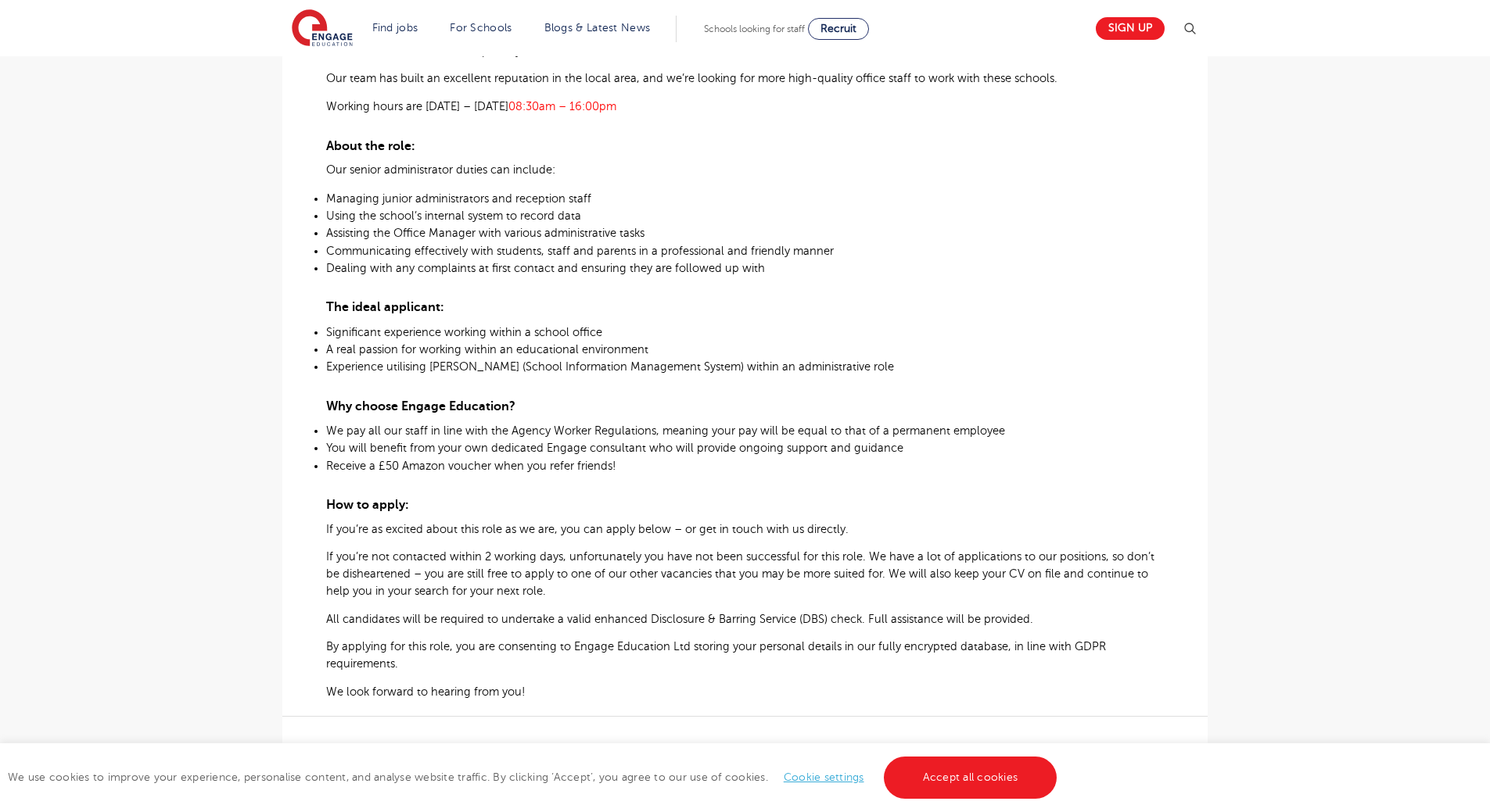
scroll to position [469, 0]
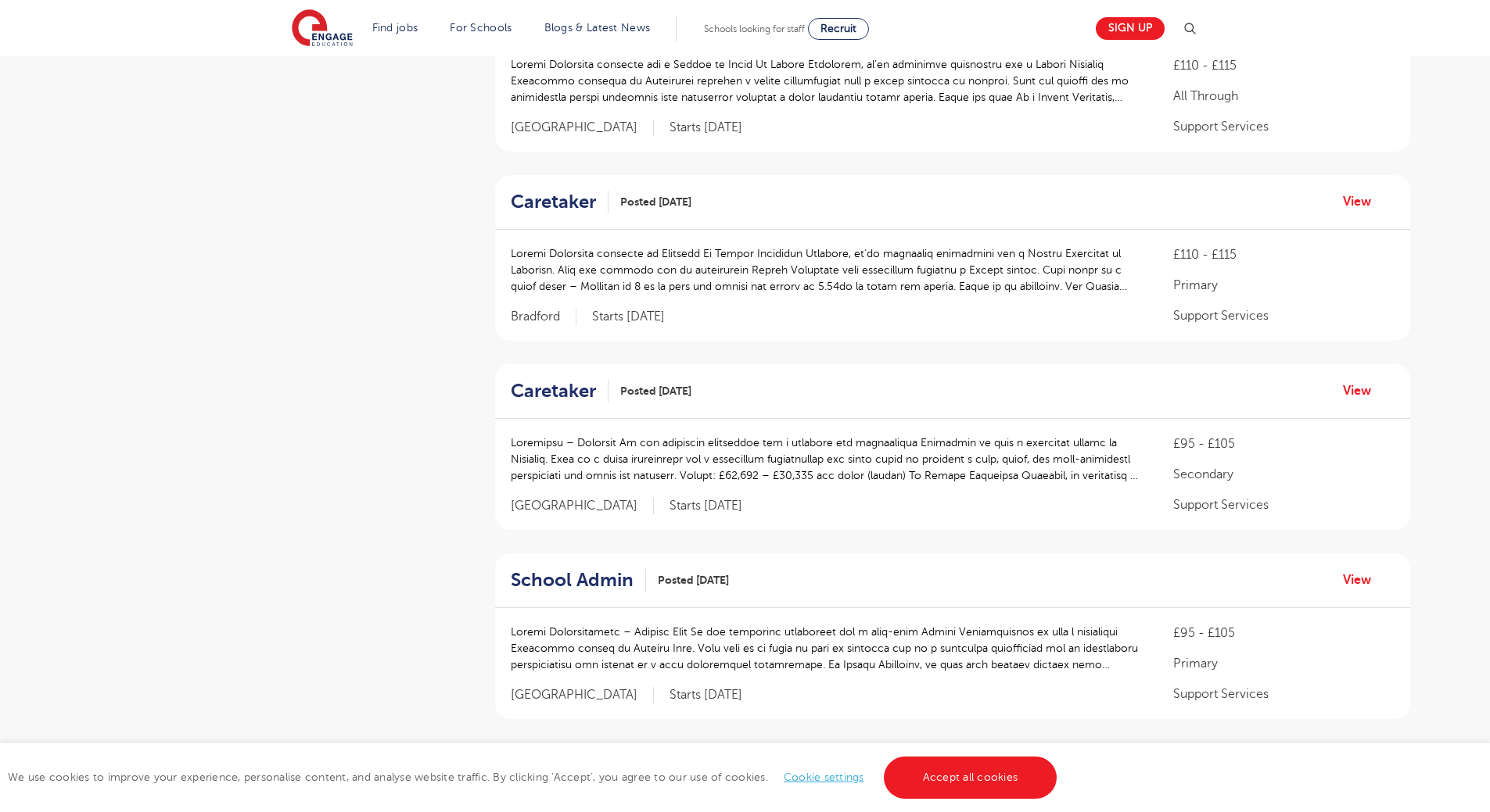
scroll to position [1641, 0]
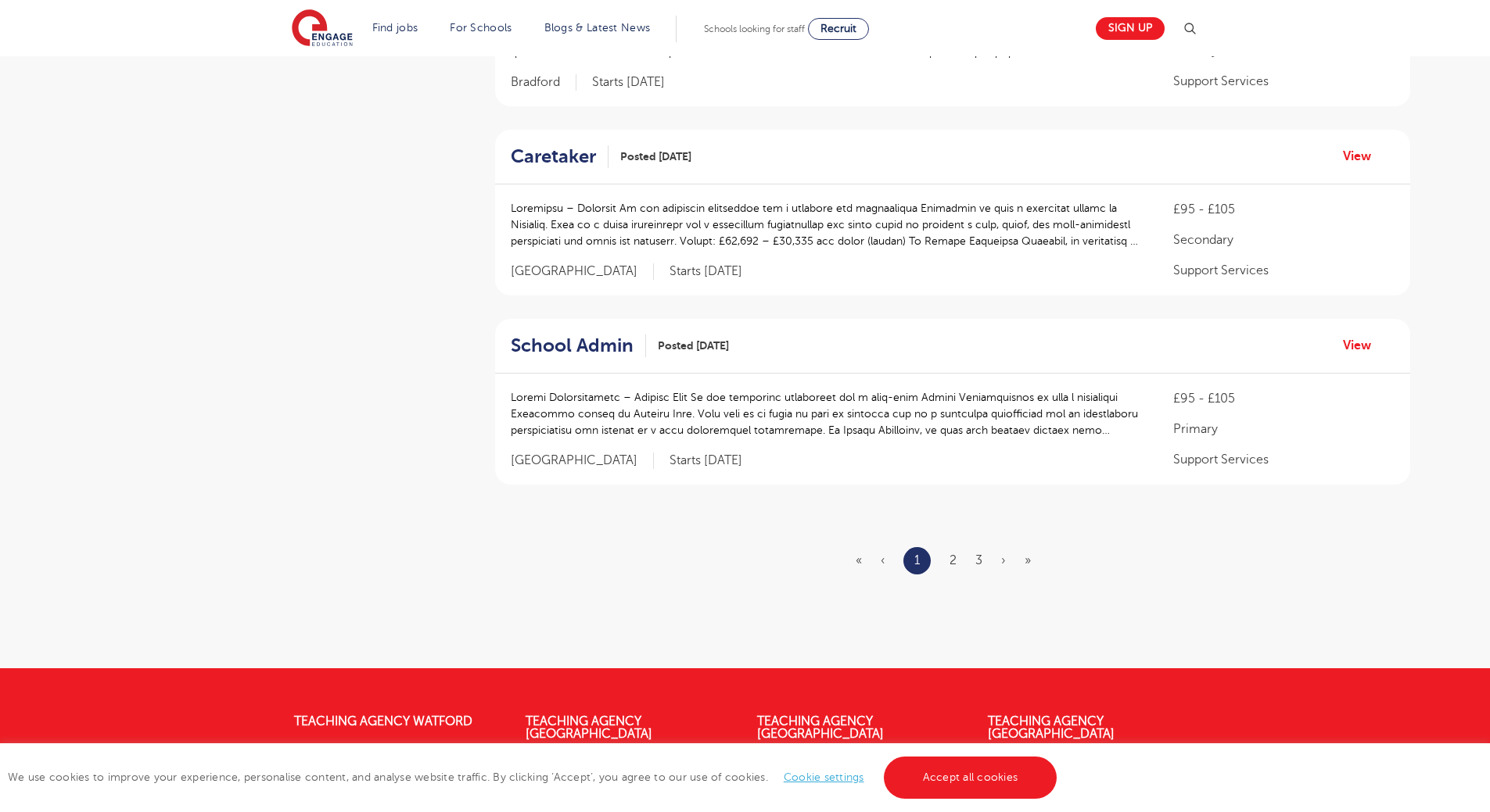
click at [957, 563] on ul "« ‹ 1 2 3 › »" at bounding box center [953, 561] width 194 height 27
click at [955, 563] on link "2" at bounding box center [953, 561] width 7 height 14
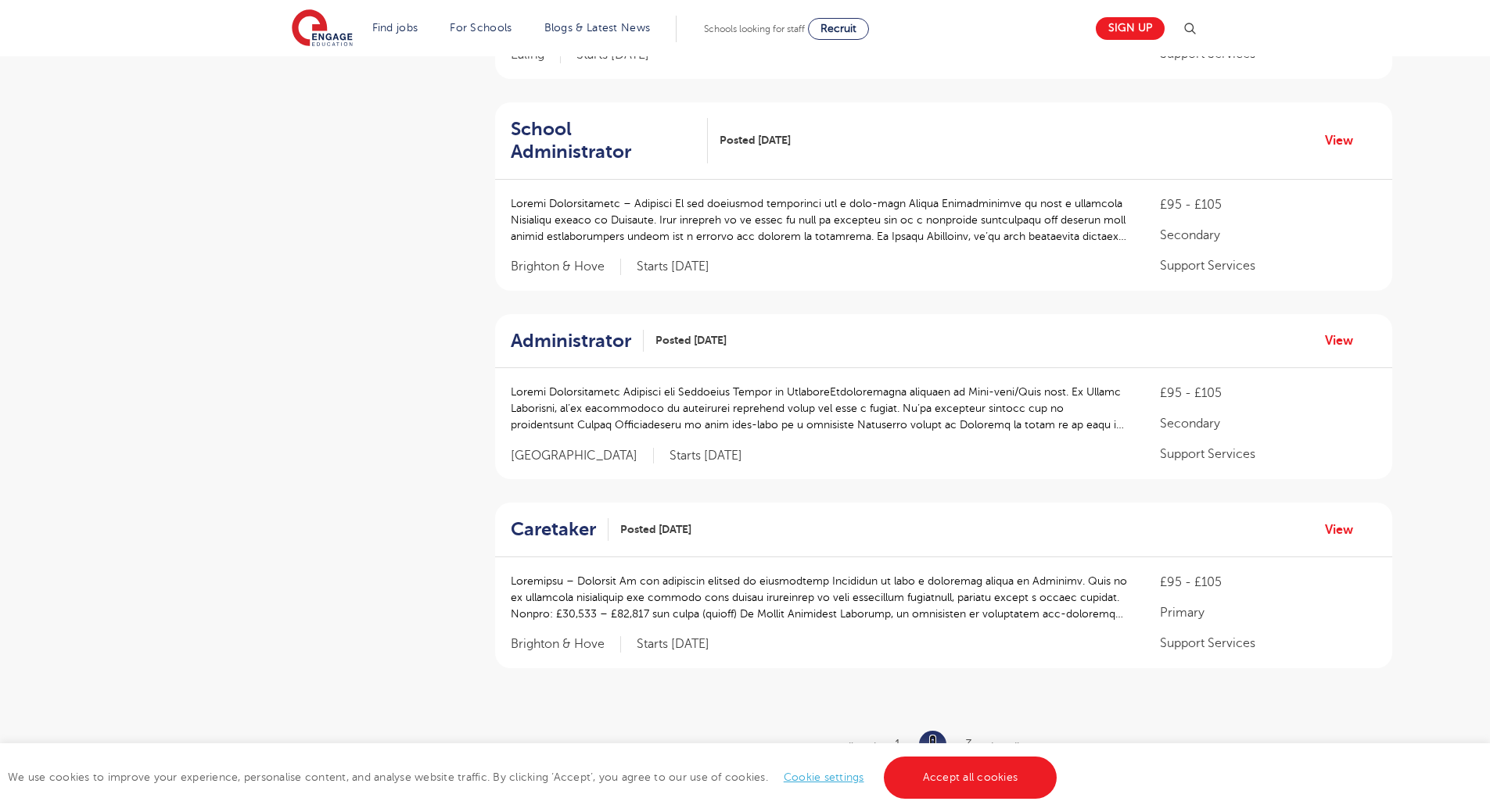
scroll to position [1641, 0]
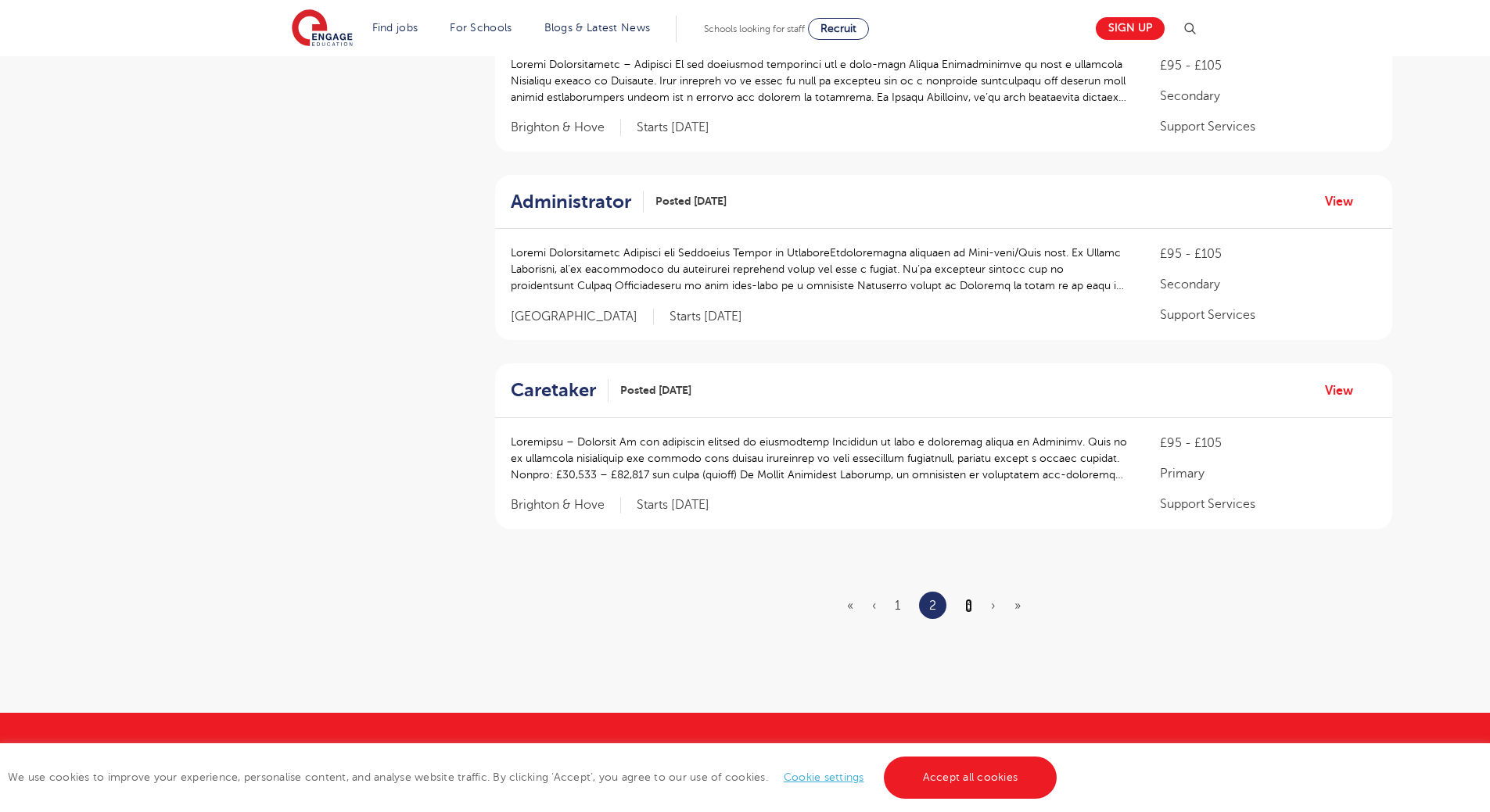
click at [966, 599] on link "3" at bounding box center [968, 606] width 7 height 14
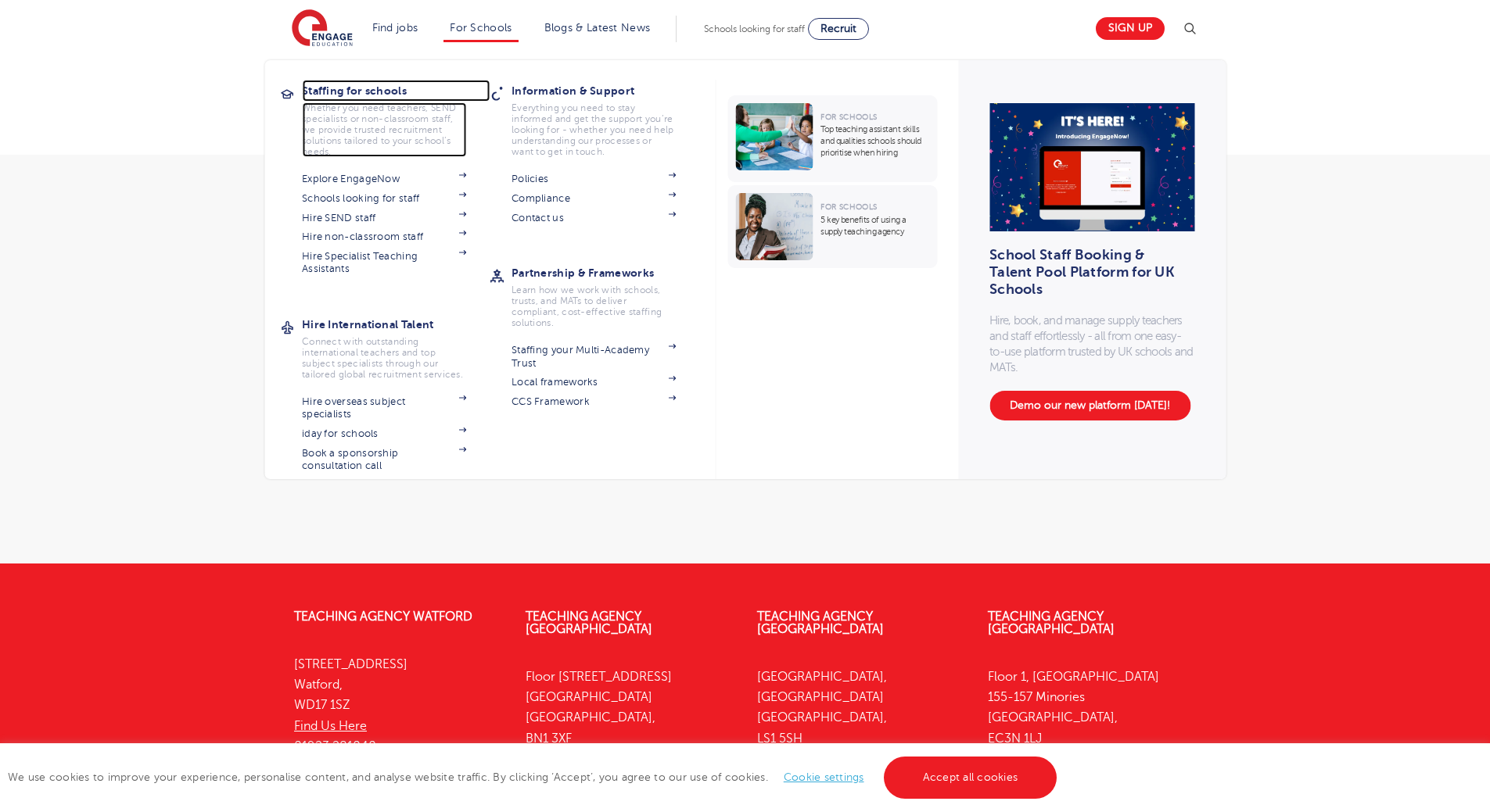
click at [388, 121] on p "Whether you need teachers, SEND specialists or non-classroom staff, we provide …" at bounding box center [384, 130] width 164 height 55
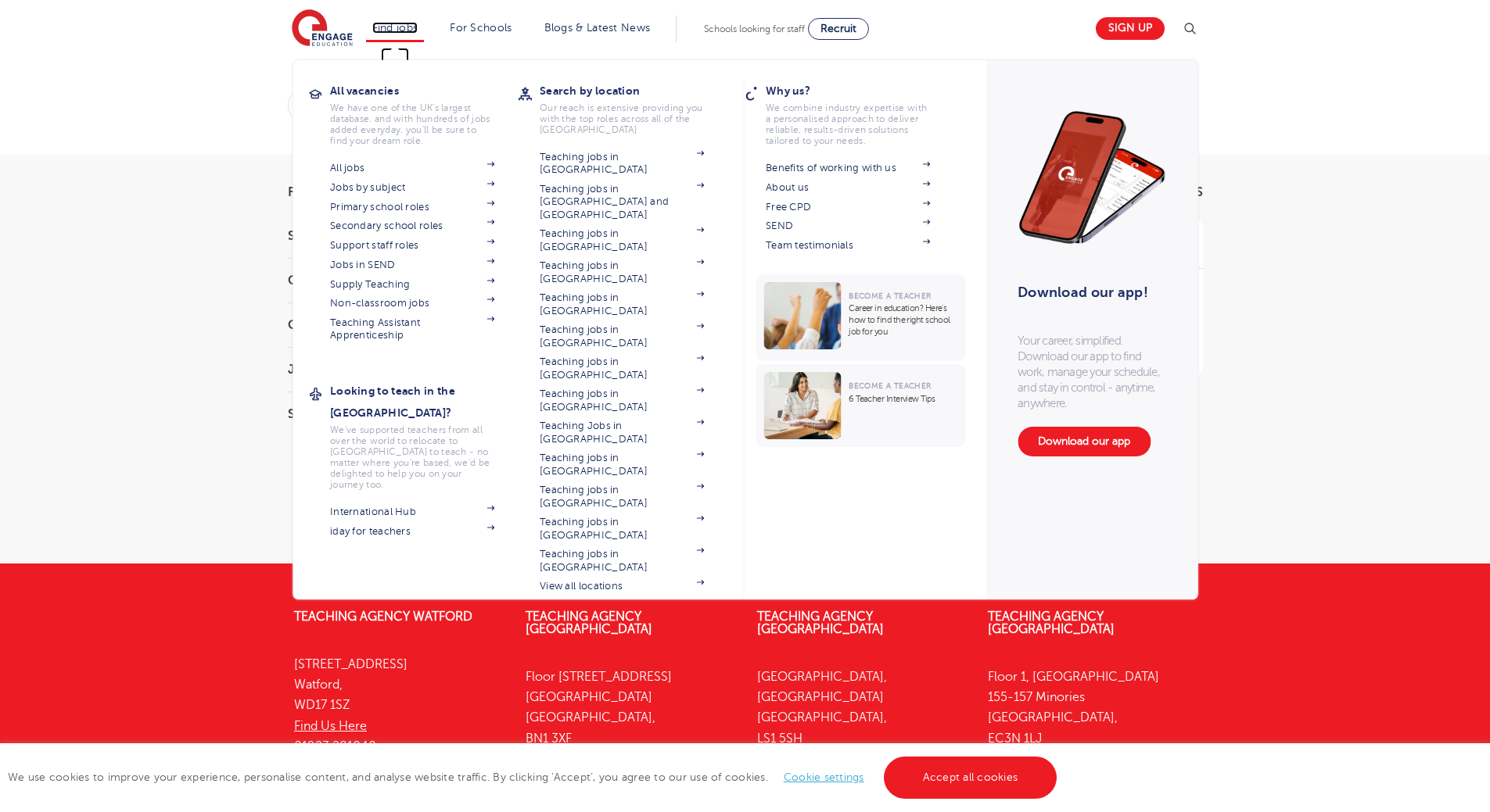
click at [396, 28] on link "Find jobs" at bounding box center [395, 28] width 46 height 12
click at [382, 303] on link "Non-classroom jobs" at bounding box center [412, 304] width 164 height 13
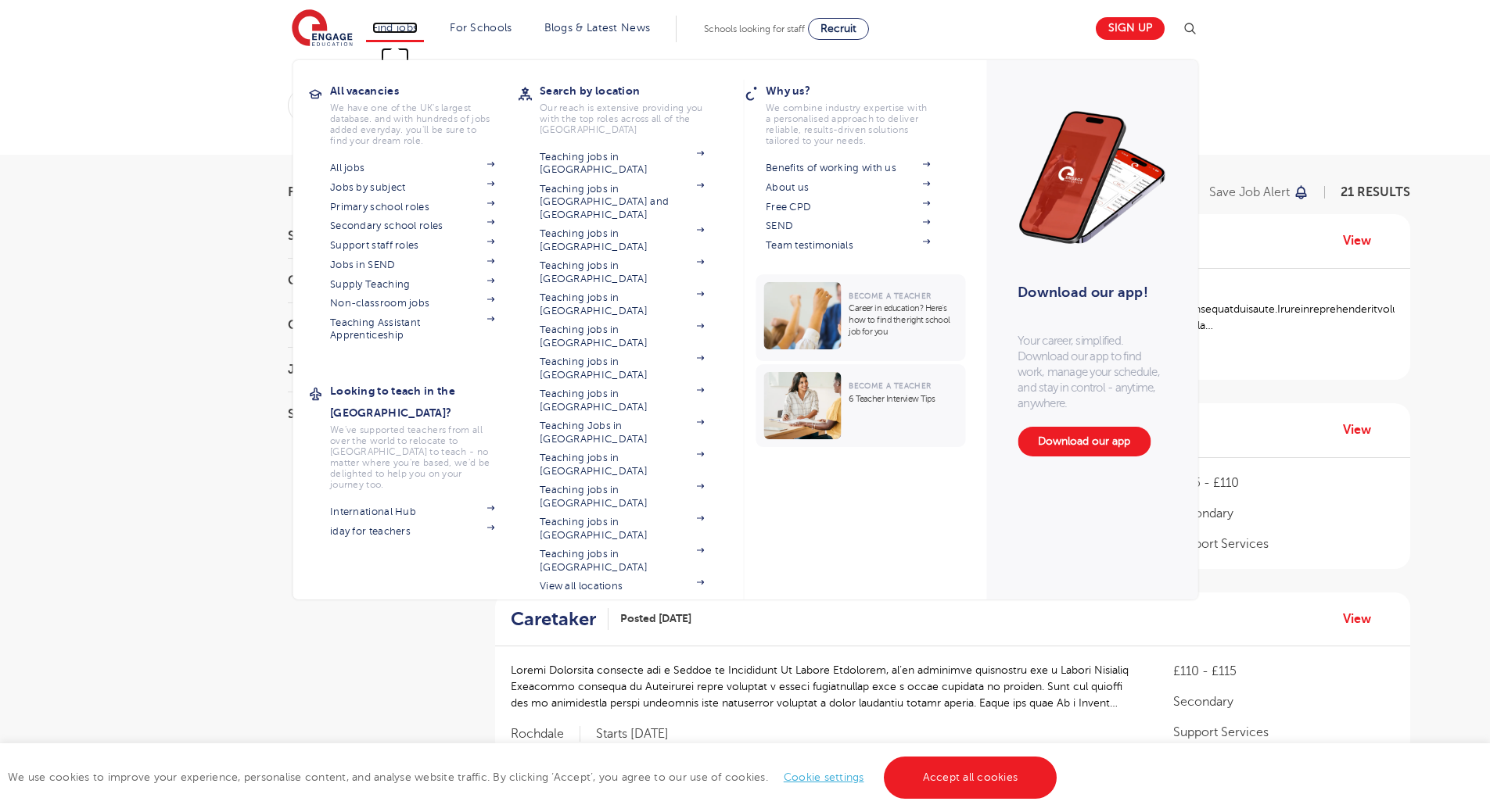
click at [395, 26] on link "Find jobs" at bounding box center [395, 28] width 46 height 12
click at [357, 171] on link "All jobs" at bounding box center [412, 168] width 164 height 13
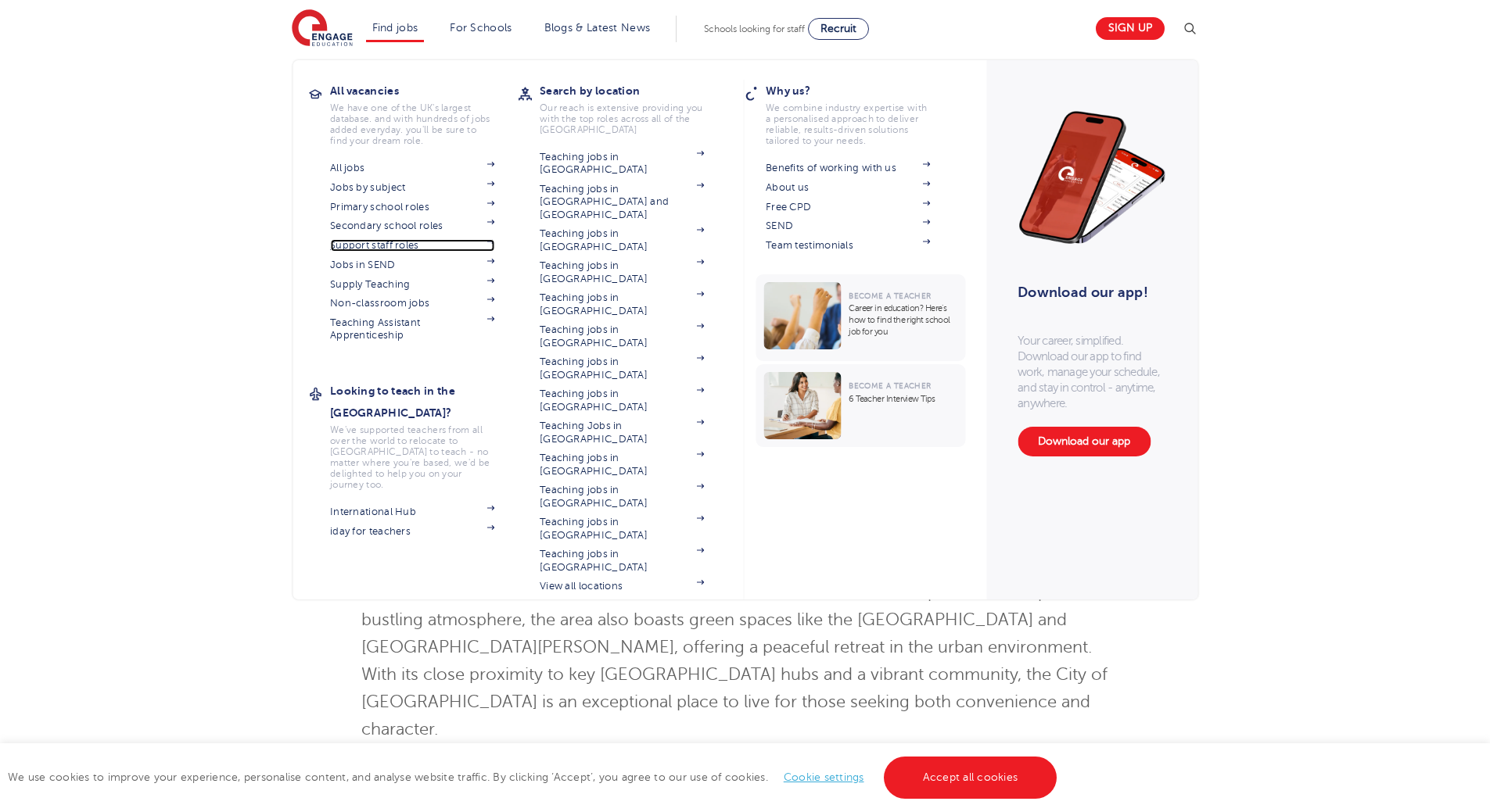
click at [387, 244] on link "Support staff roles" at bounding box center [412, 246] width 164 height 13
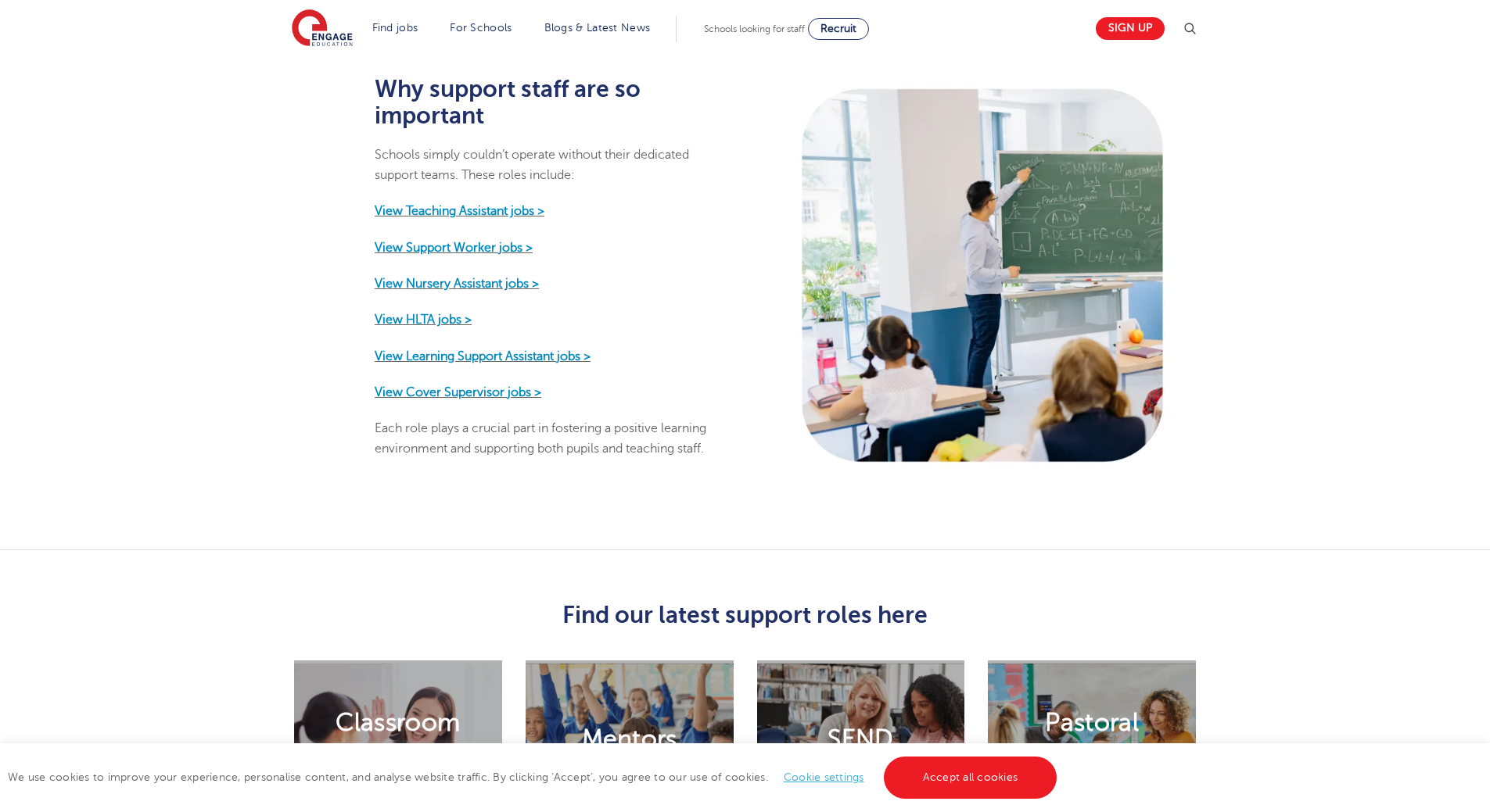
scroll to position [860, 0]
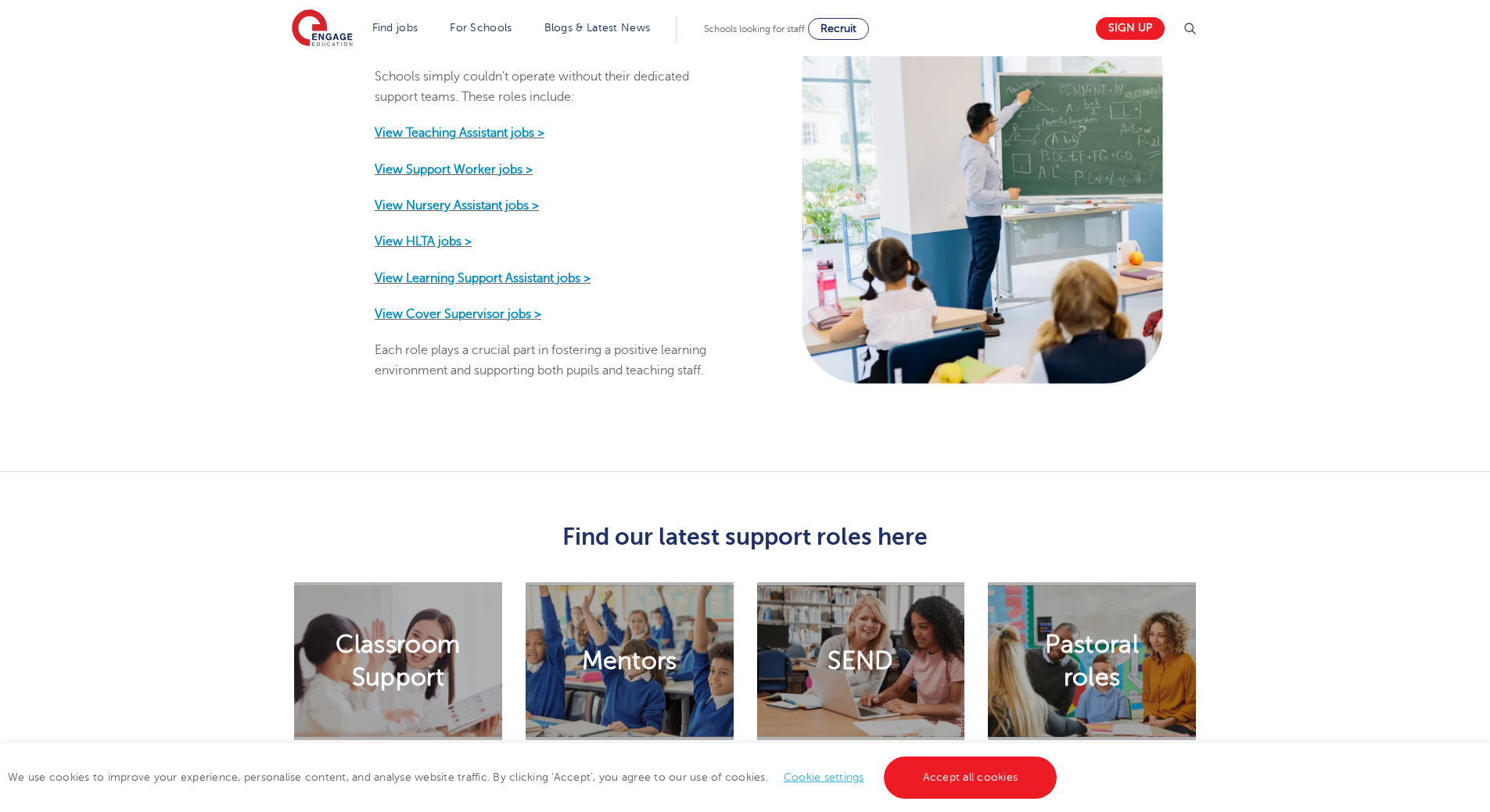
click at [401, 658] on h2 "Classroom Support" at bounding box center [397, 661] width 124 height 66
click at [417, 633] on h2 "Classroom Support" at bounding box center [397, 661] width 124 height 66
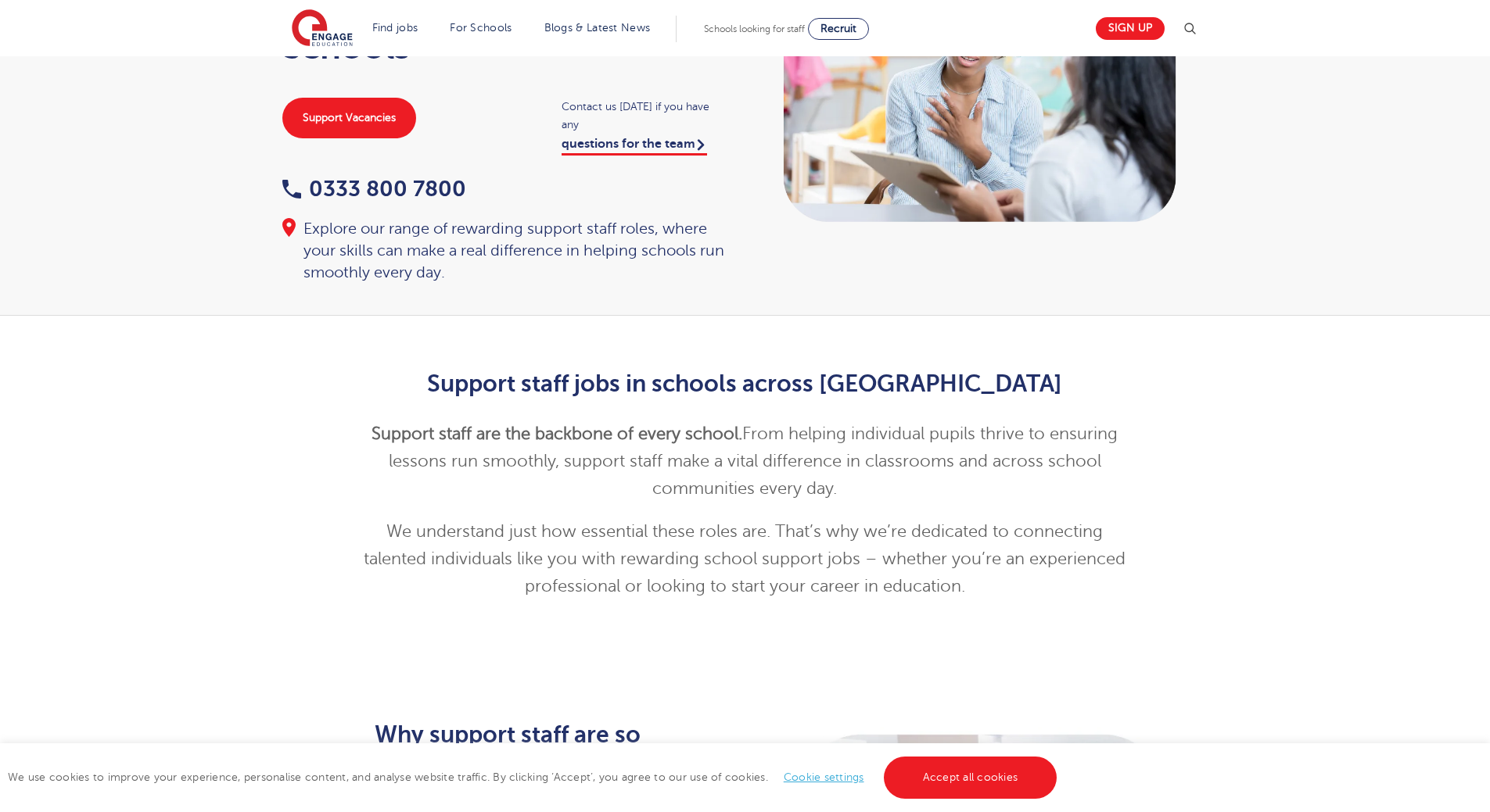
scroll to position [0, 0]
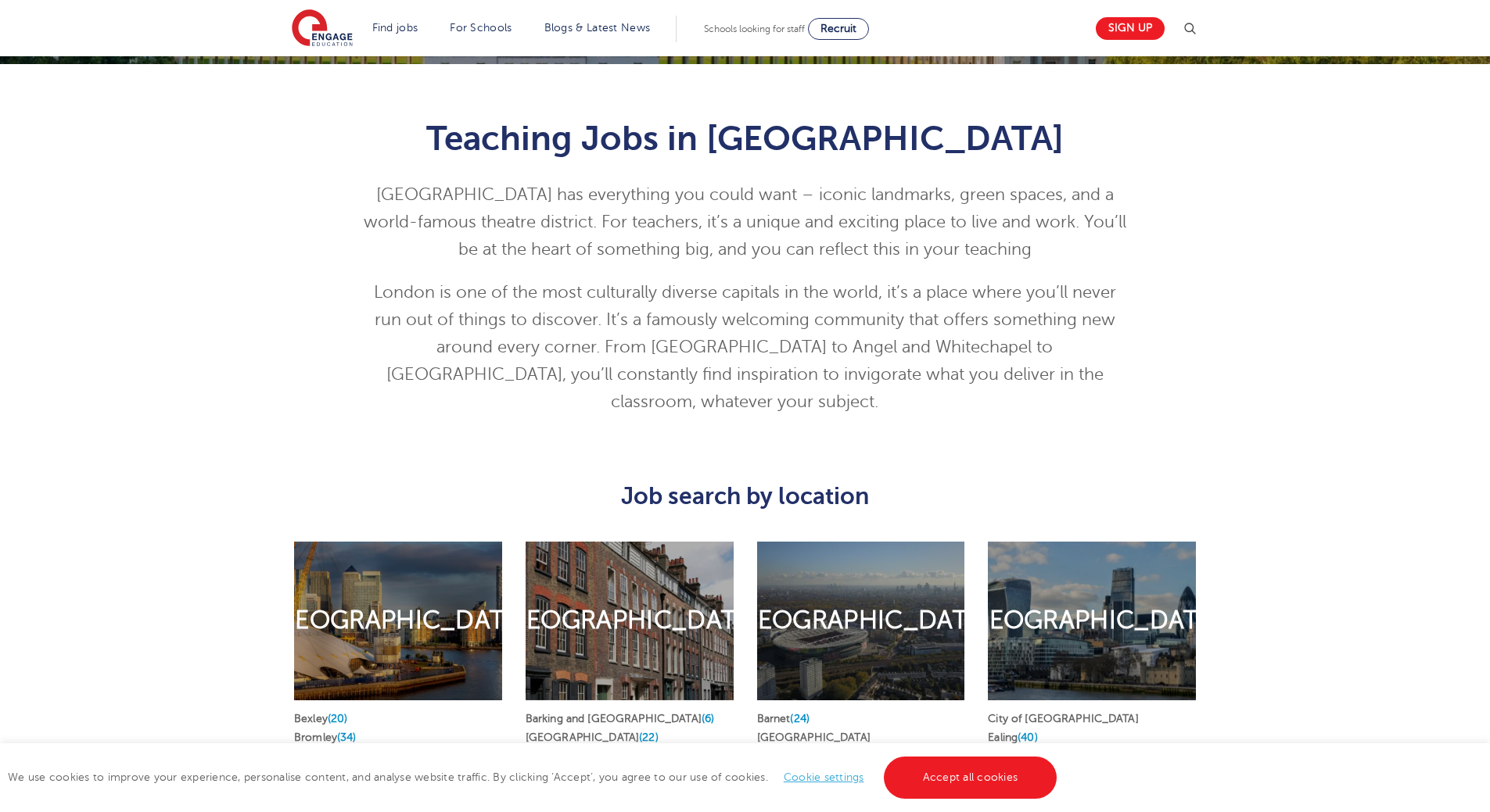
scroll to position [625, 0]
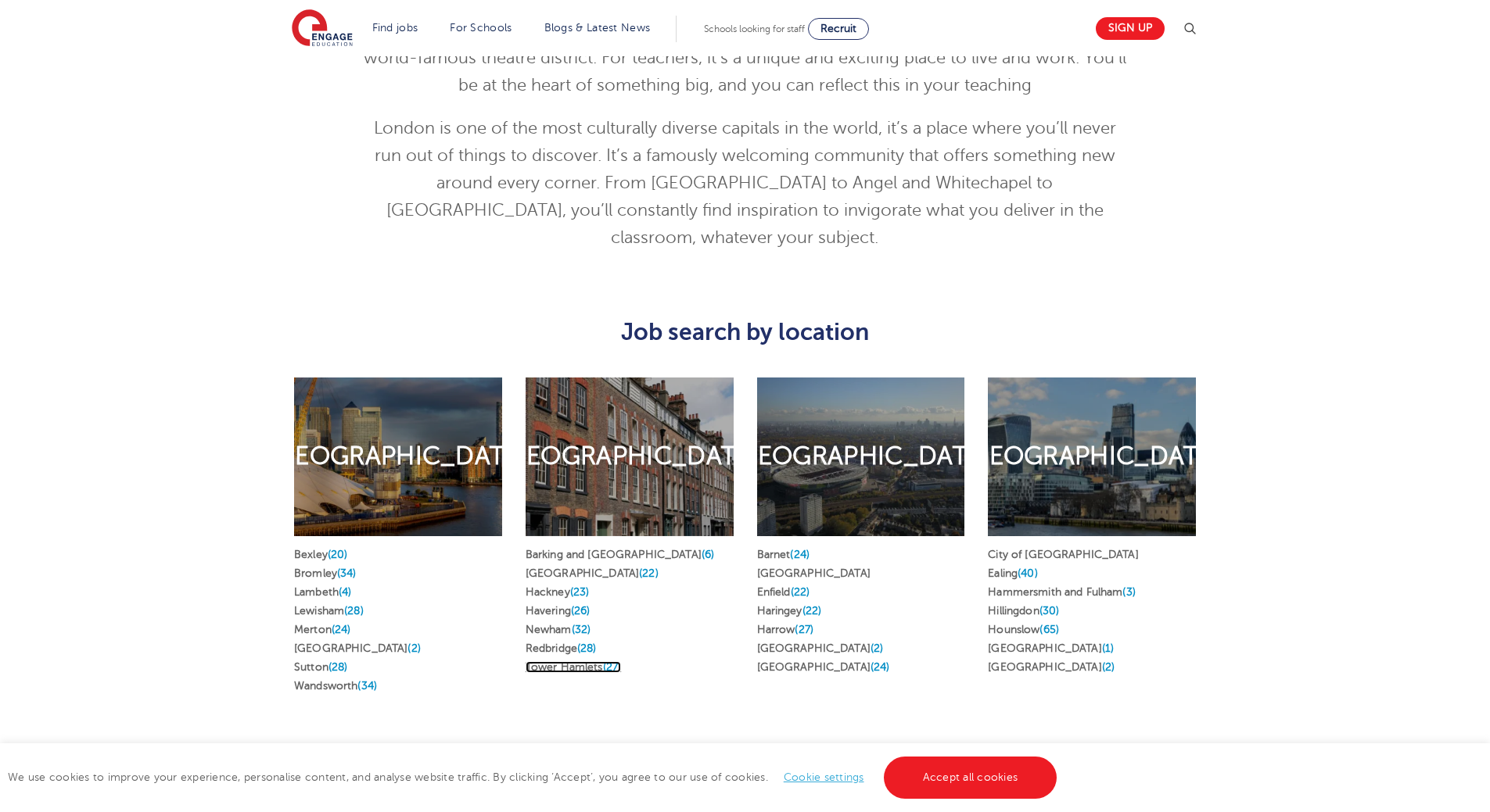
click at [566, 661] on link "Tower Hamlets (27)" at bounding box center [573, 667] width 95 height 12
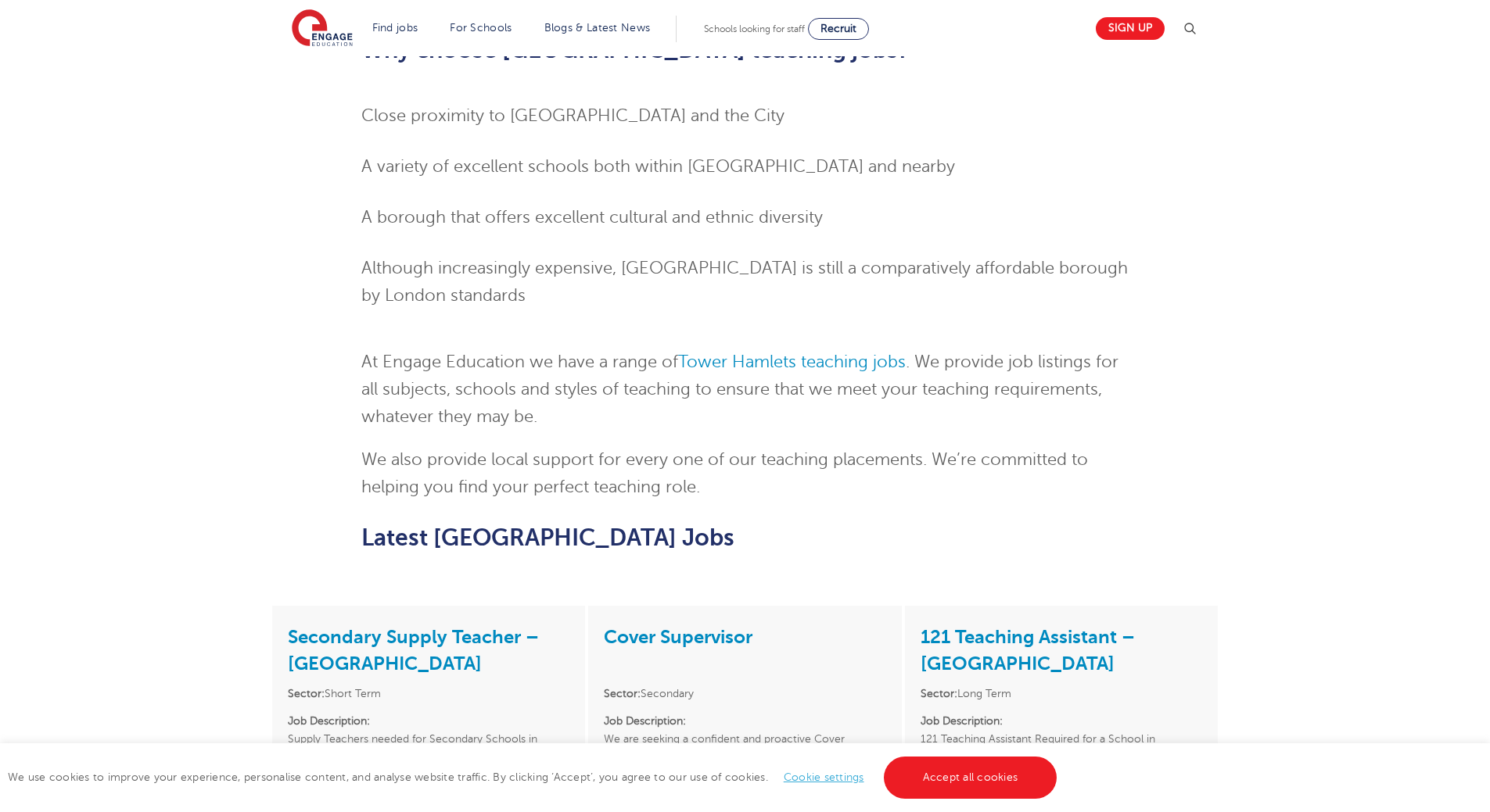
scroll to position [1329, 0]
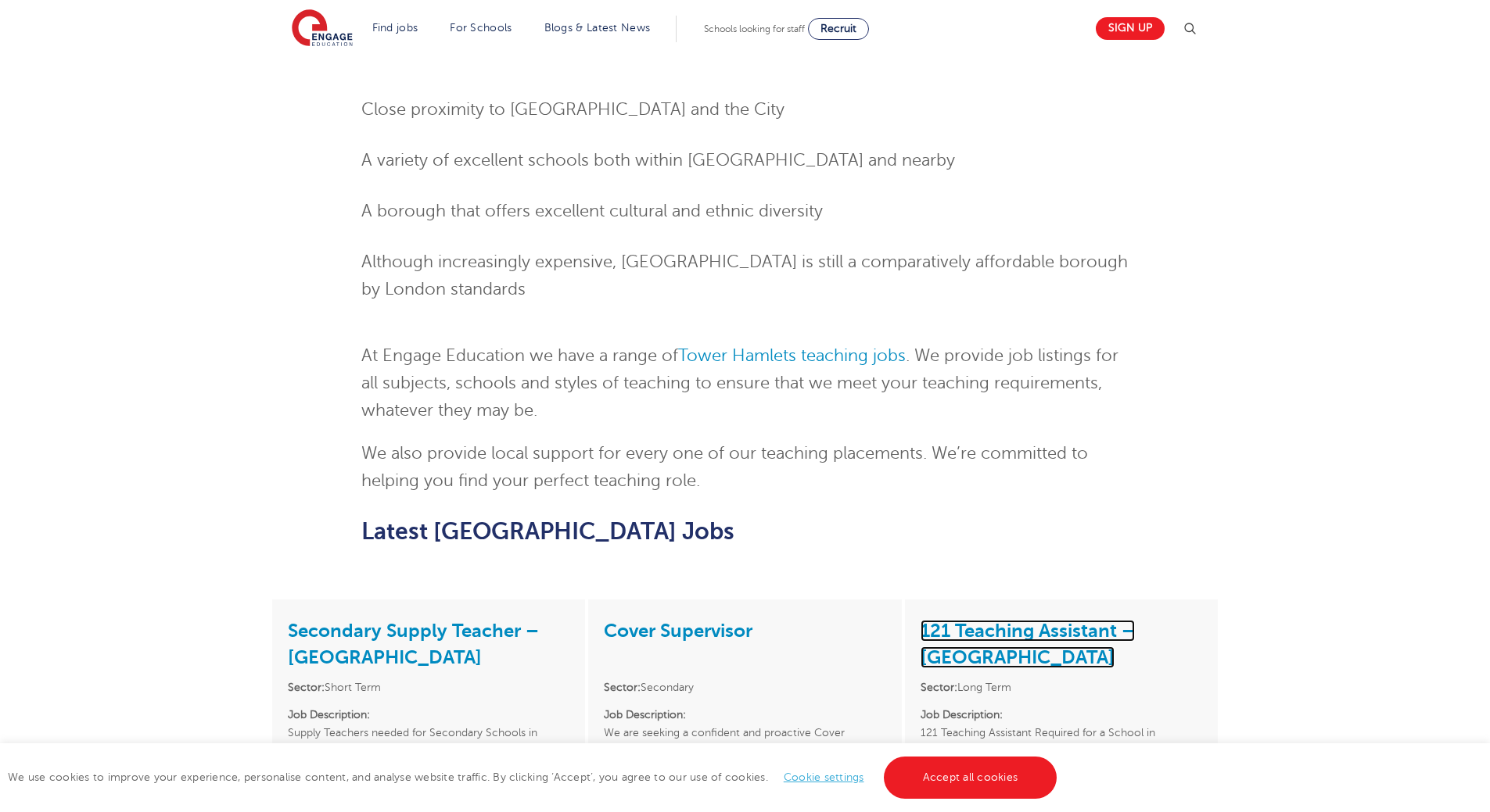
click at [989, 620] on link "121 Teaching Assistant – Tower Hamlets" at bounding box center [1028, 644] width 215 height 48
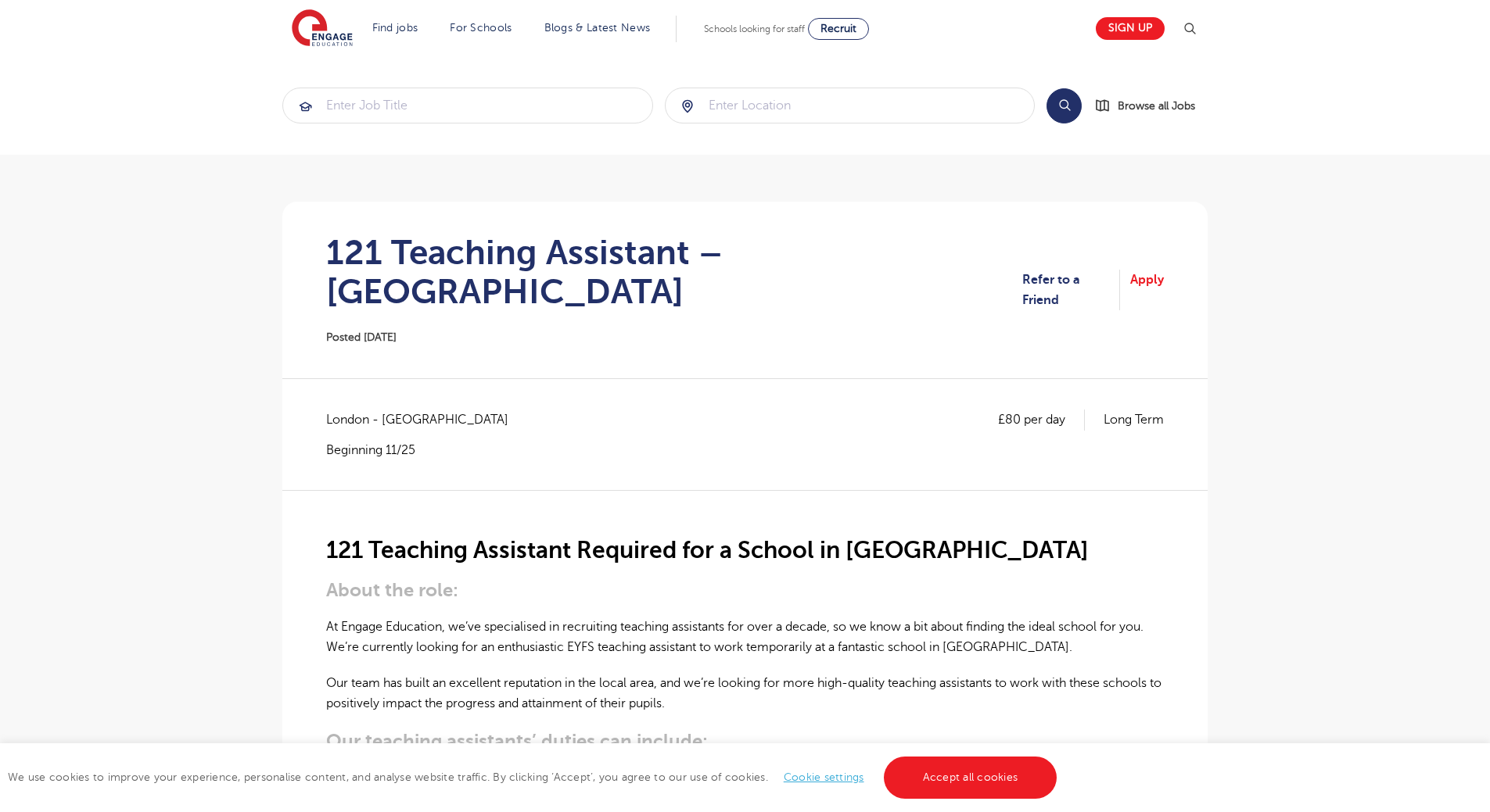
click at [771, 537] on h2 "121 Teaching Assistant Required for a School in Tower Hamlets" at bounding box center [745, 550] width 838 height 26
